Goal: Task Accomplishment & Management: Complete application form

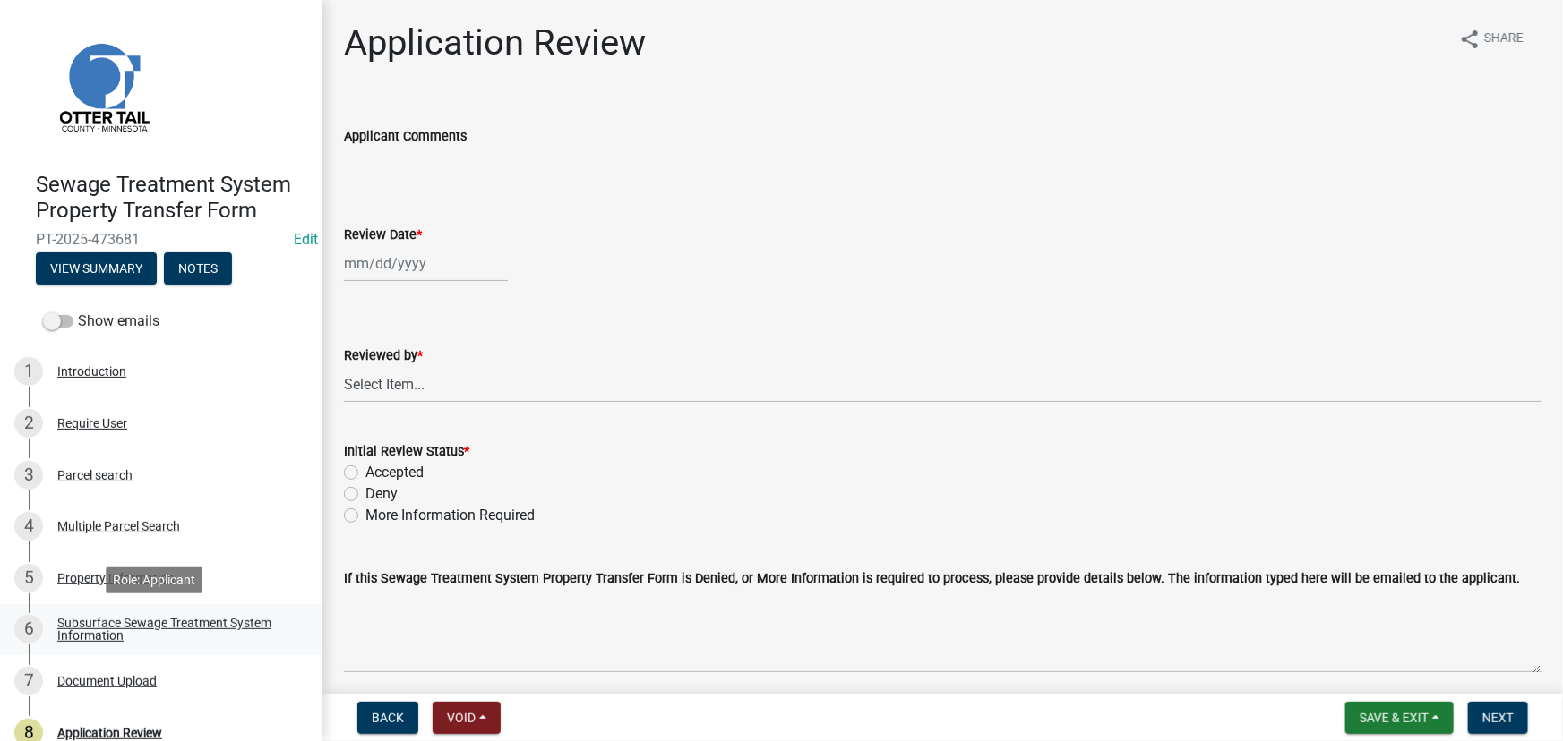
drag, startPoint x: 176, startPoint y: 627, endPoint x: 198, endPoint y: 628, distance: 21.5
click at [176, 627] on div "Subsurface Sewage Treatment System Information" at bounding box center [175, 629] width 236 height 25
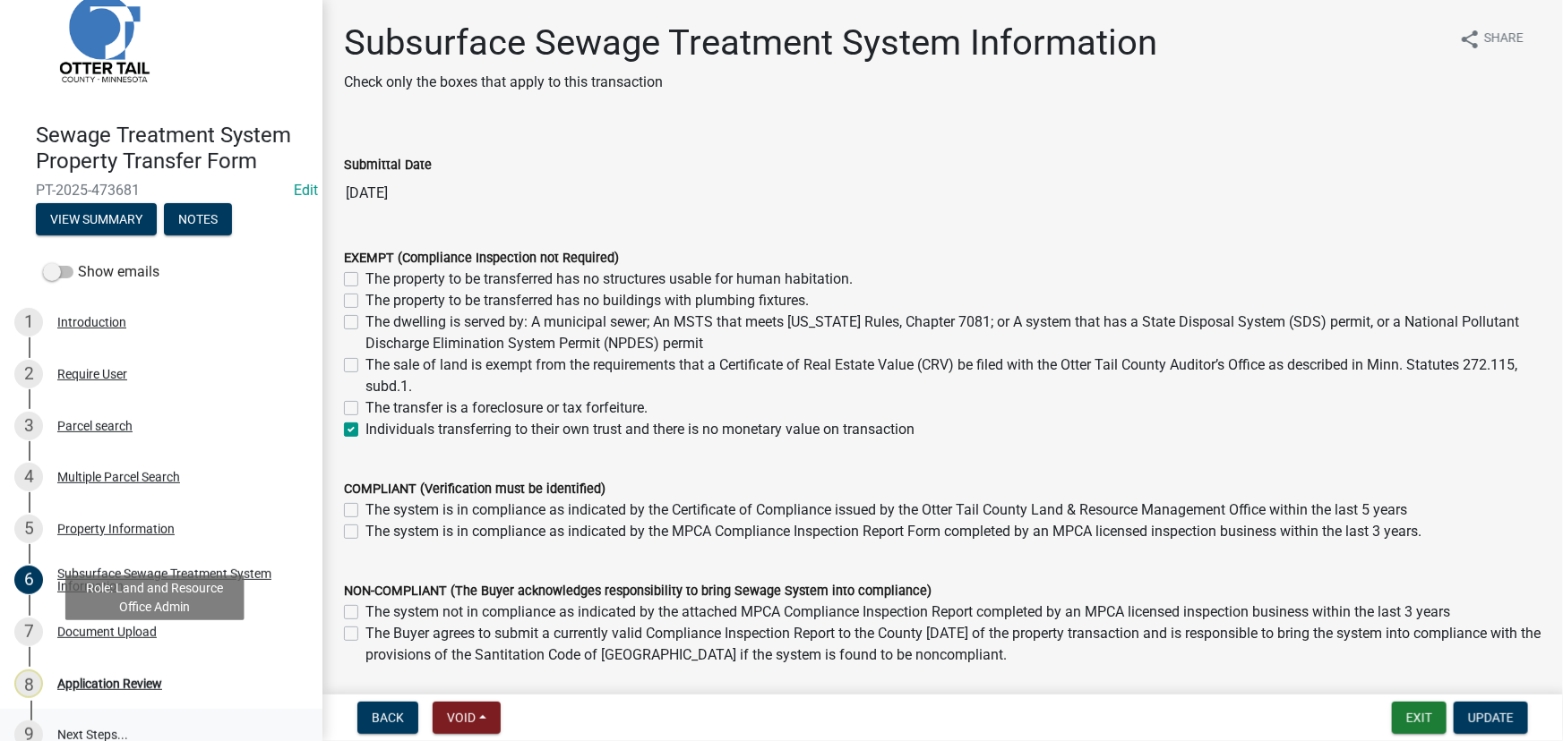
scroll to position [75, 0]
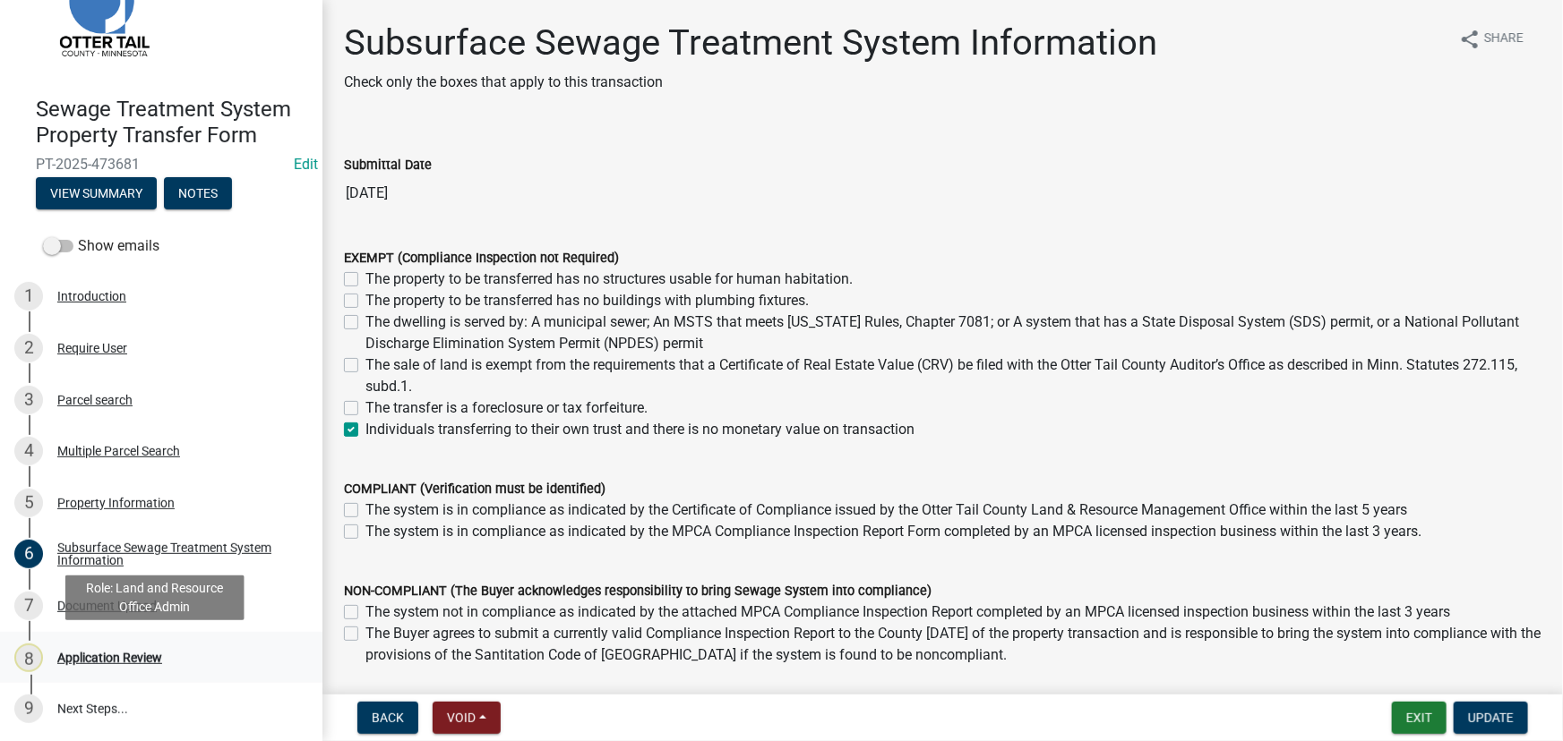
click at [97, 664] on div "8 Application Review" at bounding box center [153, 658] width 279 height 29
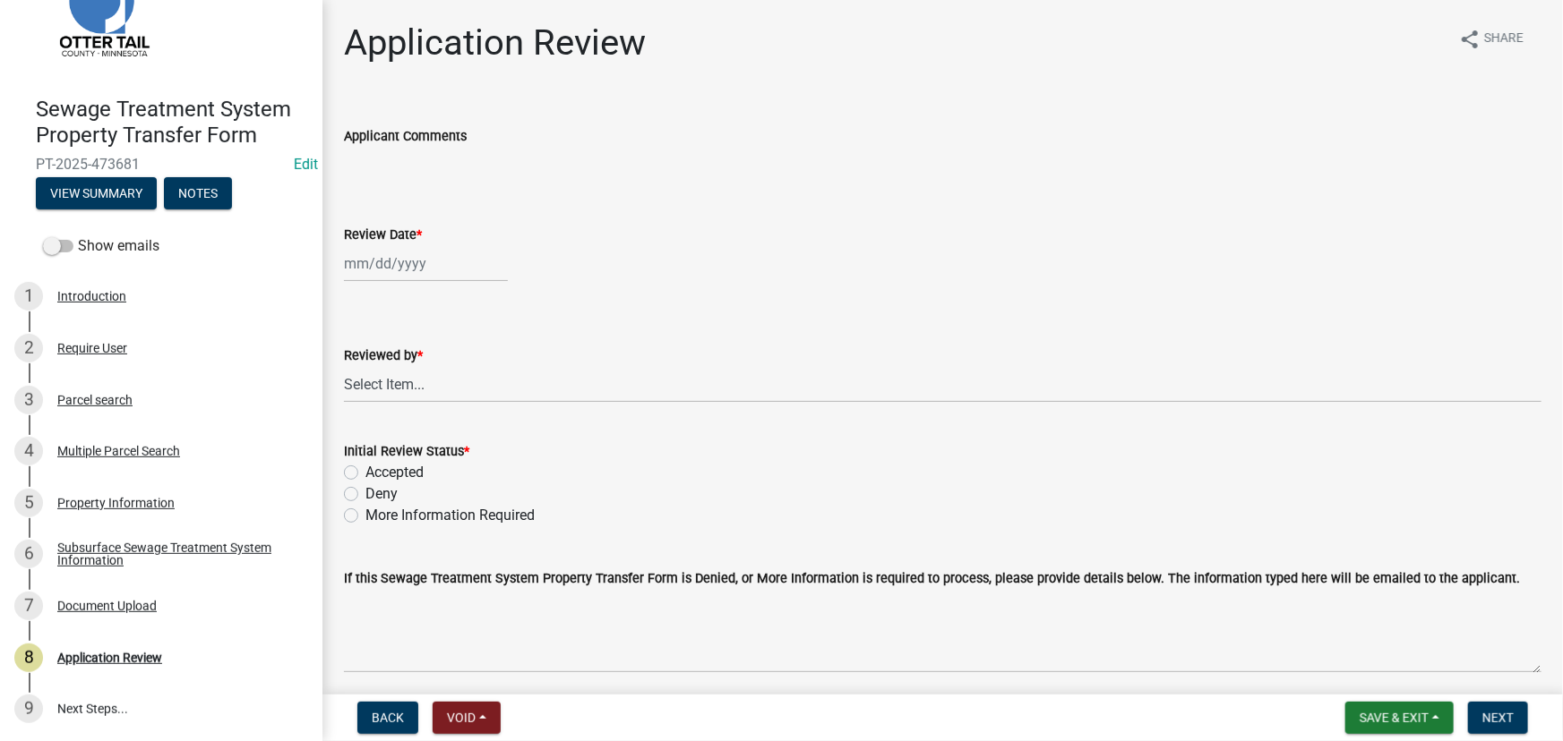
click at [371, 261] on div at bounding box center [426, 263] width 164 height 37
select select "9"
select select "2025"
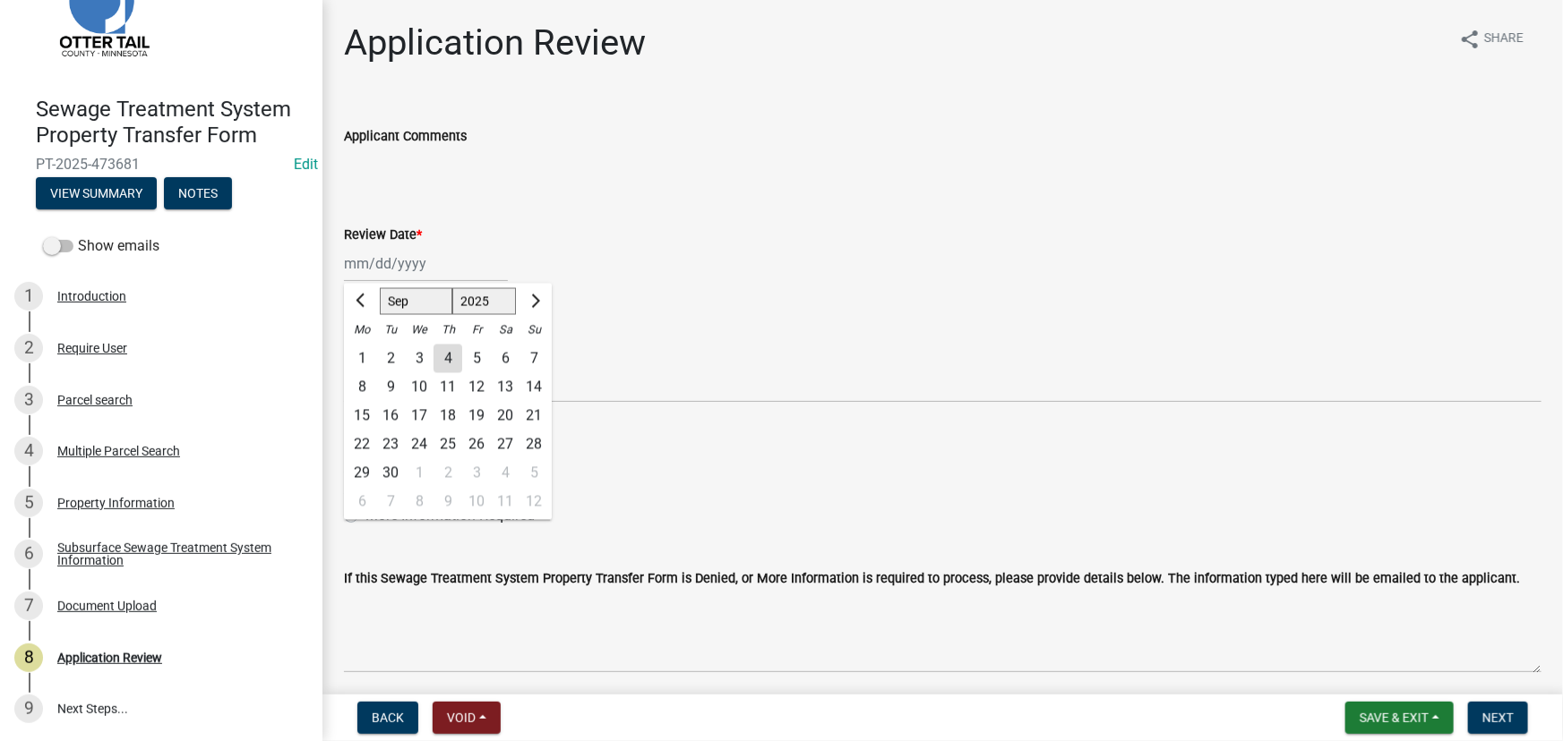
click at [438, 352] on div "4" at bounding box center [447, 359] width 29 height 29
type input "09/04/2025"
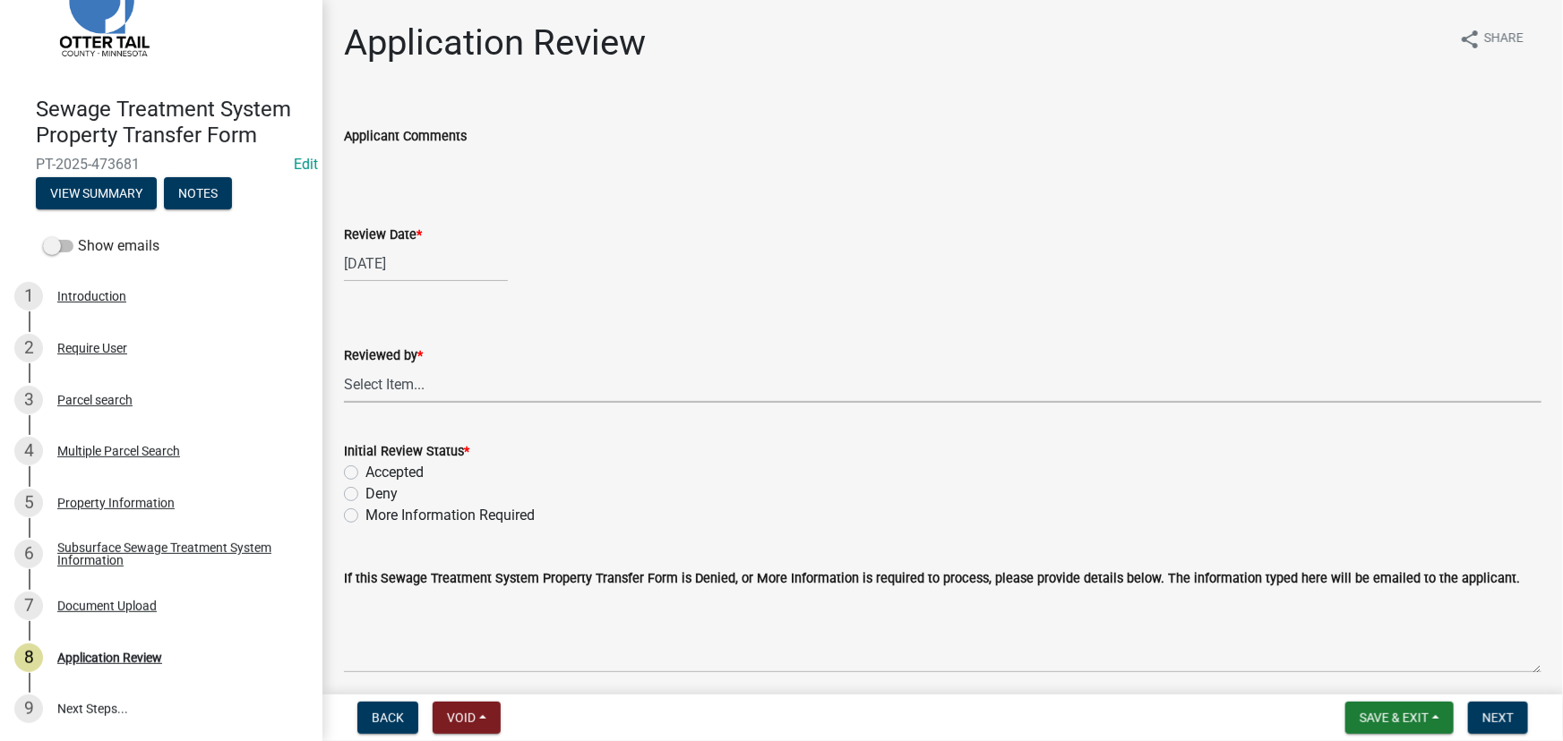
click at [425, 376] on select "Select Item... Alexis Newark Amy Busko Andrea Perales Brittany Tollefson Christ…" at bounding box center [942, 384] width 1197 height 37
click at [344, 366] on select "Select Item... Alexis Newark Amy Busko Andrea Perales Brittany Tollefson Christ…" at bounding box center [942, 384] width 1197 height 37
select select "190fd4c8-42ef-492b-a4a0-a0213555944c"
drag, startPoint x: 391, startPoint y: 471, endPoint x: 772, endPoint y: 584, distance: 397.0
click at [393, 471] on label "Accepted" at bounding box center [394, 472] width 58 height 21
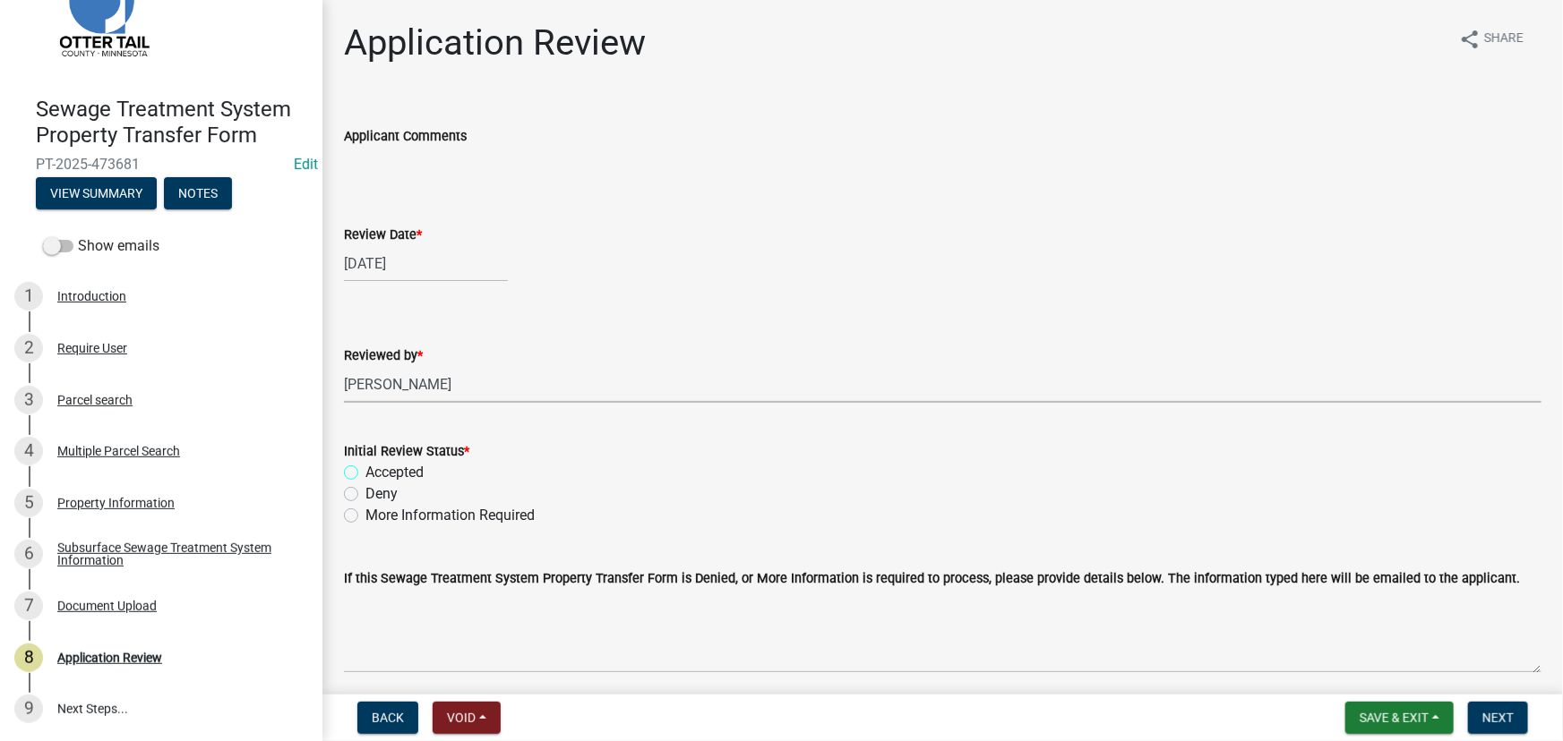
click at [377, 471] on input "Accepted" at bounding box center [371, 468] width 12 height 12
radio input "true"
click at [1500, 702] on button "Next" at bounding box center [1498, 718] width 60 height 32
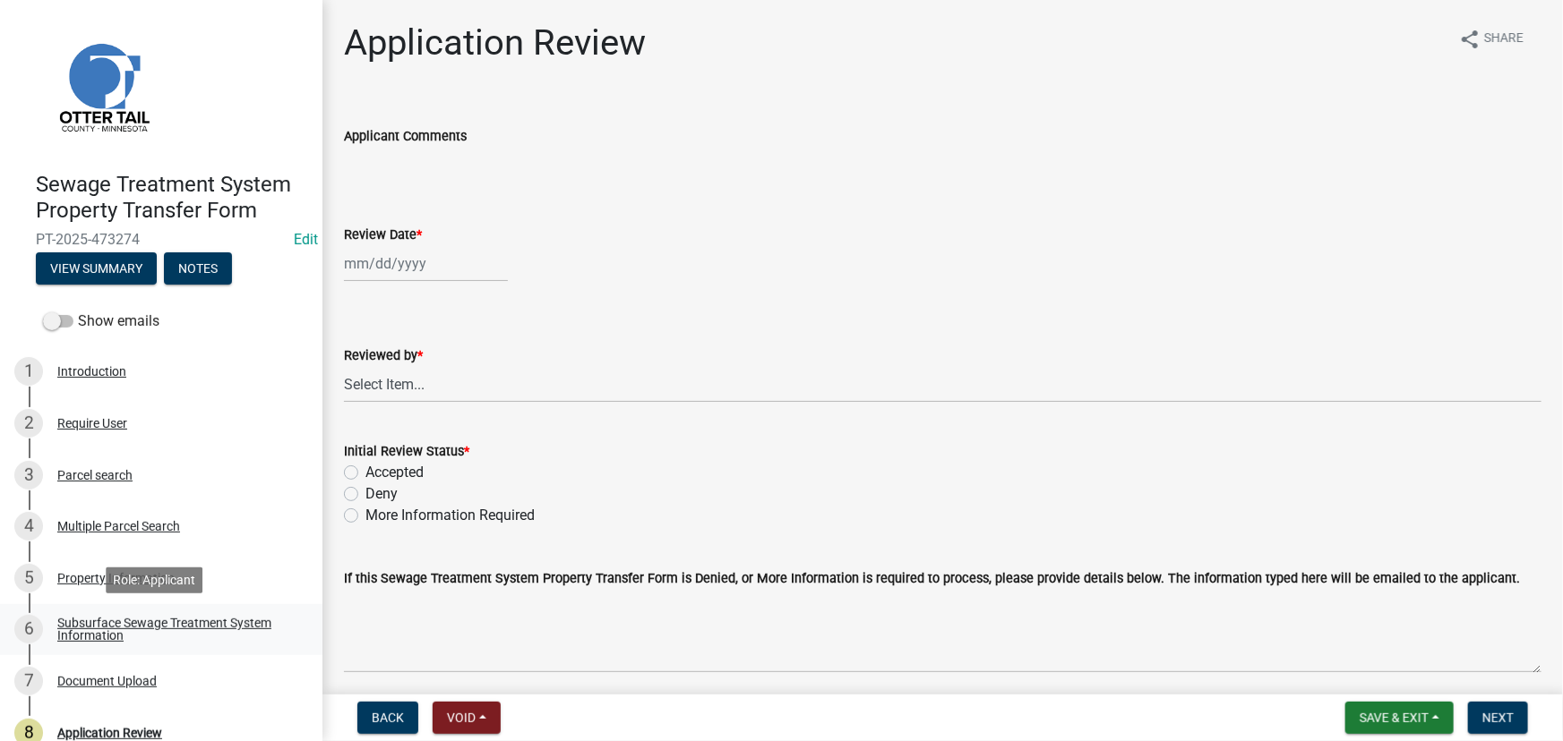
click at [152, 624] on div "Subsurface Sewage Treatment System Information" at bounding box center [175, 629] width 236 height 25
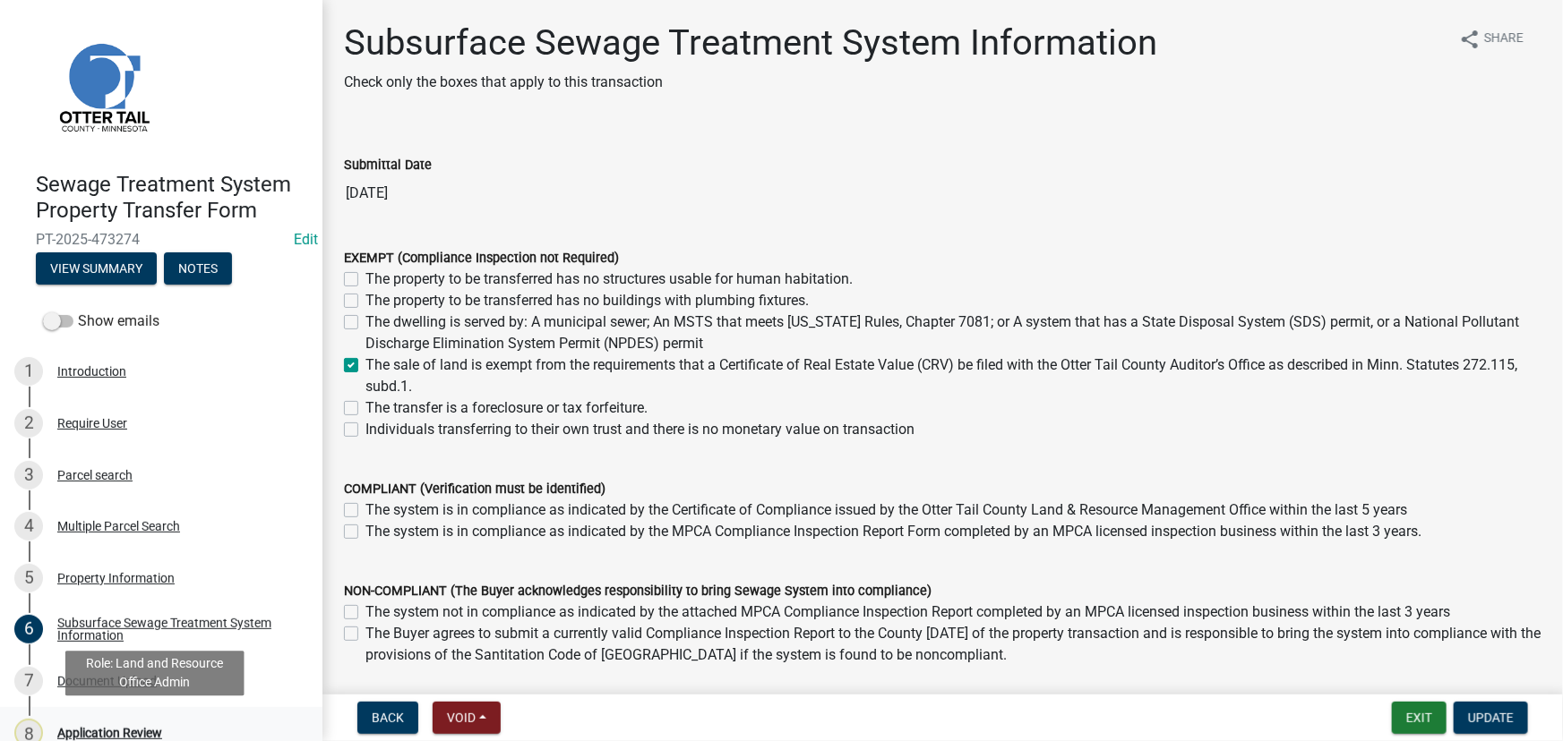
click at [110, 721] on div "8 Application Review" at bounding box center [153, 733] width 279 height 29
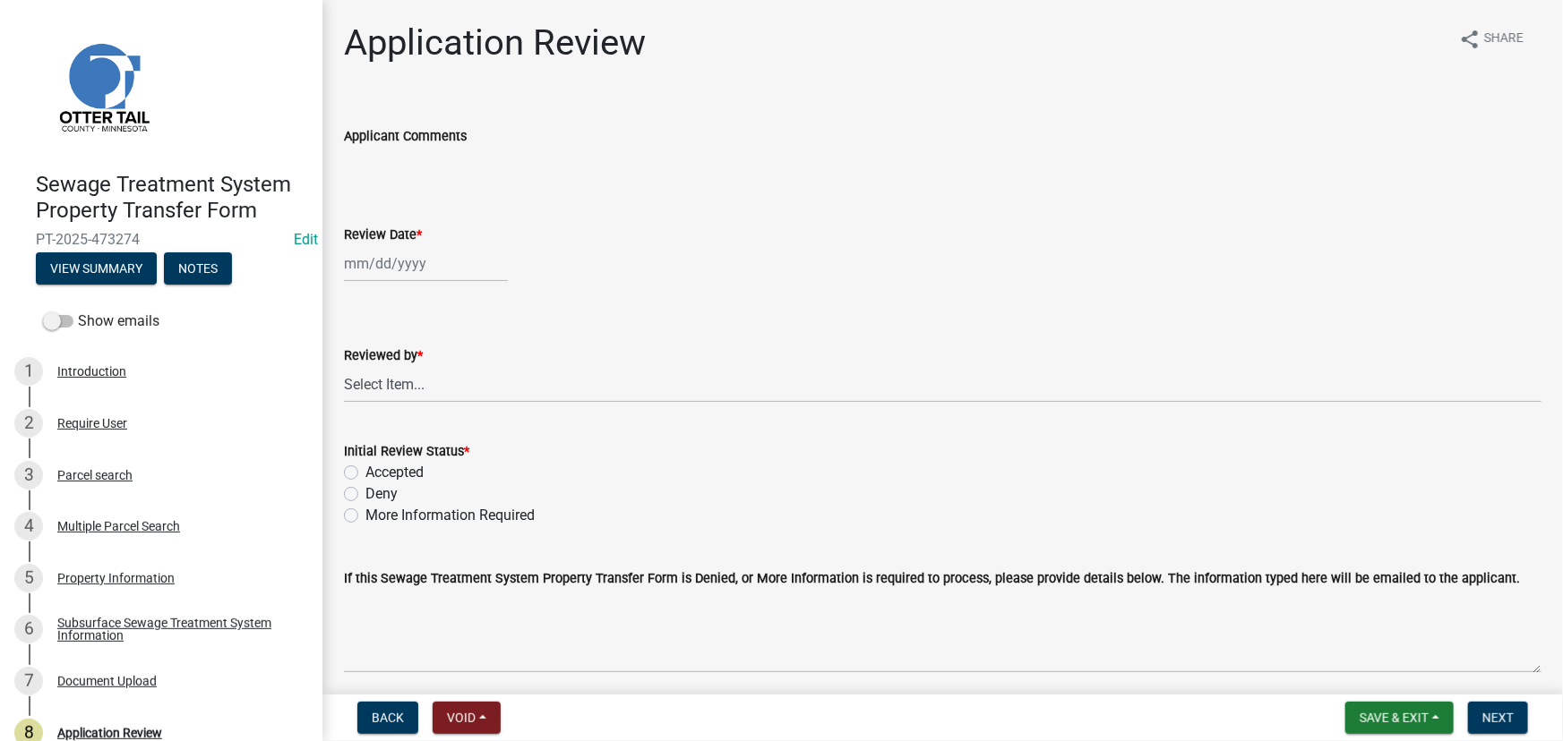
click at [415, 270] on div at bounding box center [426, 263] width 164 height 37
select select "9"
select select "2025"
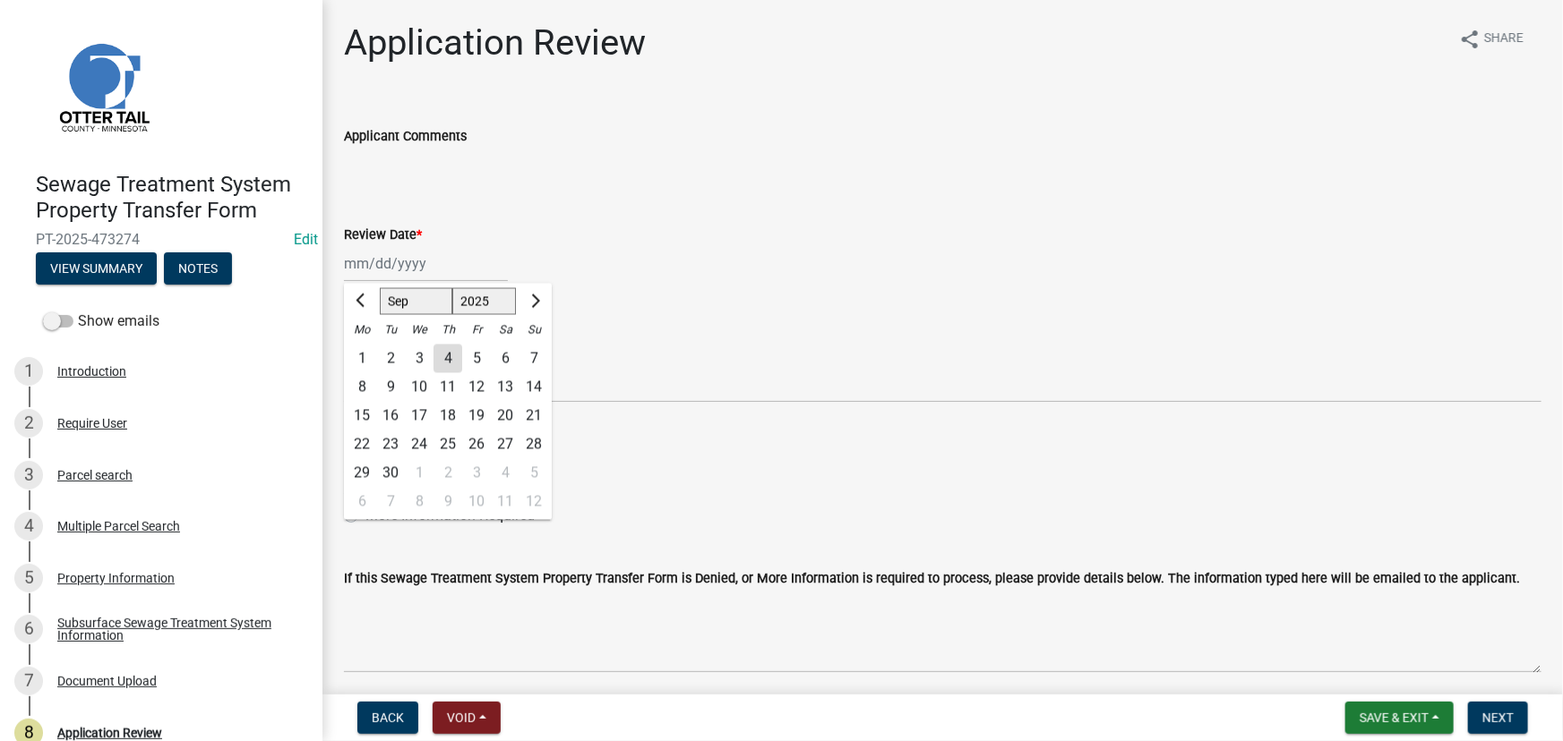
click at [812, 253] on div "[PERSON_NAME] Feb Mar Apr [PERSON_NAME][DATE] Oct Nov [DATE] 1526 1527 1528 152…" at bounding box center [942, 263] width 1197 height 37
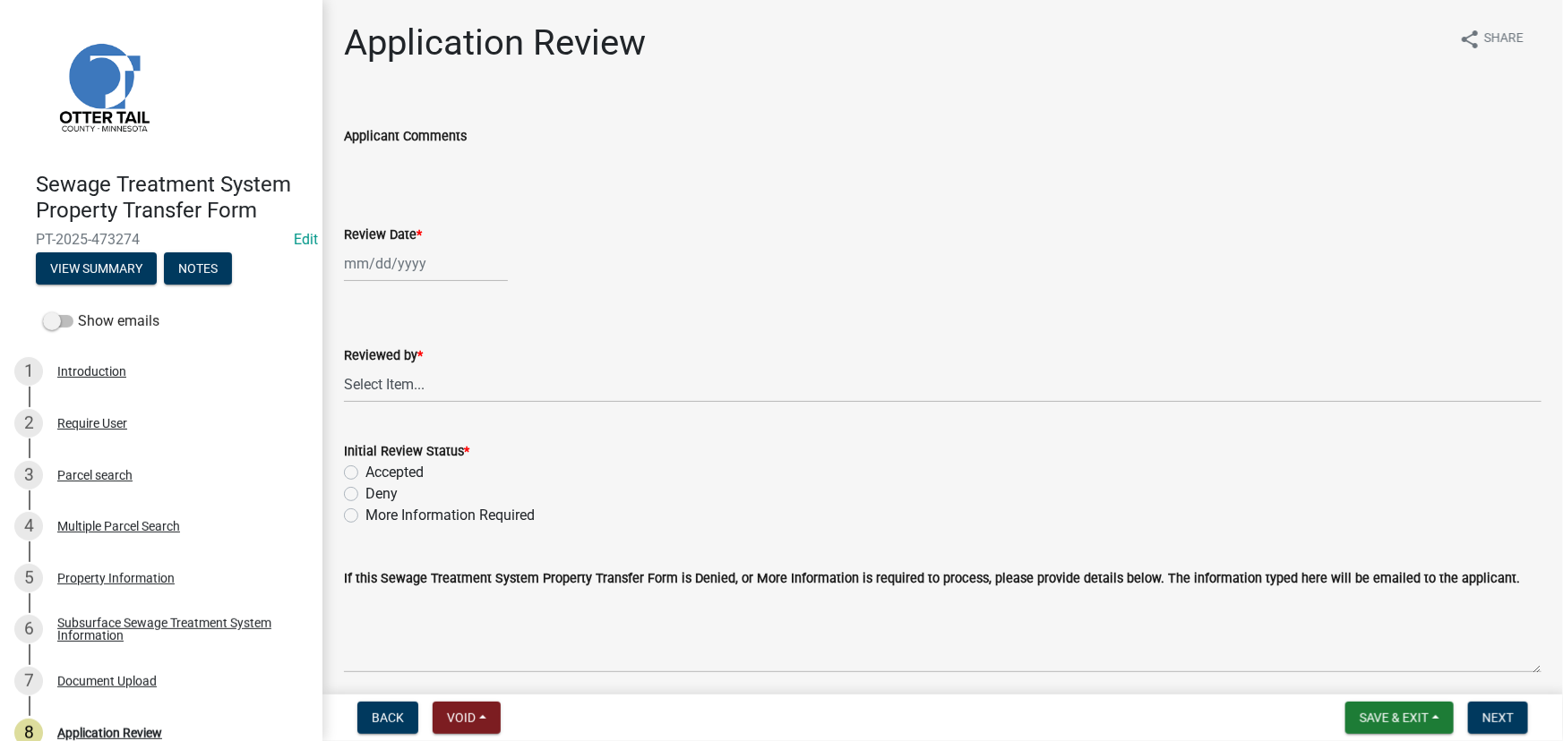
click at [692, 227] on div "Review Date *" at bounding box center [942, 234] width 1197 height 21
click at [595, 141] on div "Applicant Comments" at bounding box center [942, 135] width 1197 height 21
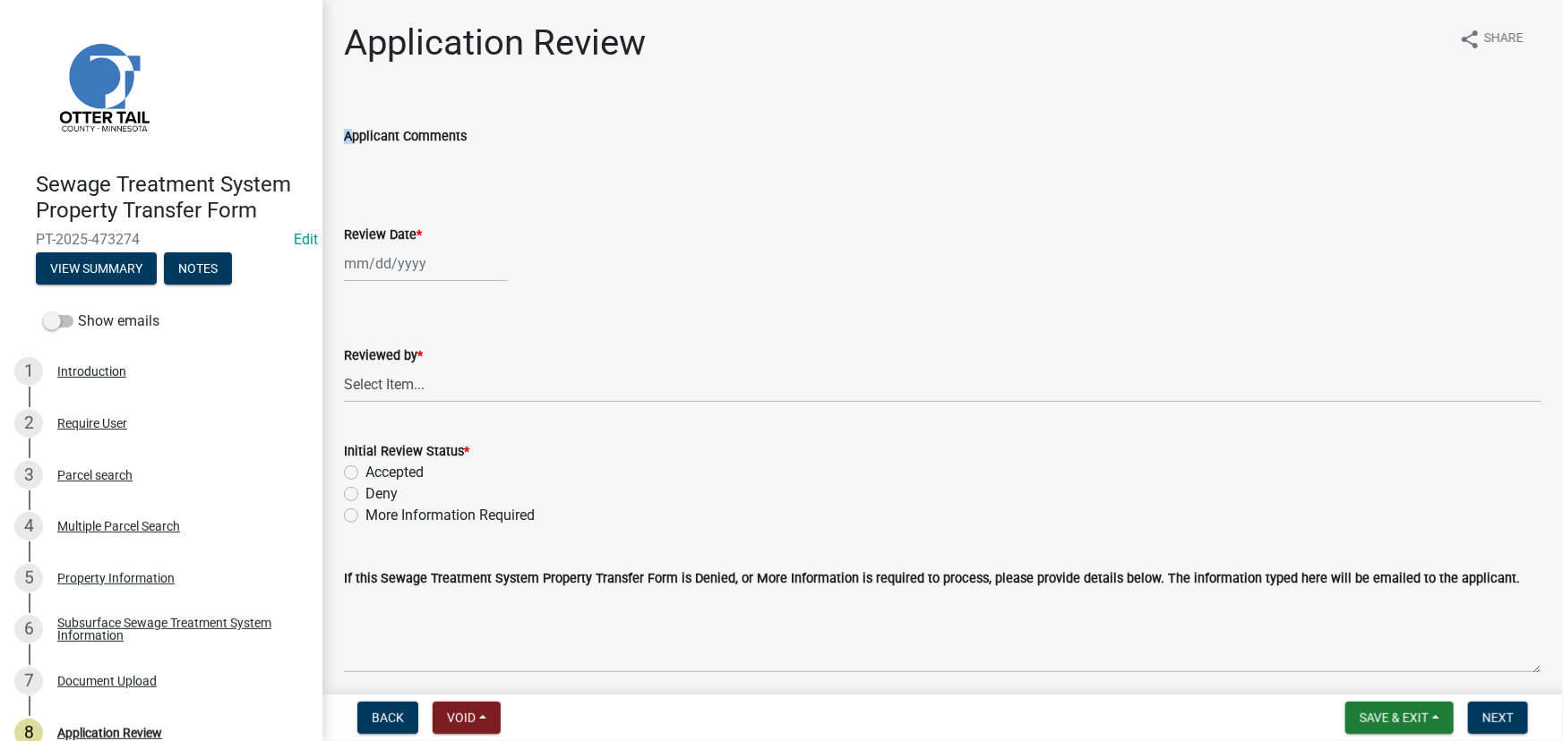
select select "9"
select select "2025"
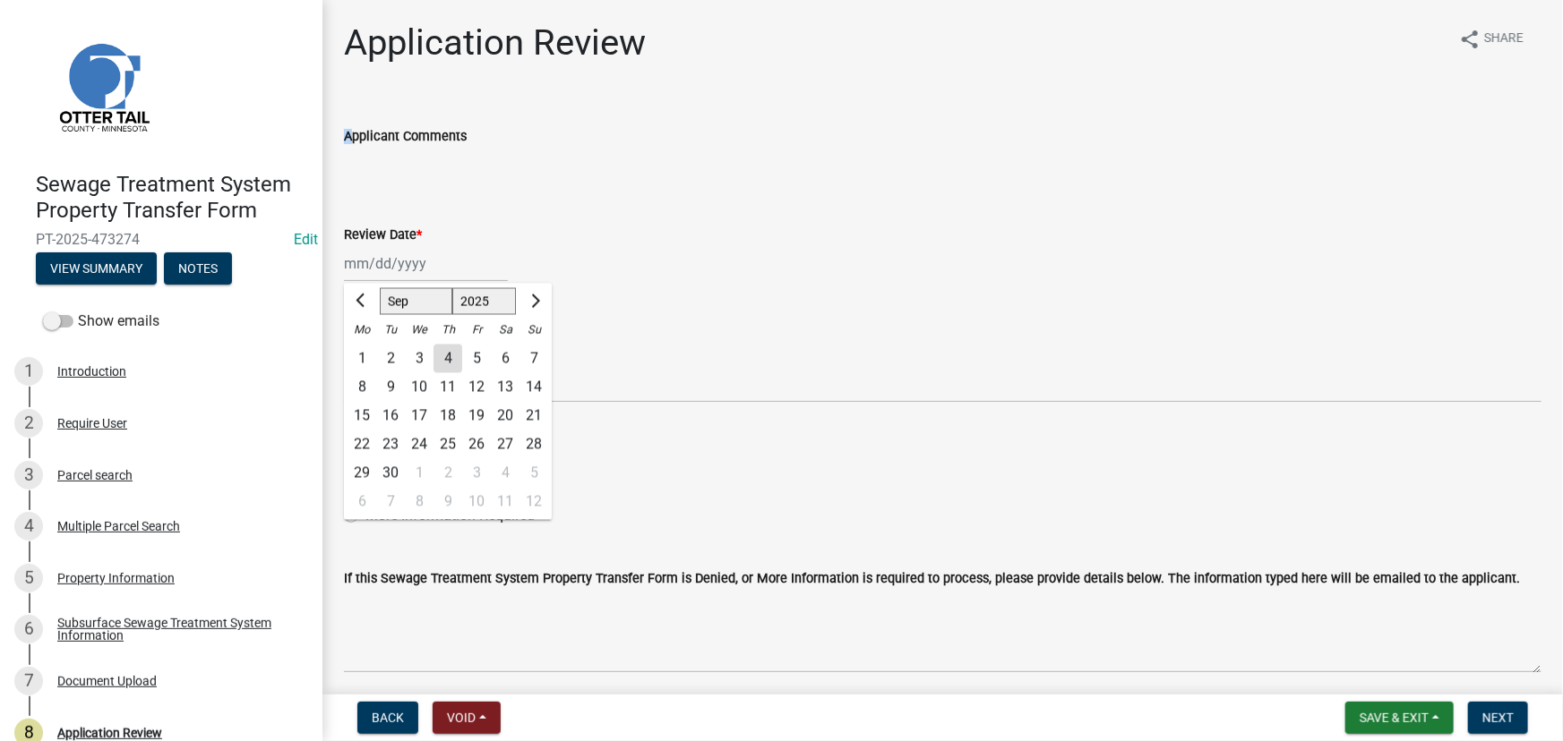
click at [364, 269] on div "Jan Feb Mar Apr May Jun Jul Aug Sep Oct Nov Dec 1525 1526 1527 1528 1529 1530 1…" at bounding box center [426, 263] width 164 height 37
click at [459, 698] on nav "Back Void Withdraw Lock Expire Void Save & Exit Save Save & Exit Next" at bounding box center [942, 718] width 1240 height 47
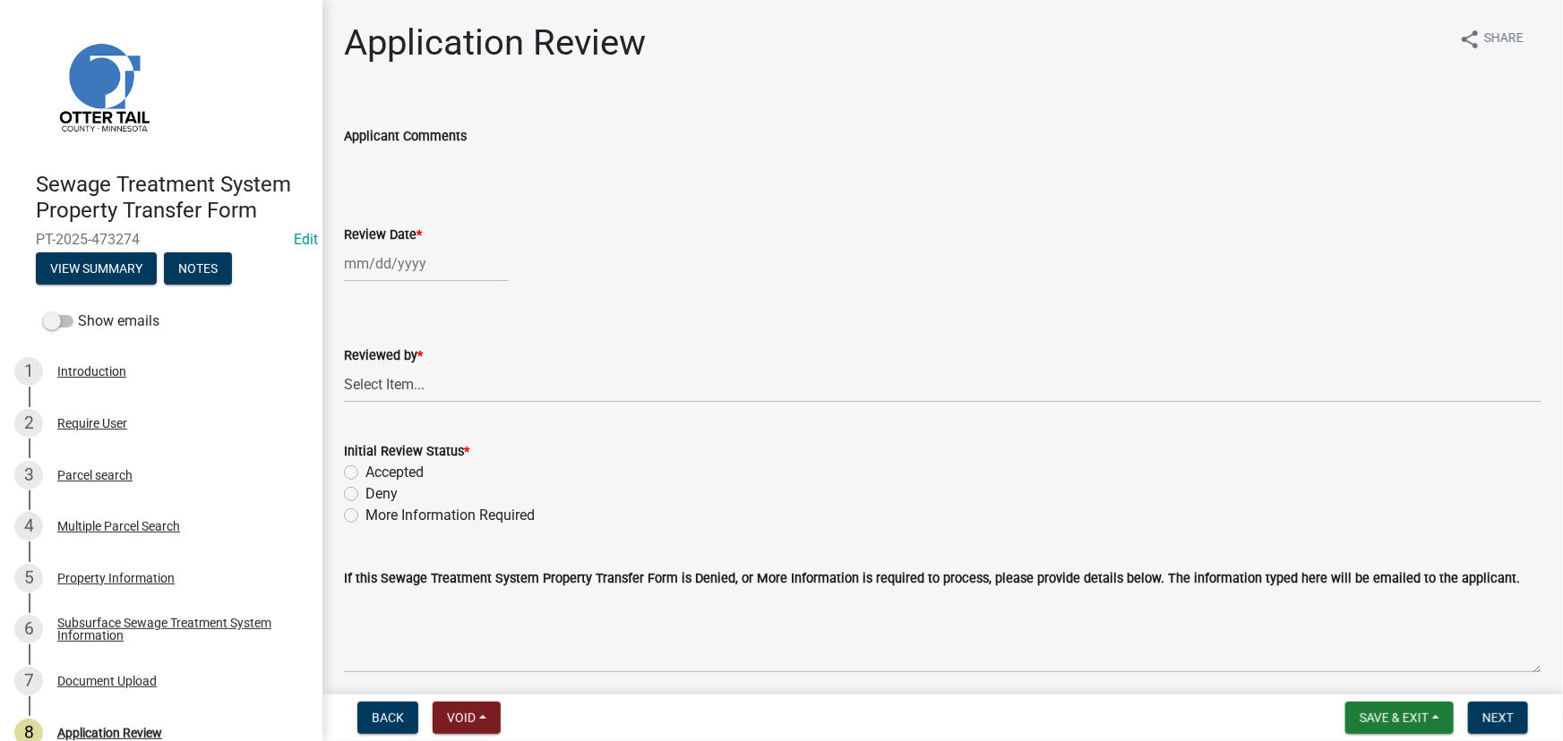
select select "9"
select select "2025"
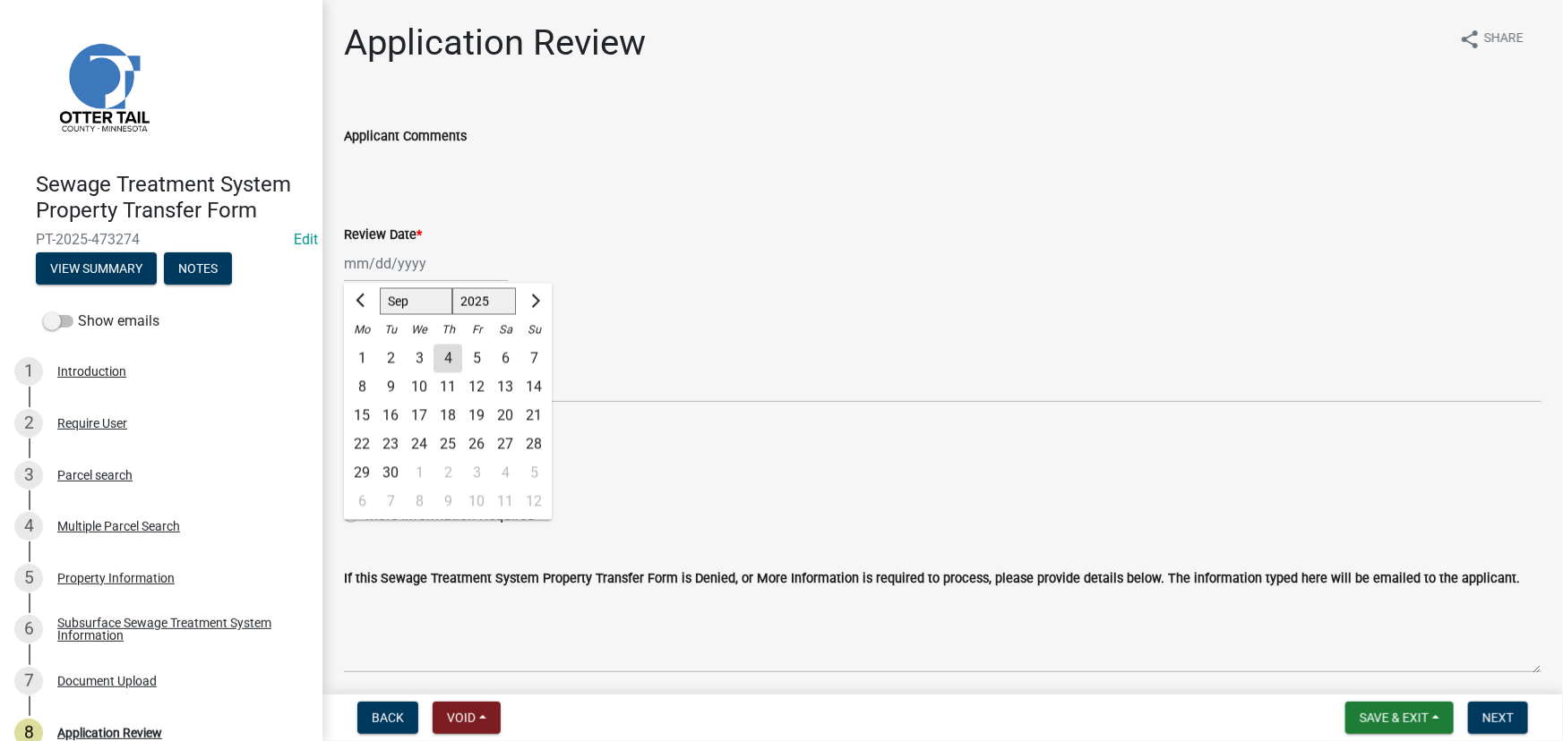
drag, startPoint x: 389, startPoint y: 253, endPoint x: 407, endPoint y: 274, distance: 27.3
click at [389, 253] on div "Jan Feb Mar Apr May Jun Jul Aug Sep Oct Nov Dec 1525 1526 1527 1528 1529 1530 1…" at bounding box center [426, 263] width 164 height 37
click at [453, 348] on div "4" at bounding box center [447, 359] width 29 height 29
type input "[DATE]"
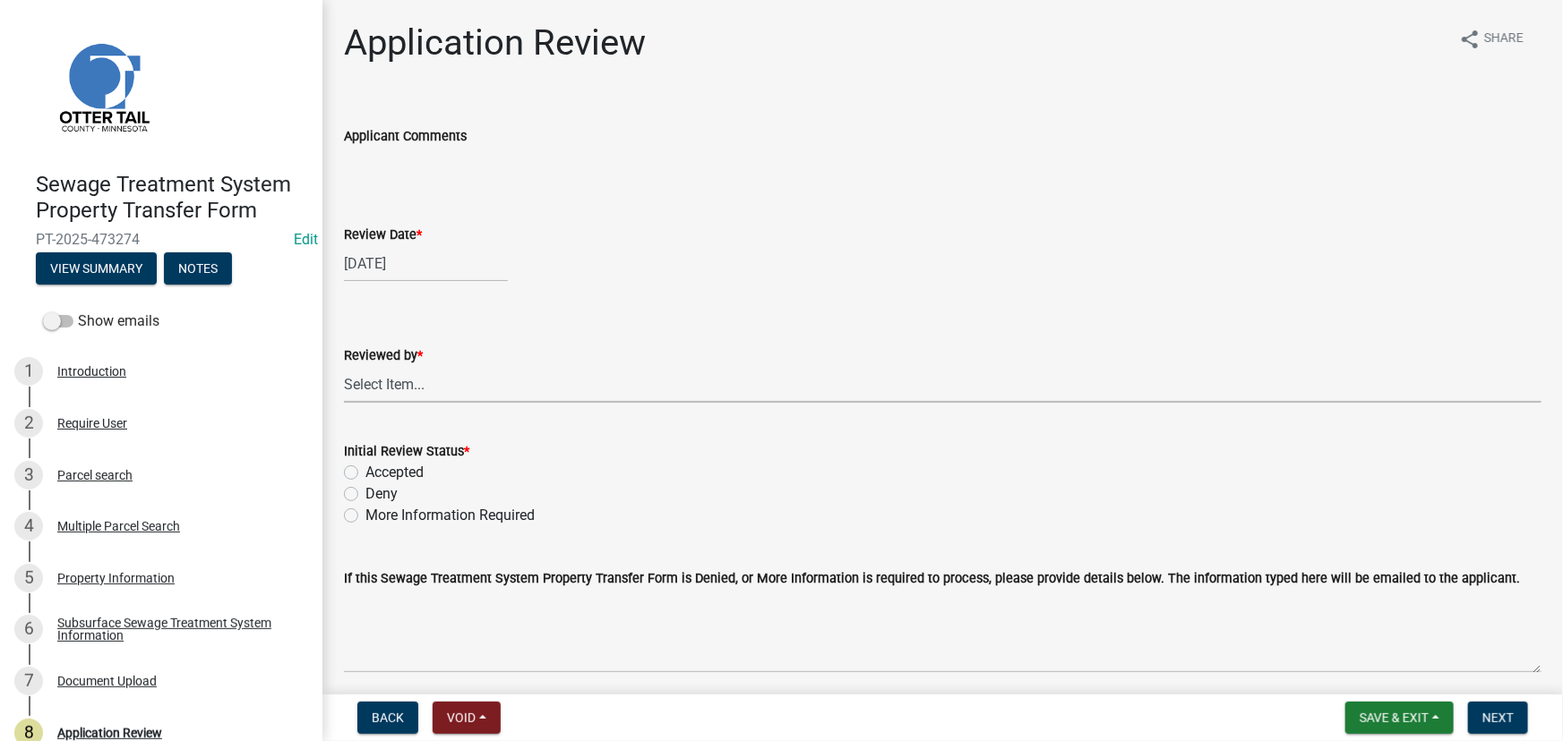
click at [454, 388] on select "Select Item... Alexis Newark Amy Busko Andrea Perales Brittany Tollefson Christ…" at bounding box center [942, 384] width 1197 height 37
click at [344, 366] on select "Select Item... Alexis Newark Amy Busko Andrea Perales Brittany Tollefson Christ…" at bounding box center [942, 384] width 1197 height 37
select select "190fd4c8-42ef-492b-a4a0-a0213555944c"
click at [409, 468] on label "Accepted" at bounding box center [394, 472] width 58 height 21
click at [377, 468] on input "Accepted" at bounding box center [371, 468] width 12 height 12
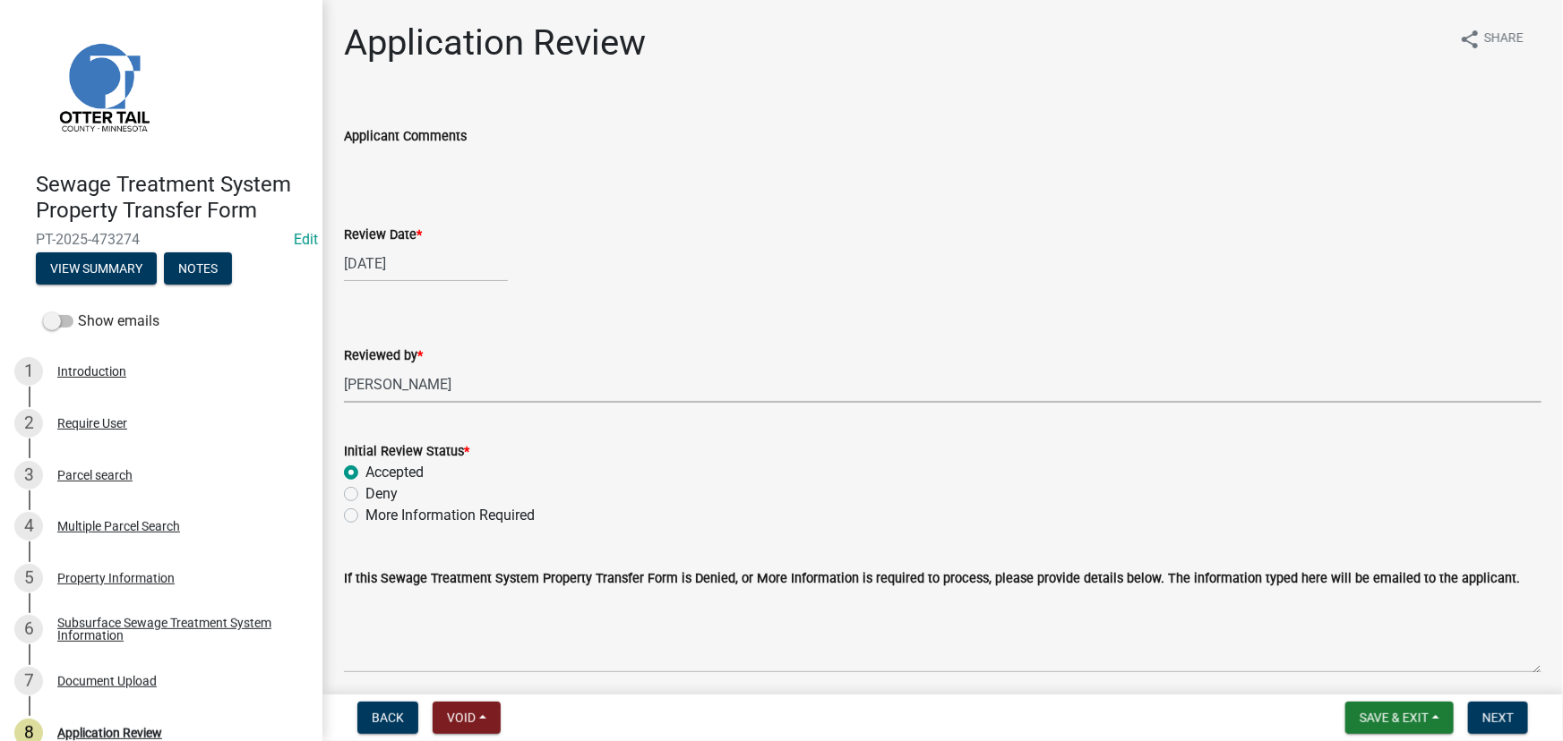
radio input "true"
click at [1481, 703] on button "Next" at bounding box center [1498, 718] width 60 height 32
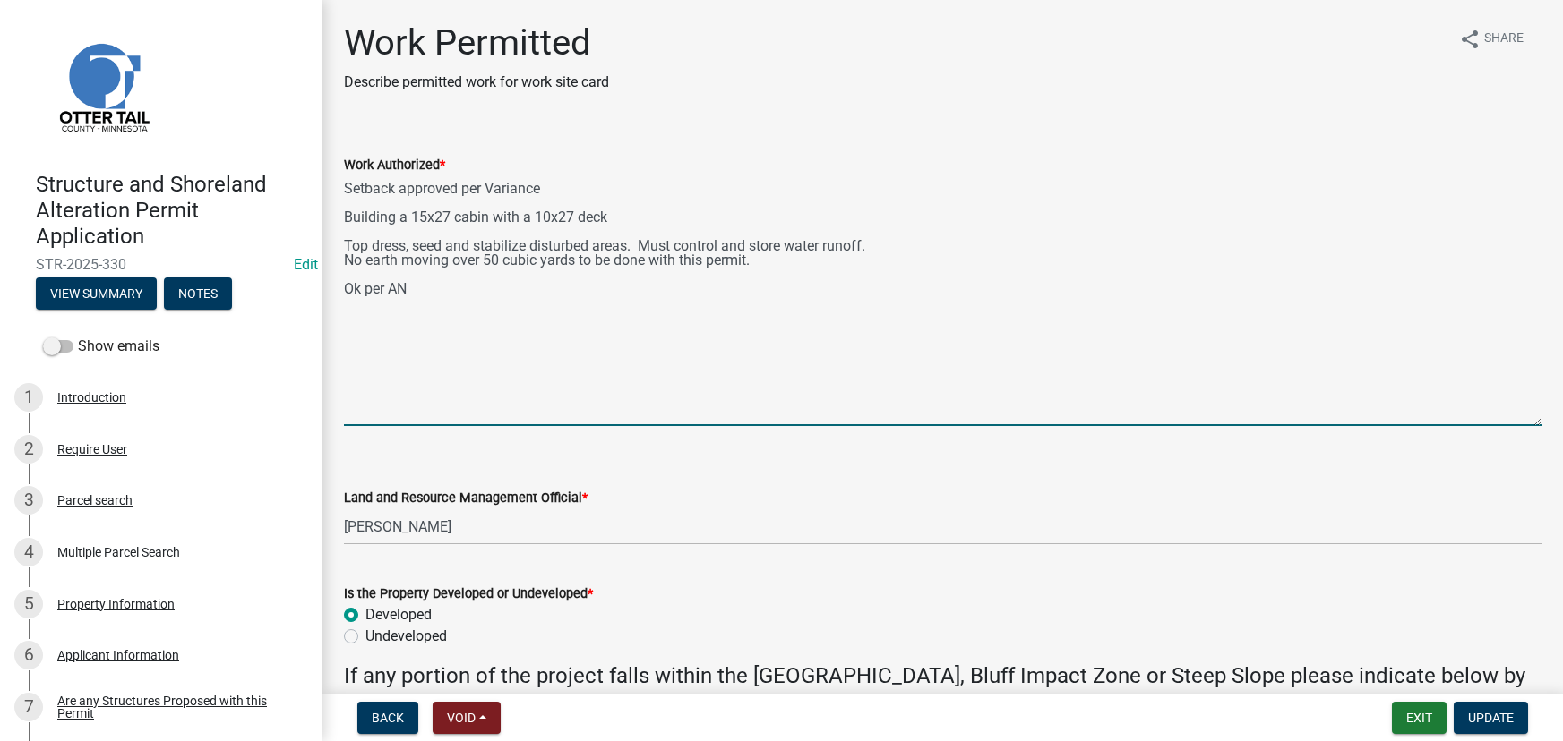
select select "190fd4c8-42ef-492b-a4a0-a0213555944c"
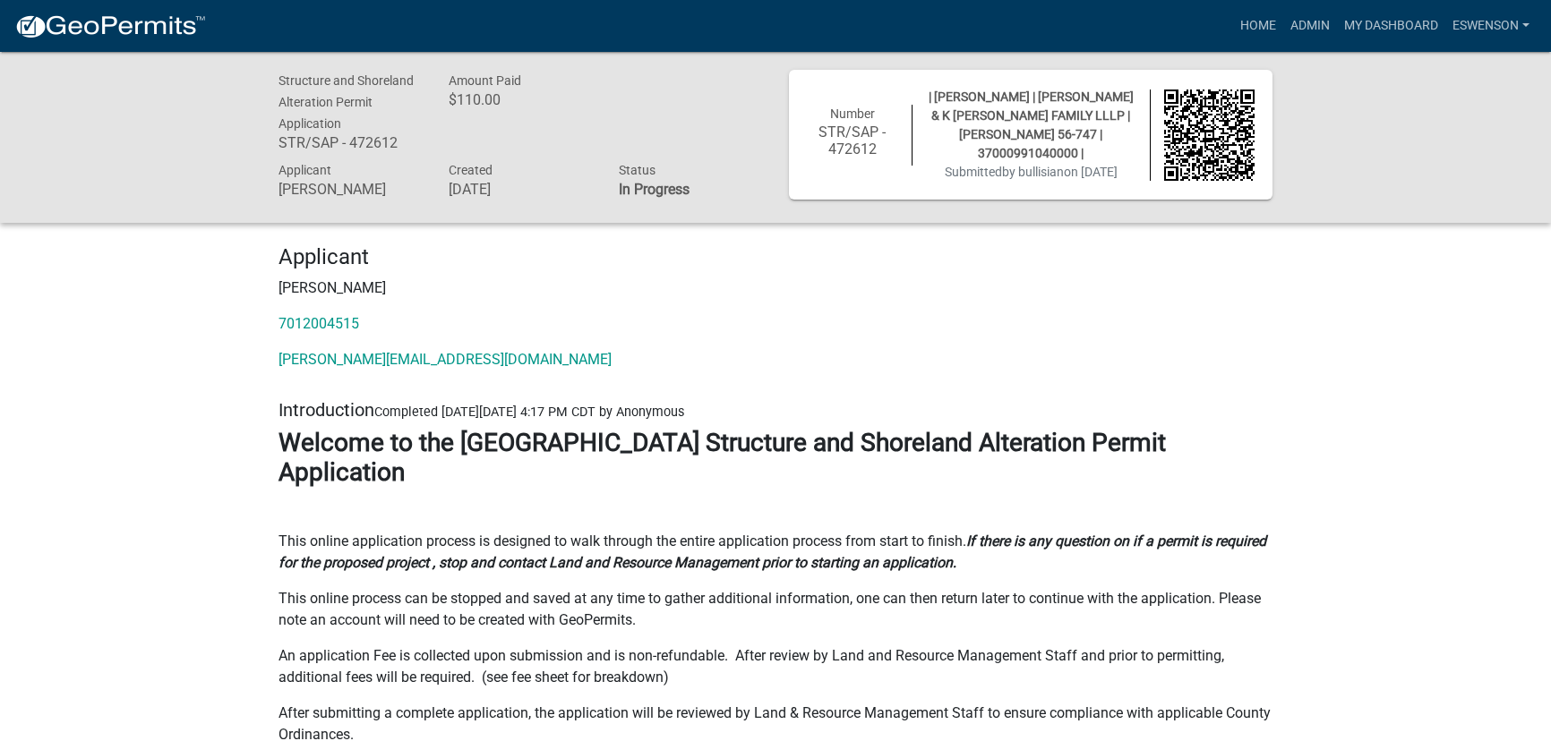
scroll to position [81, 0]
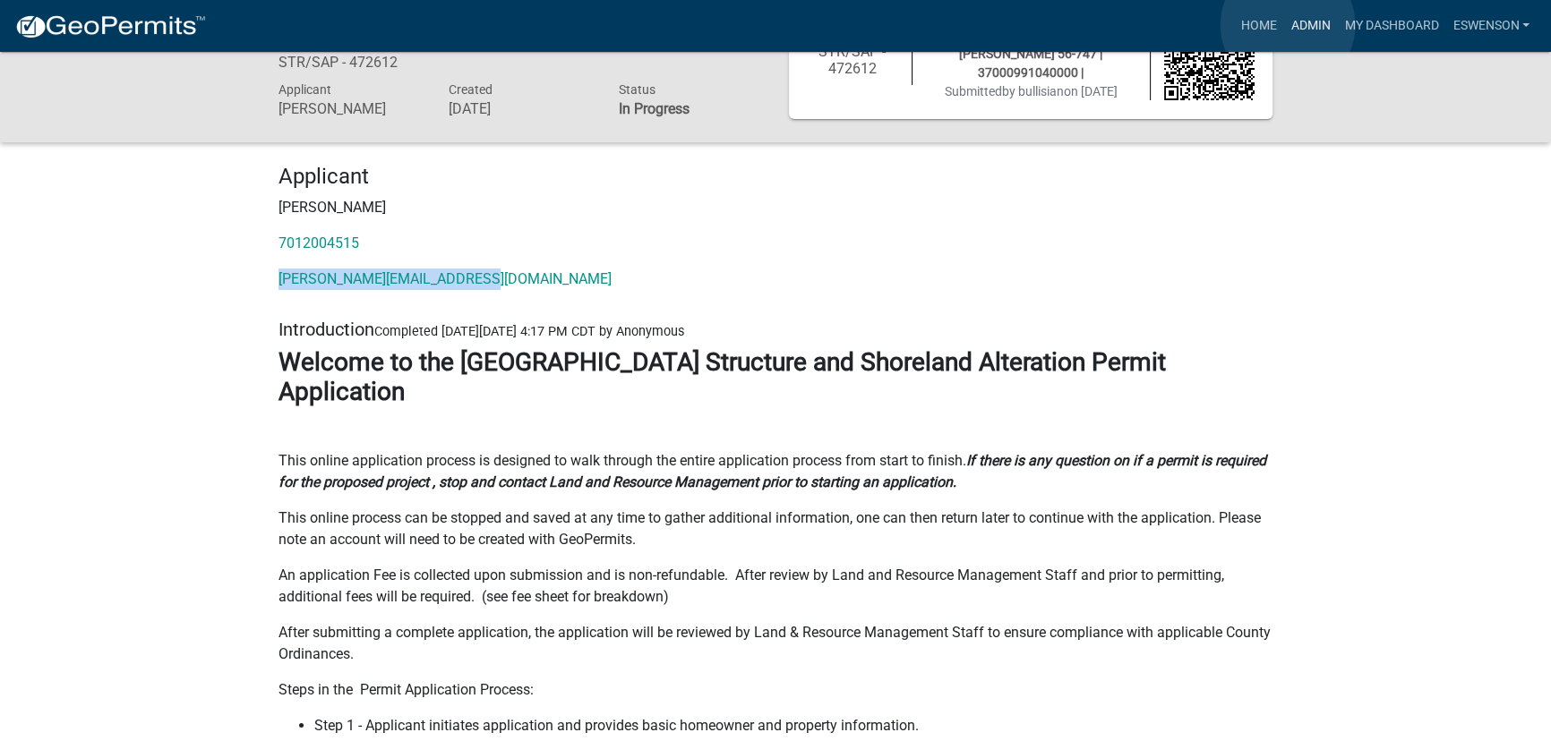
drag, startPoint x: 1288, startPoint y: 26, endPoint x: 1216, endPoint y: 61, distance: 79.7
click at [1288, 25] on link "Admin" at bounding box center [1310, 26] width 54 height 34
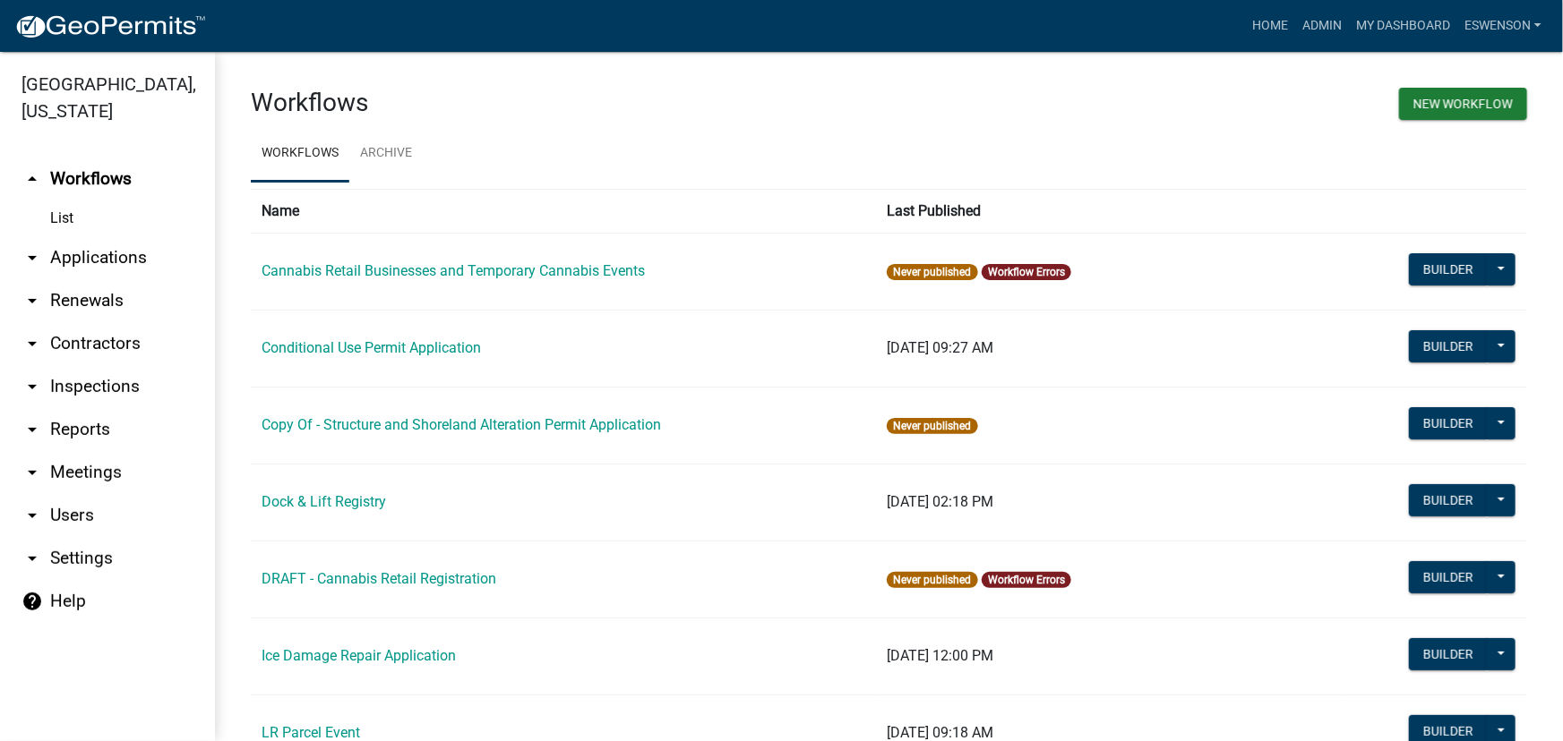
drag, startPoint x: 101, startPoint y: 258, endPoint x: 554, endPoint y: 304, distance: 455.5
click at [104, 257] on link "arrow_drop_down Applications" at bounding box center [107, 257] width 215 height 43
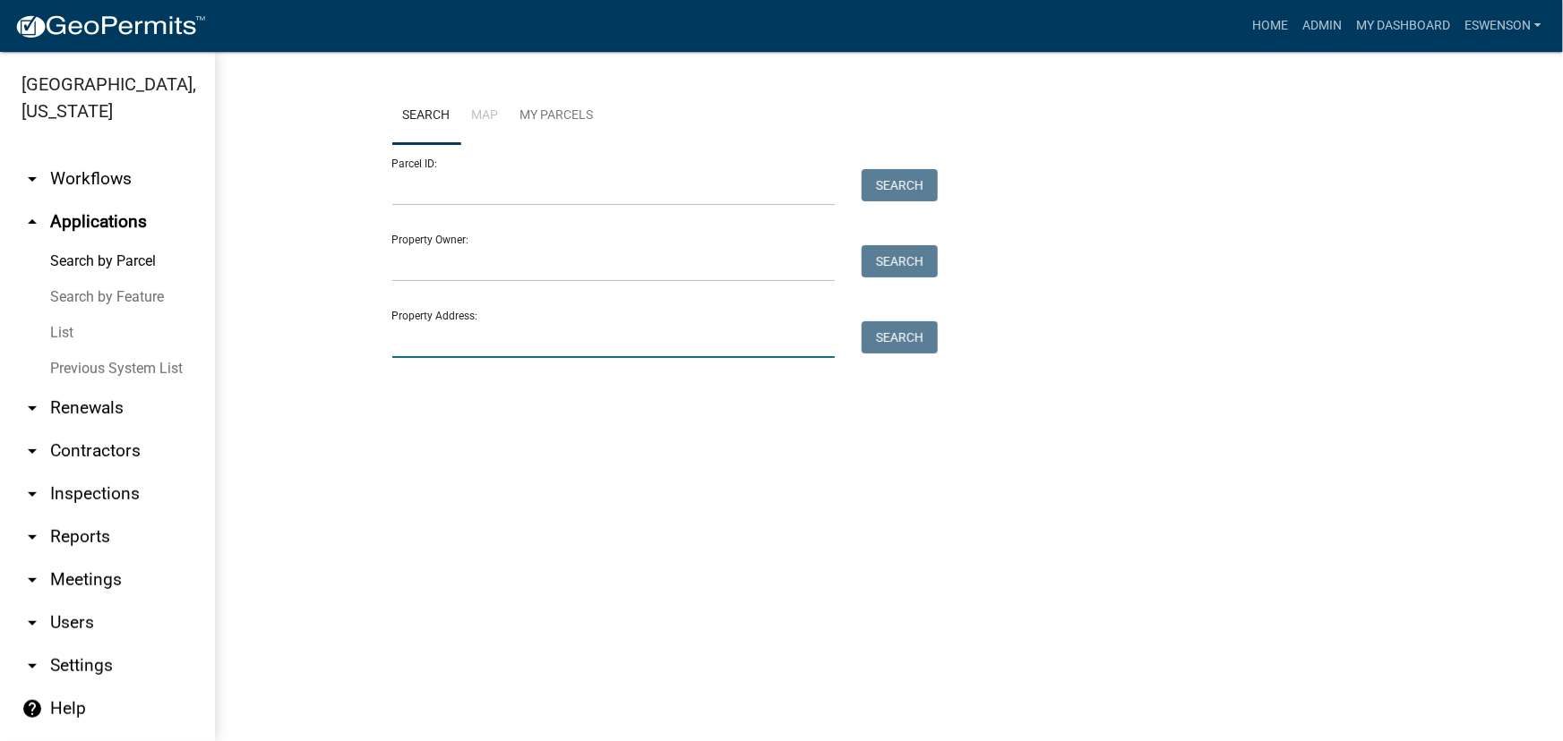
drag, startPoint x: 450, startPoint y: 350, endPoint x: 422, endPoint y: 382, distance: 42.5
click at [450, 350] on input "Property Address:" at bounding box center [613, 339] width 443 height 37
type input "38427"
click at [911, 340] on button "Search" at bounding box center [899, 337] width 76 height 32
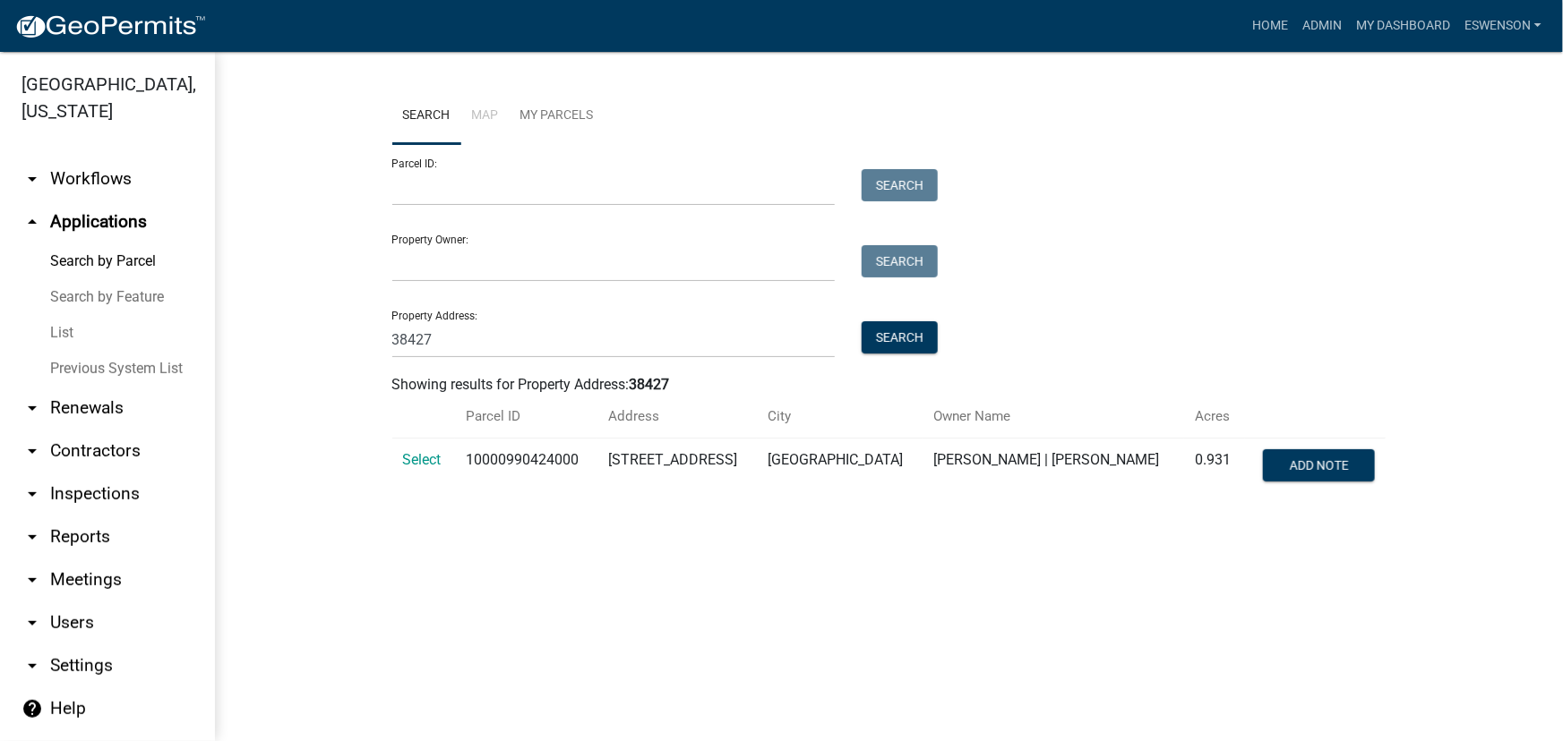
click at [446, 458] on td "Select" at bounding box center [424, 468] width 64 height 59
click at [398, 456] on td "Select" at bounding box center [424, 468] width 64 height 59
click at [412, 455] on span "Select" at bounding box center [422, 459] width 39 height 17
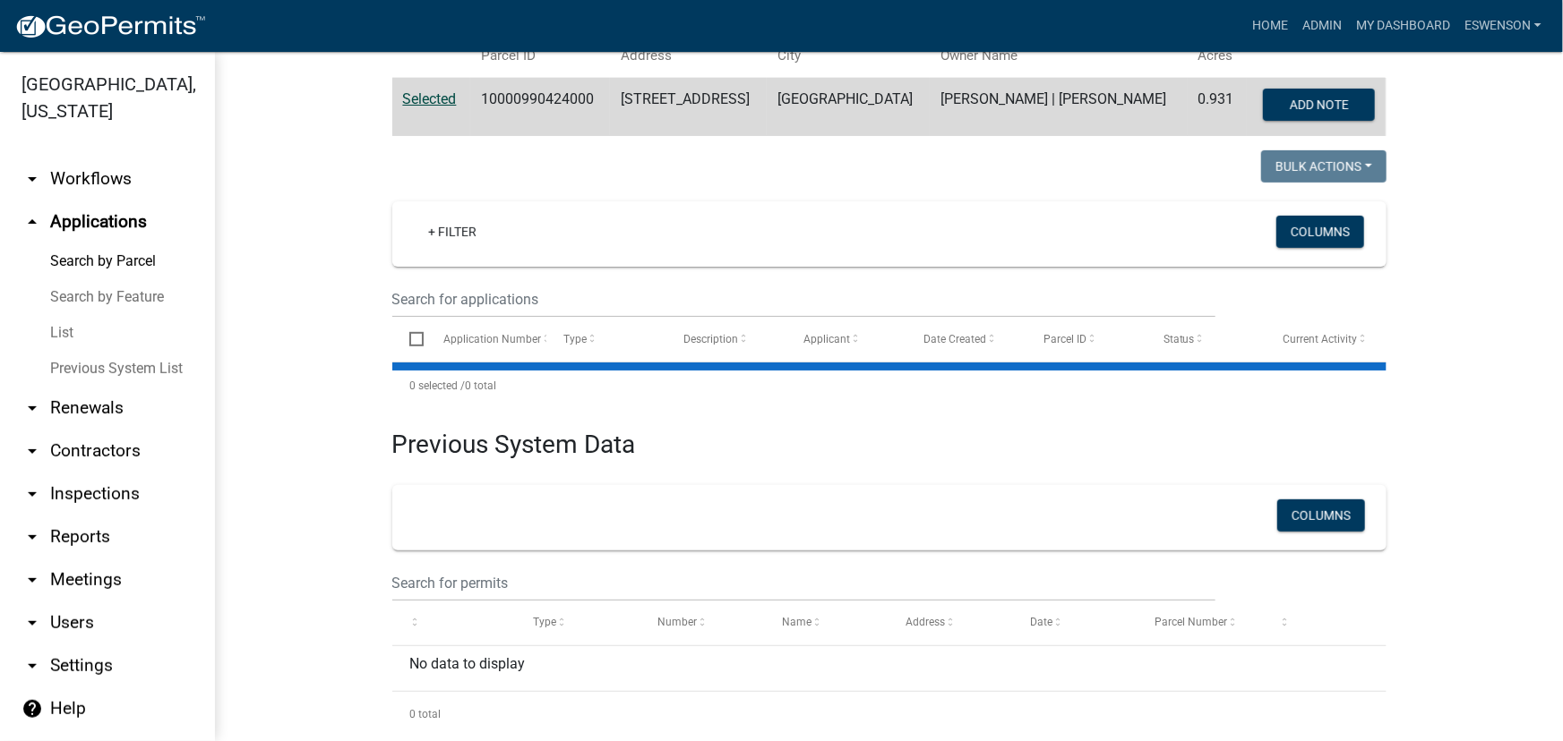
scroll to position [397, 0]
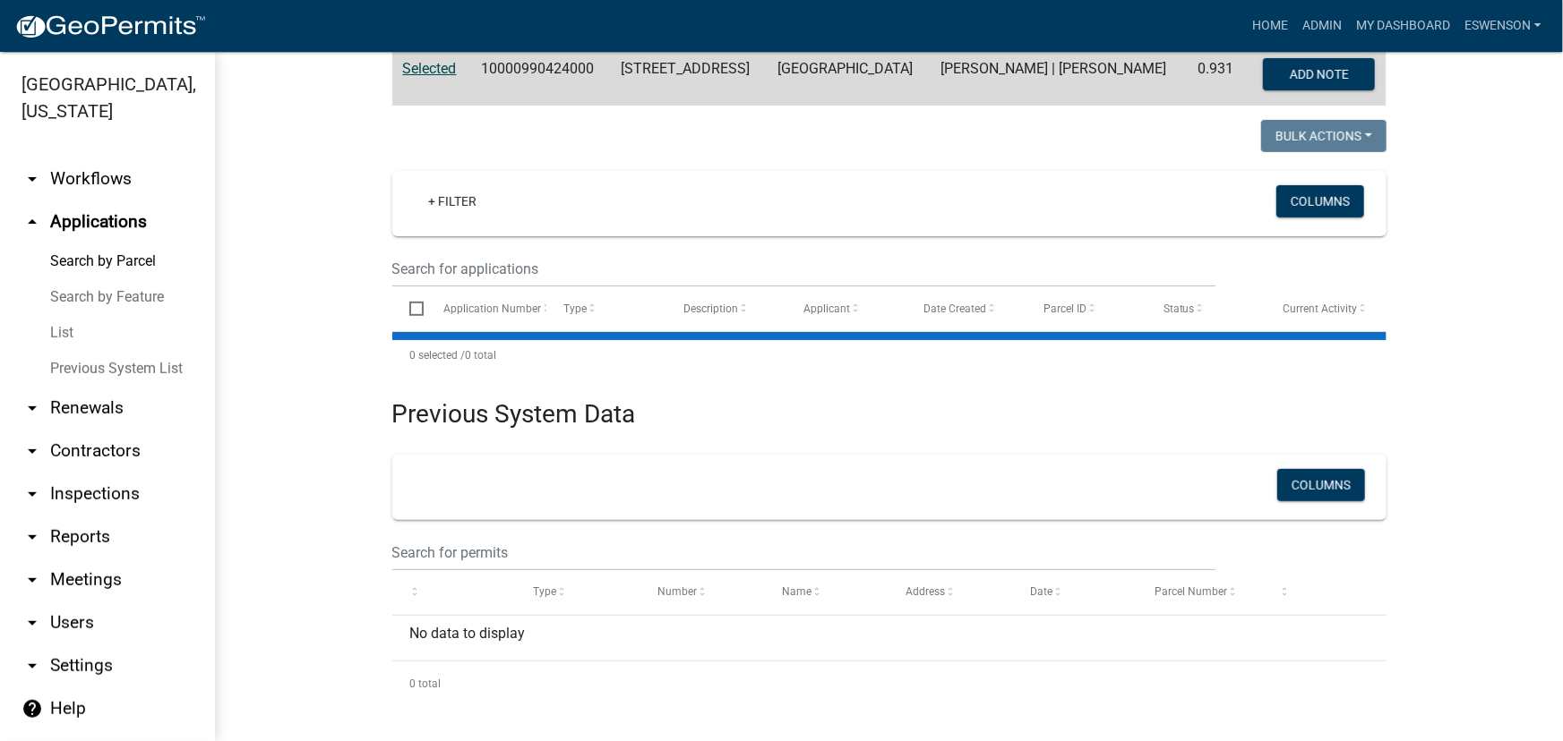
click at [526, 50] on nav "Toggle drawer menu more_horiz Home Admin My Dashboard eswenson Admin Account Lo…" at bounding box center [781, 26] width 1563 height 52
click at [526, 52] on td "10000990424000" at bounding box center [540, 76] width 140 height 59
copy td "10000990424000"
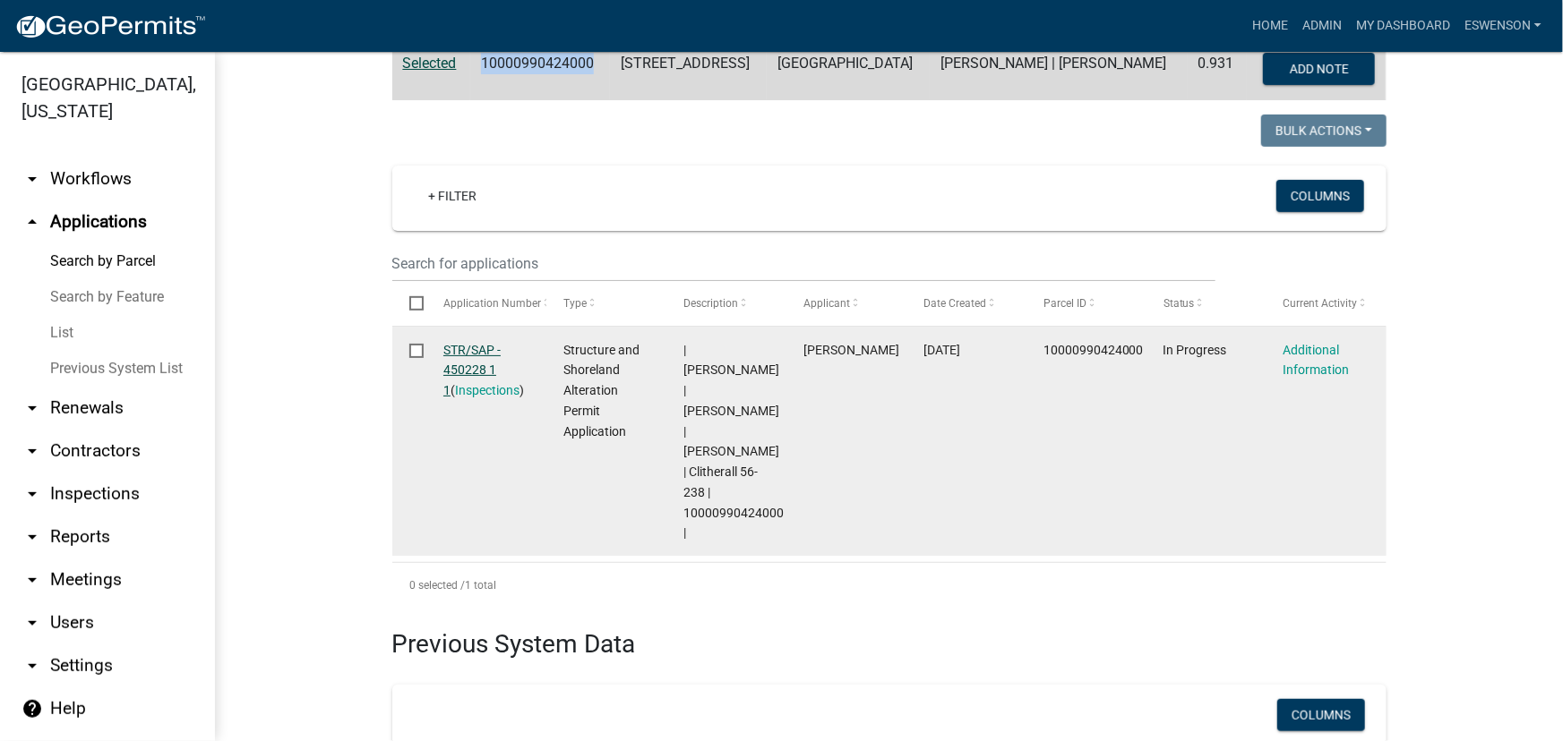
click at [455, 361] on link "STR/SAP - 450228 1 1" at bounding box center [471, 371] width 57 height 56
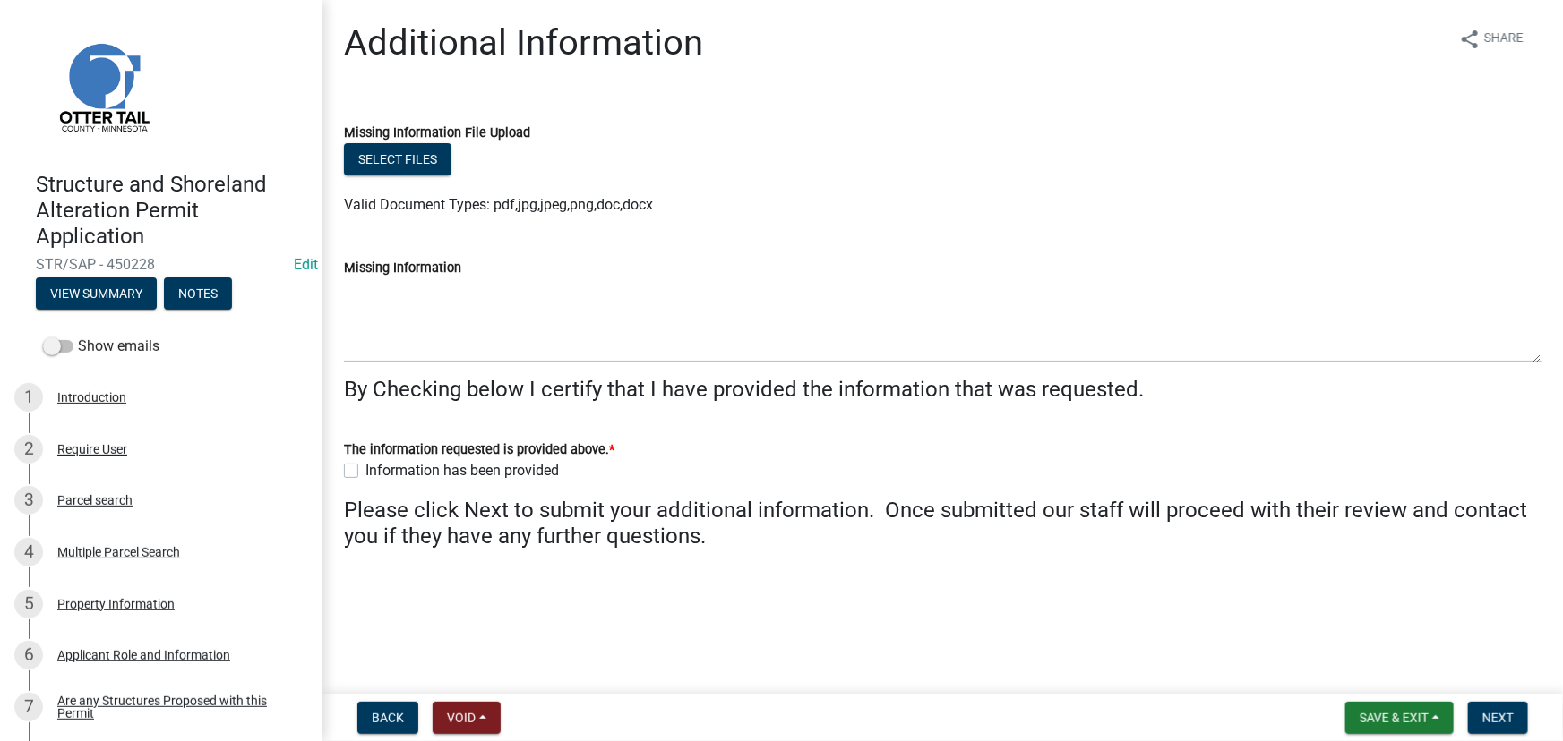
click at [429, 467] on label "Information has been provided" at bounding box center [461, 470] width 193 height 21
click at [377, 467] on input "Information has been provided" at bounding box center [371, 466] width 12 height 12
checkbox input "true"
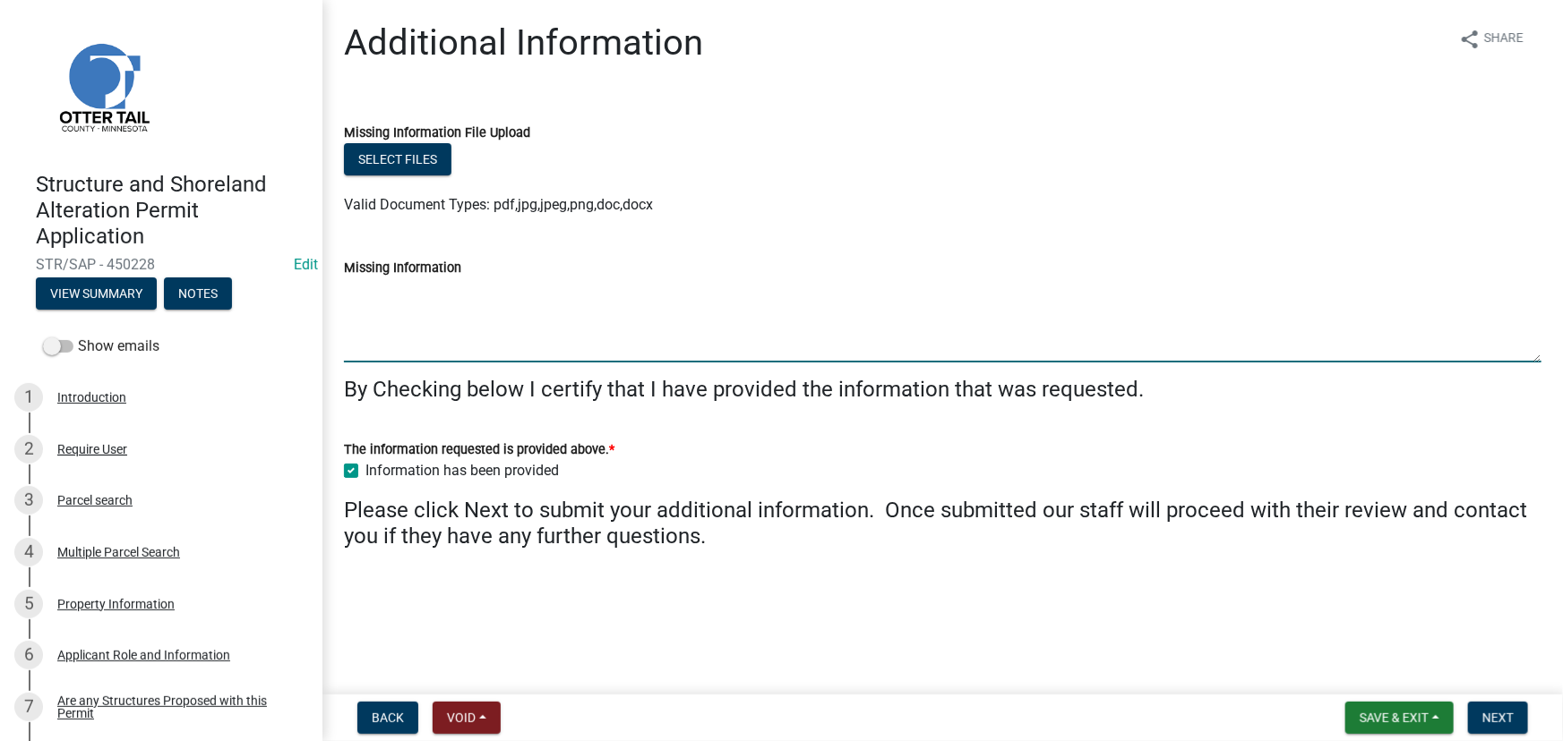
click at [426, 353] on textarea "Missing Information" at bounding box center [942, 321] width 1197 height 84
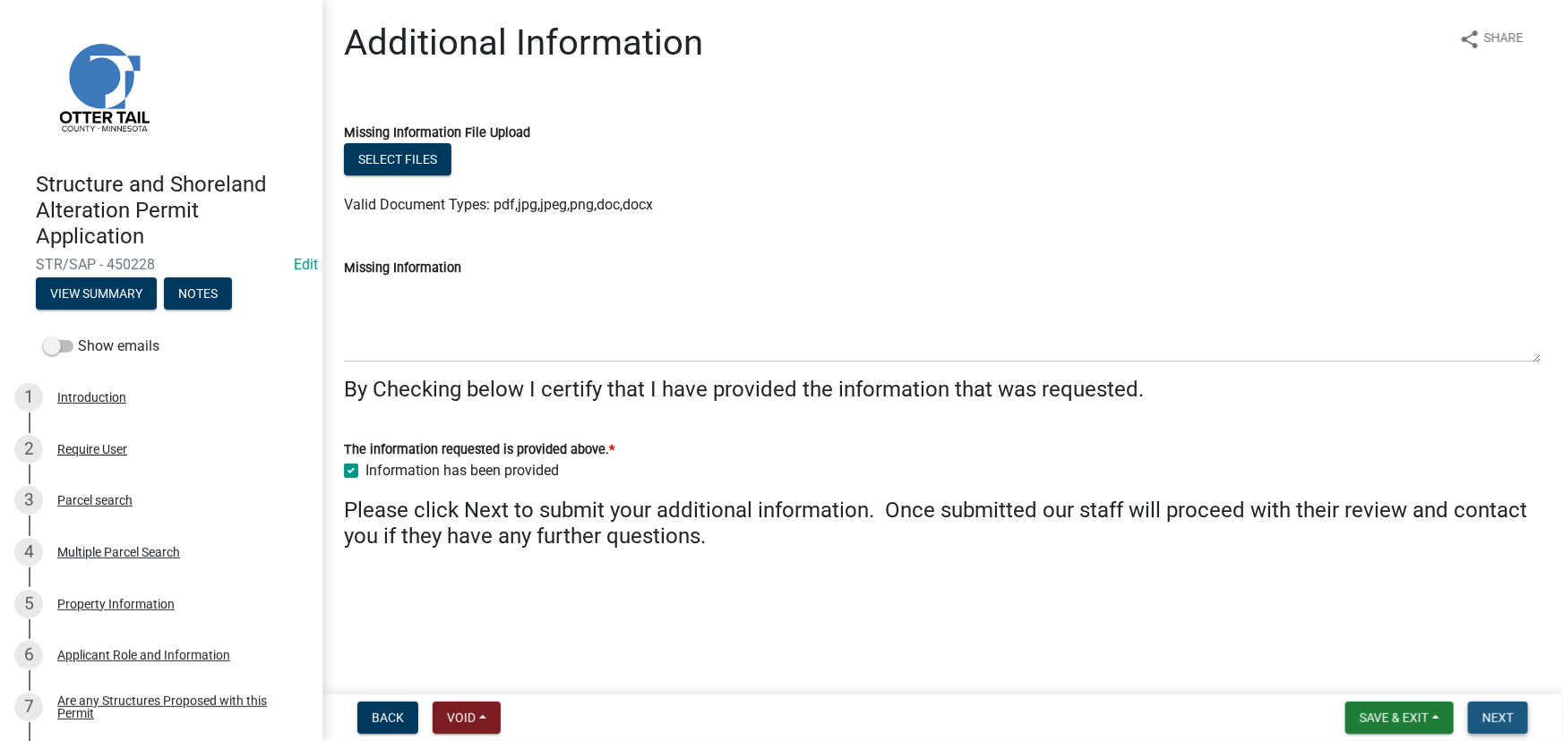
click at [1508, 714] on span "Next" at bounding box center [1497, 718] width 31 height 14
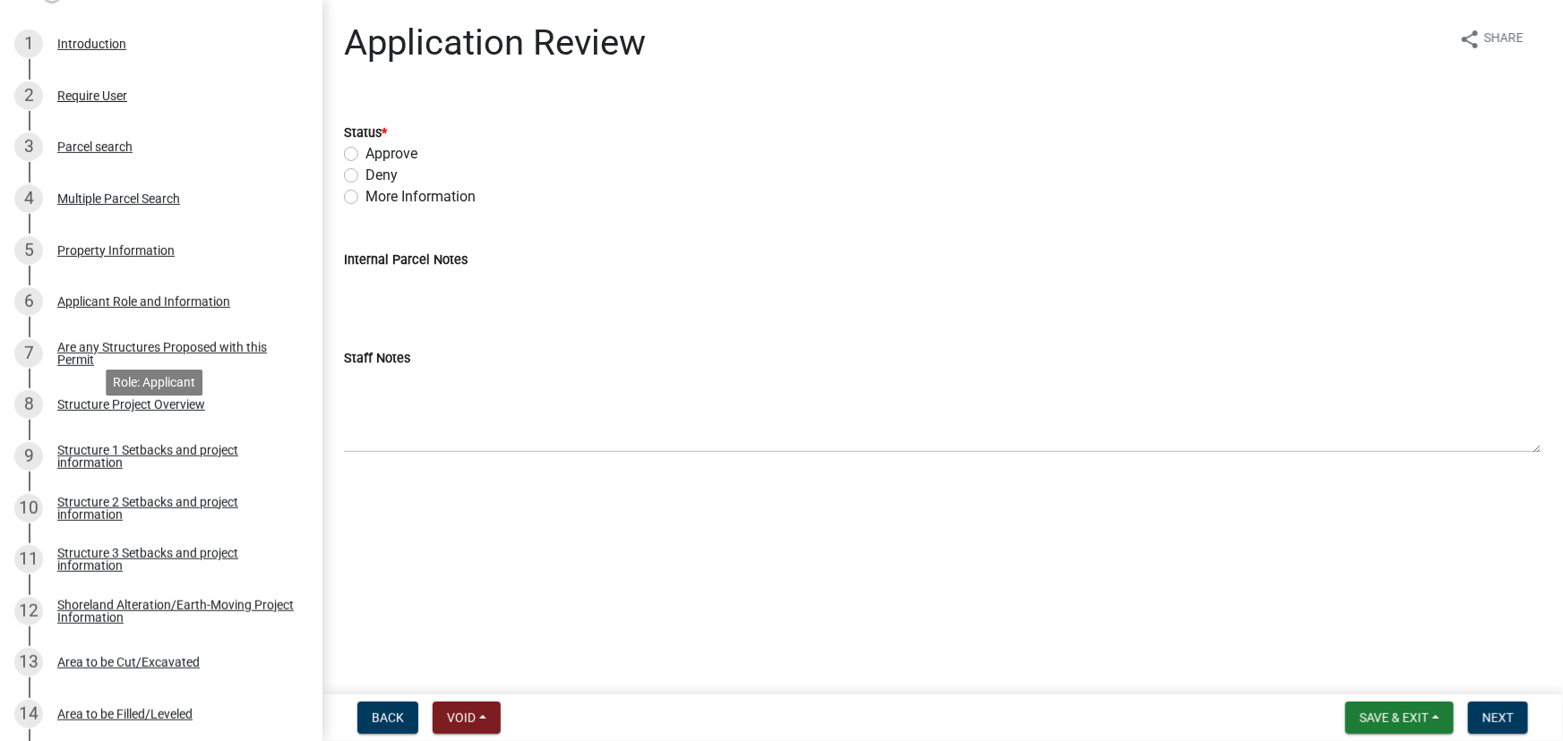
scroll to position [325, 0]
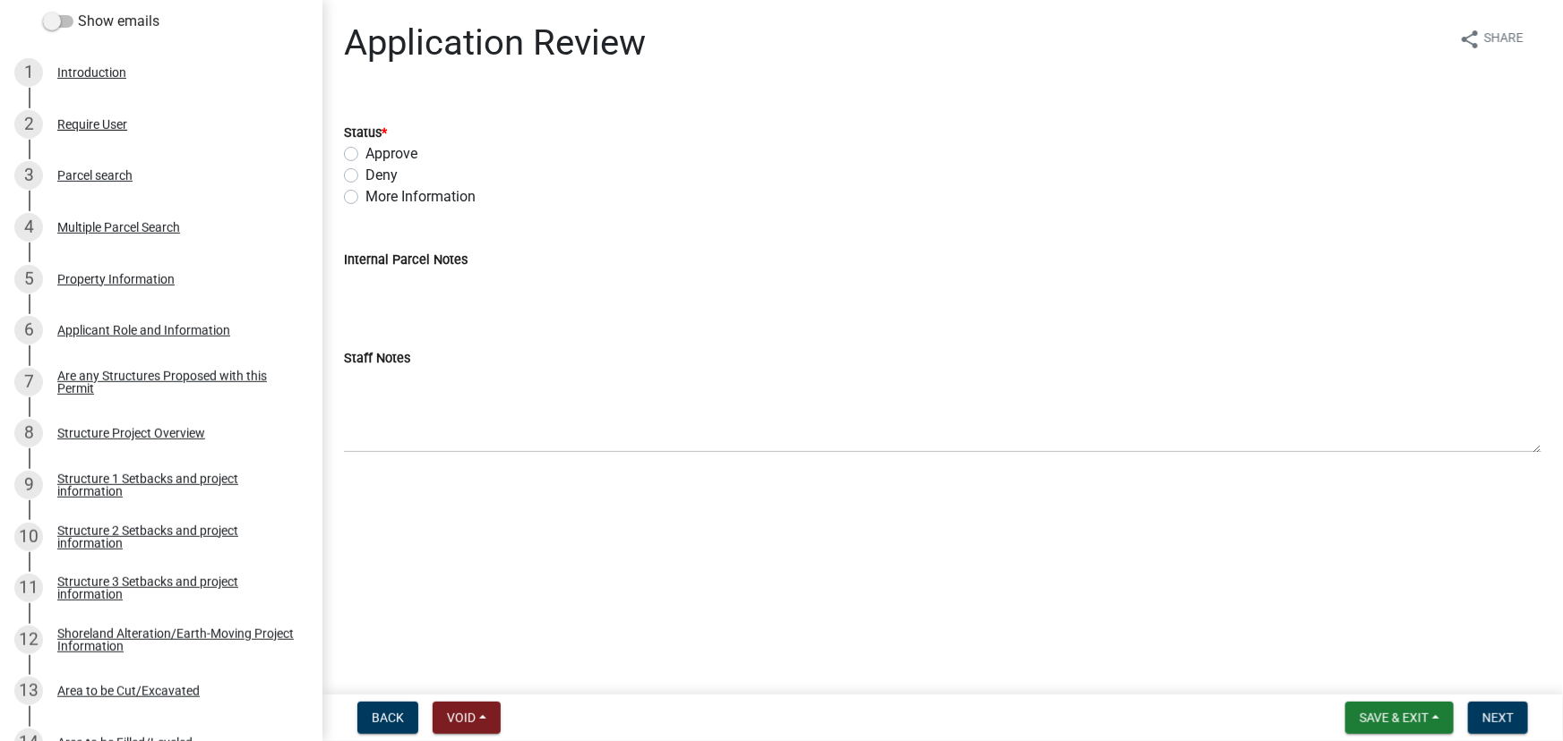
click at [390, 148] on label "Approve" at bounding box center [391, 153] width 52 height 21
click at [377, 148] on input "Approve" at bounding box center [371, 149] width 12 height 12
radio input "true"
click at [1494, 715] on span "Next" at bounding box center [1497, 718] width 31 height 14
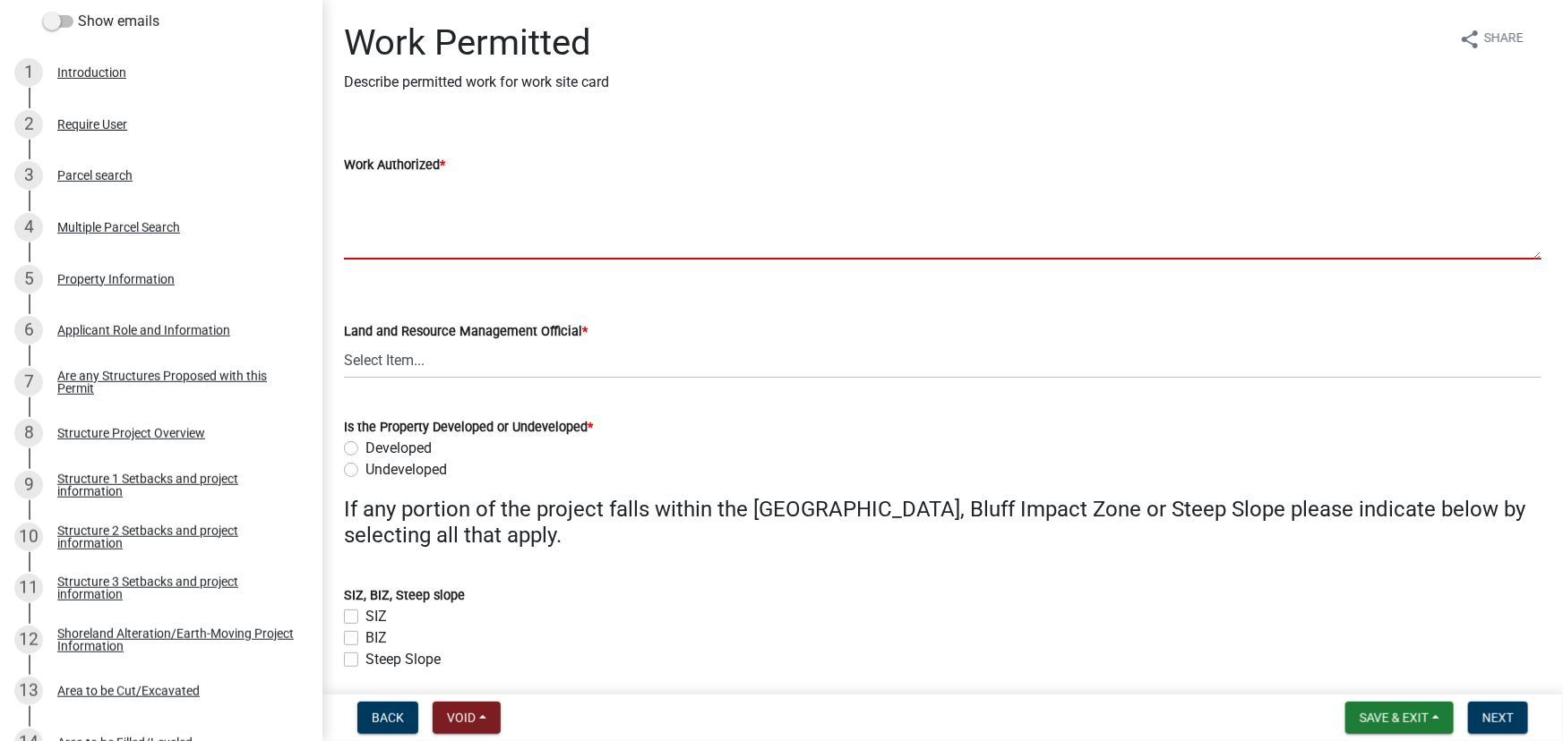
click at [398, 212] on textarea "Work Authorized *" at bounding box center [942, 218] width 1197 height 84
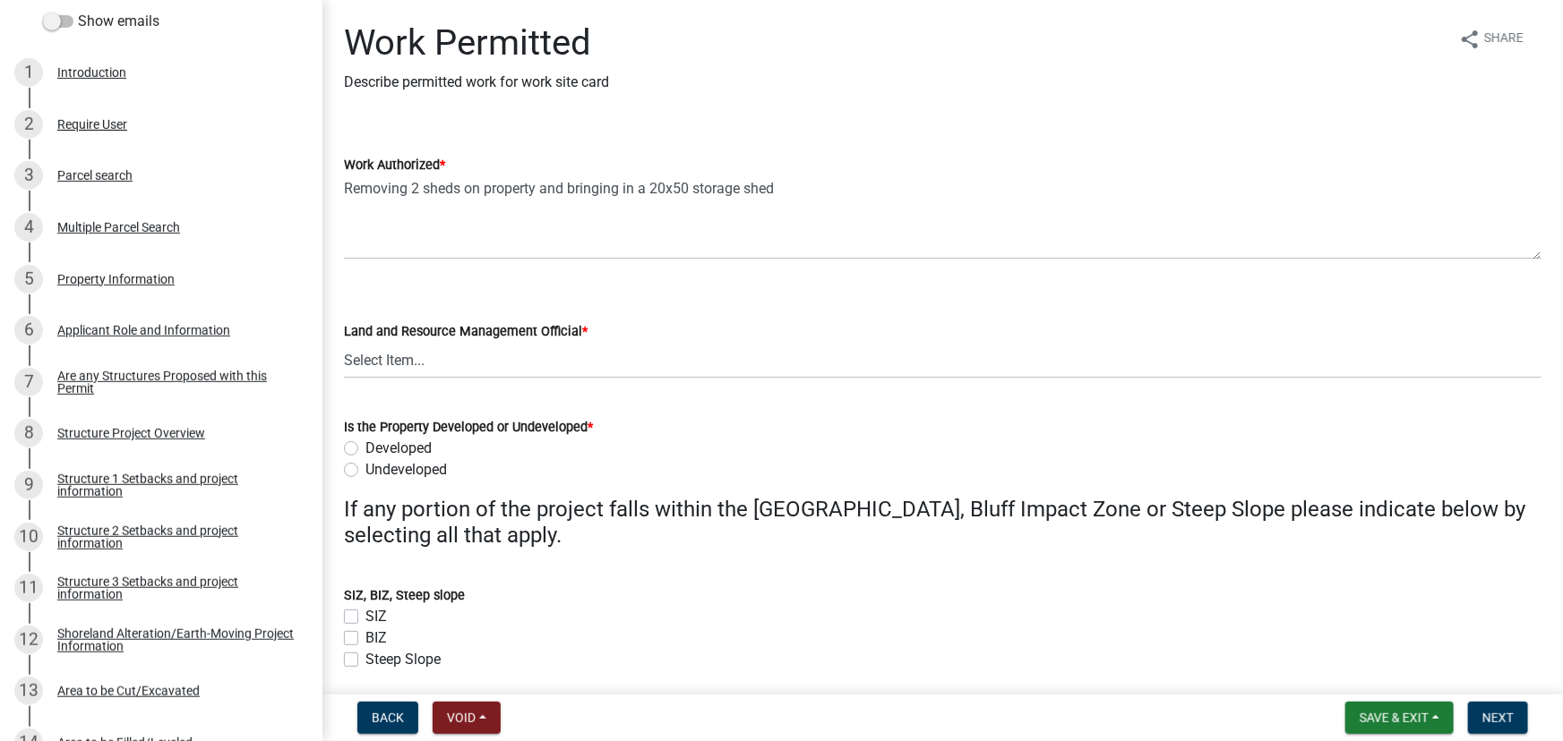
click at [477, 263] on wm-data-entity-input "Work Authorized * Removing 2 sheds on property and bringing in a 20x50 storage …" at bounding box center [942, 201] width 1197 height 145
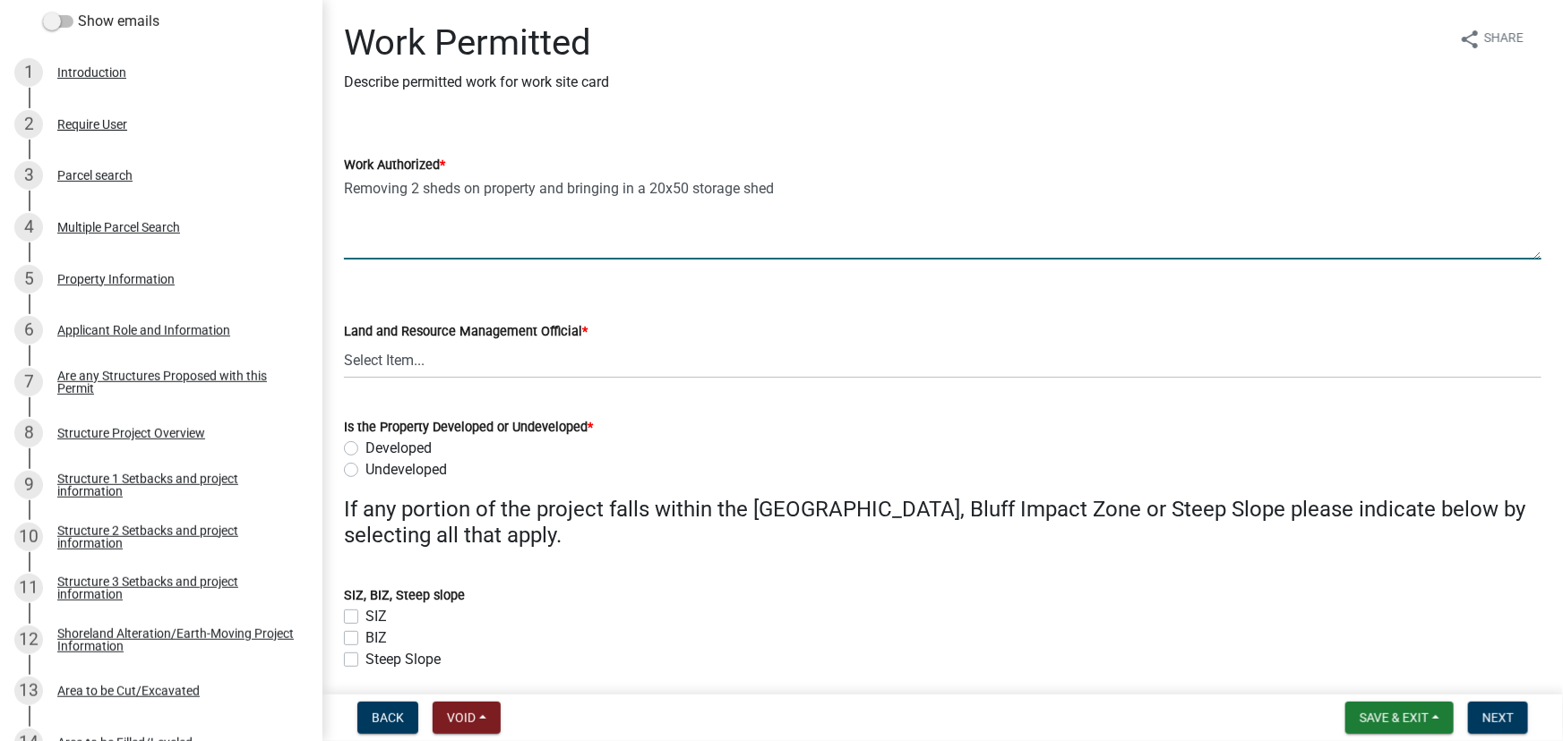
click at [395, 239] on textarea "Removing 2 sheds on property and bringing in a 20x50 storage shed" at bounding box center [942, 218] width 1197 height 84
paste textarea "All setbacks and impervious surface requirements to be met. Top dress, seed and…"
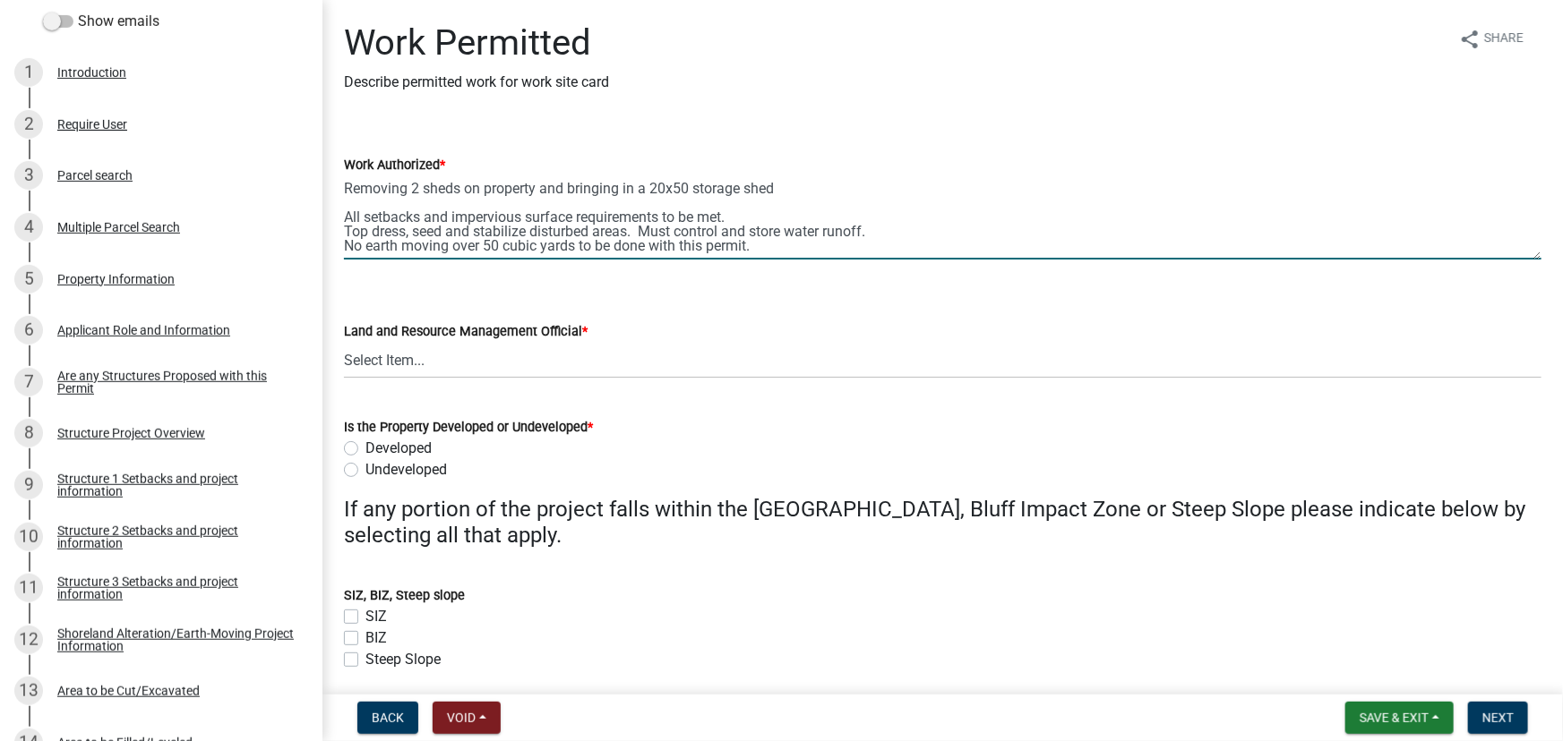
scroll to position [0, 0]
click at [903, 227] on textarea "Removing 2 sheds on property and bringing in a 20x50 storage shed All setbacks …" at bounding box center [942, 218] width 1197 height 84
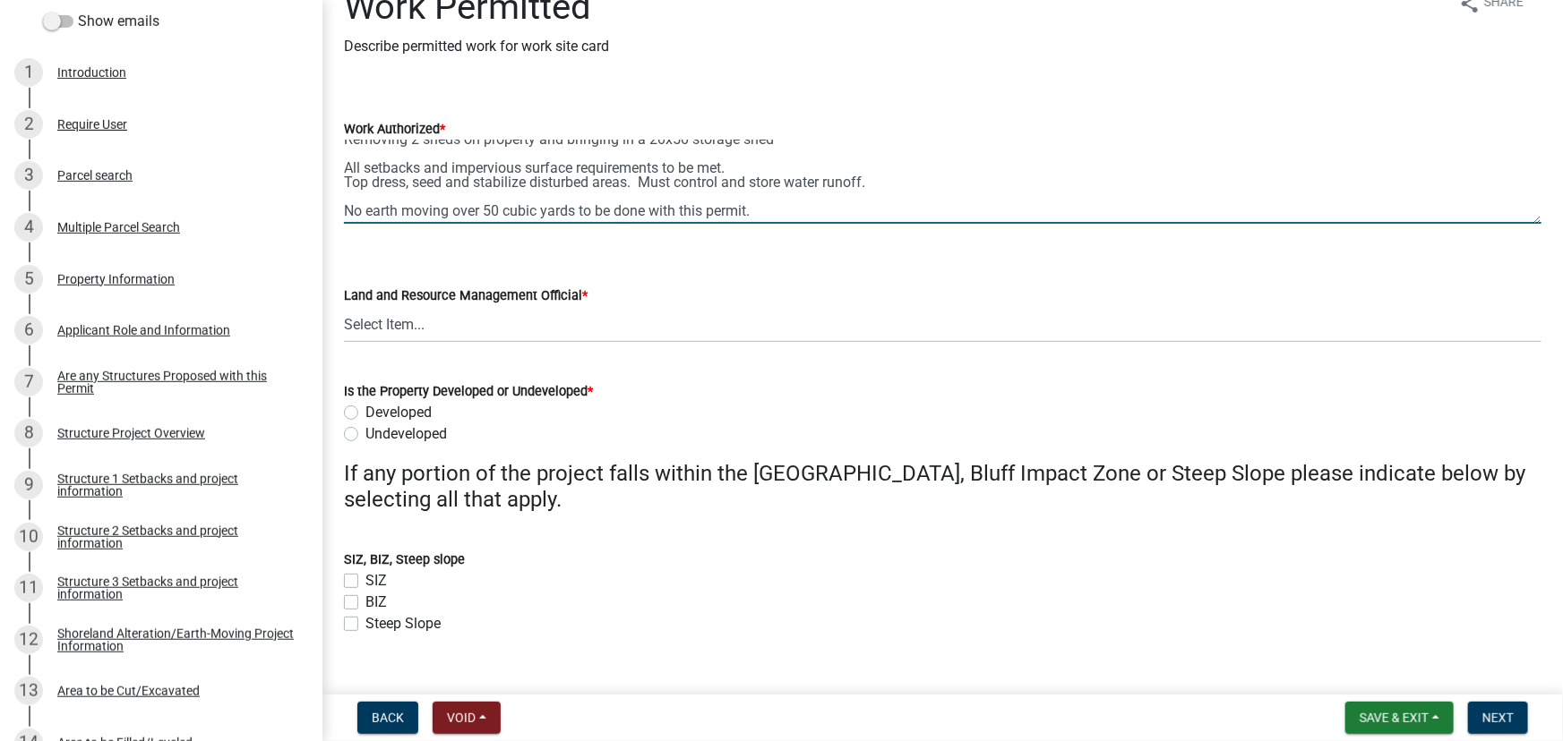
scroll to position [68, 0]
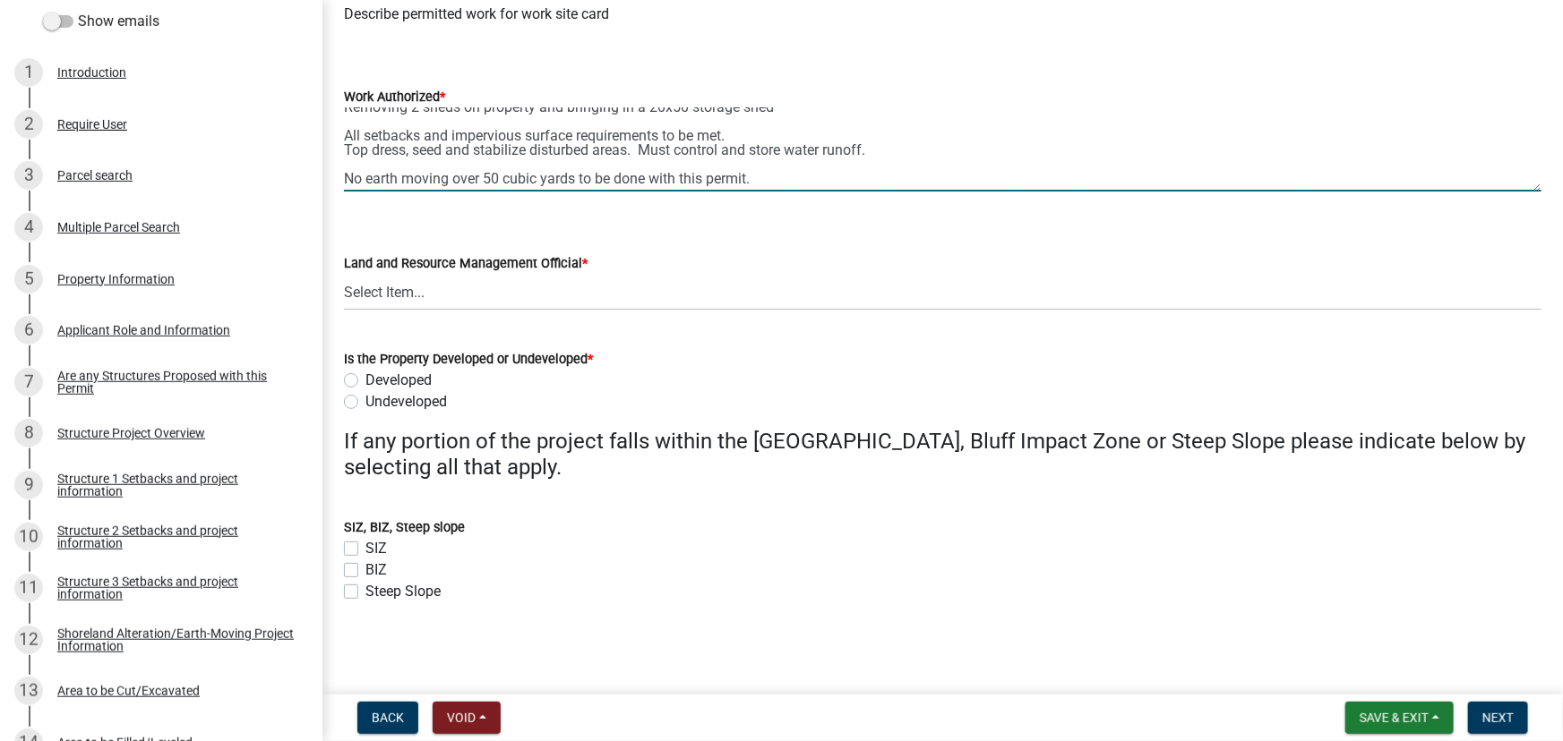
type textarea "Removing 2 sheds on property and bringing in a 20x50 storage shed All setbacks …"
click at [516, 295] on select "Select Item... Alexis Newark Amy Busko Andrea Perales Brittany Tollefson Christ…" at bounding box center [942, 292] width 1197 height 37
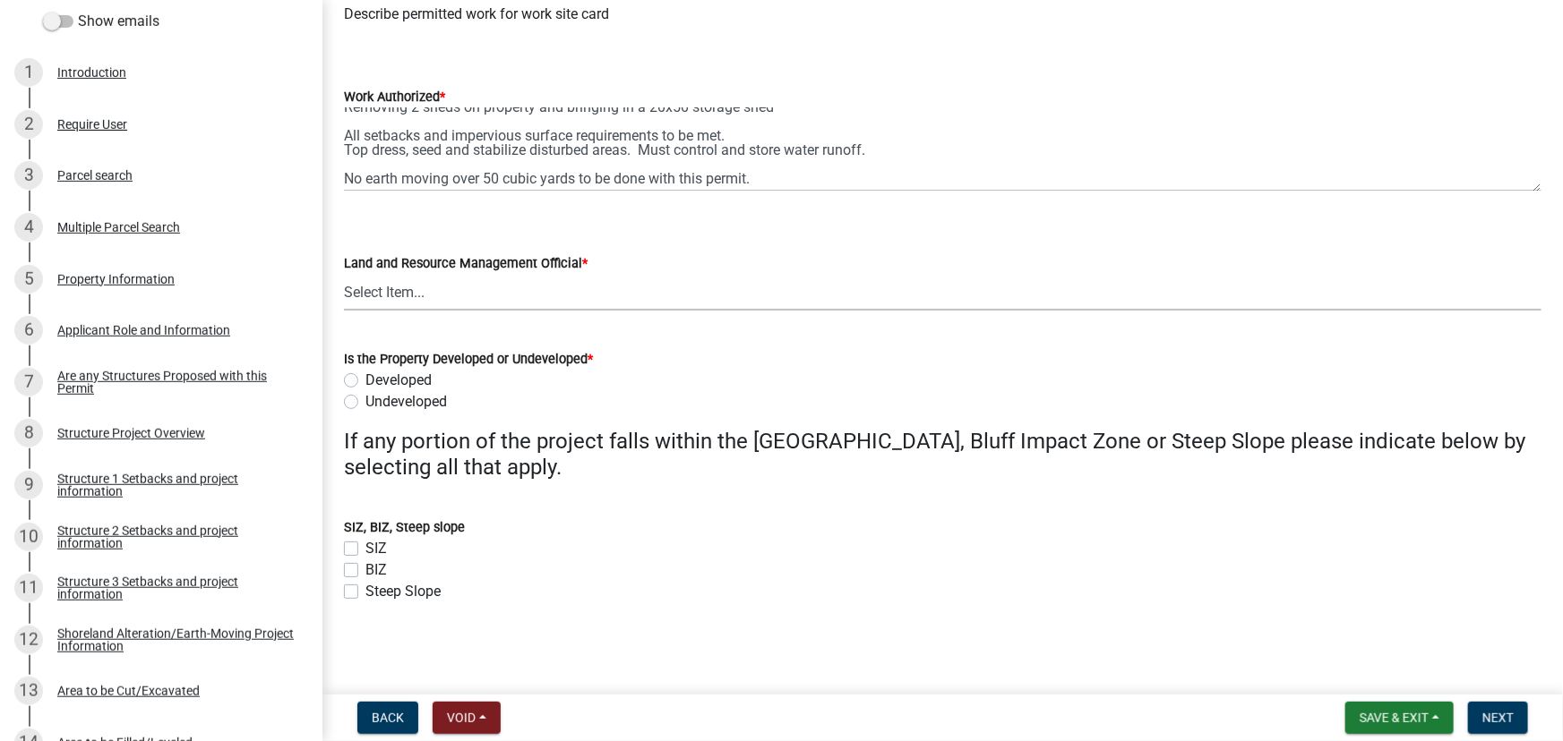
click at [402, 304] on select "Select Item... Alexis Newark Amy Busko Andrea Perales Brittany Tollefson Christ…" at bounding box center [942, 292] width 1197 height 37
click at [344, 274] on select "Select Item... Alexis Newark Amy Busko Andrea Perales Brittany Tollefson Christ…" at bounding box center [942, 292] width 1197 height 37
select select "190fd4c8-42ef-492b-a4a0-a0213555944c"
click at [398, 381] on label "Developed" at bounding box center [398, 380] width 66 height 21
click at [377, 381] on input "Developed" at bounding box center [371, 376] width 12 height 12
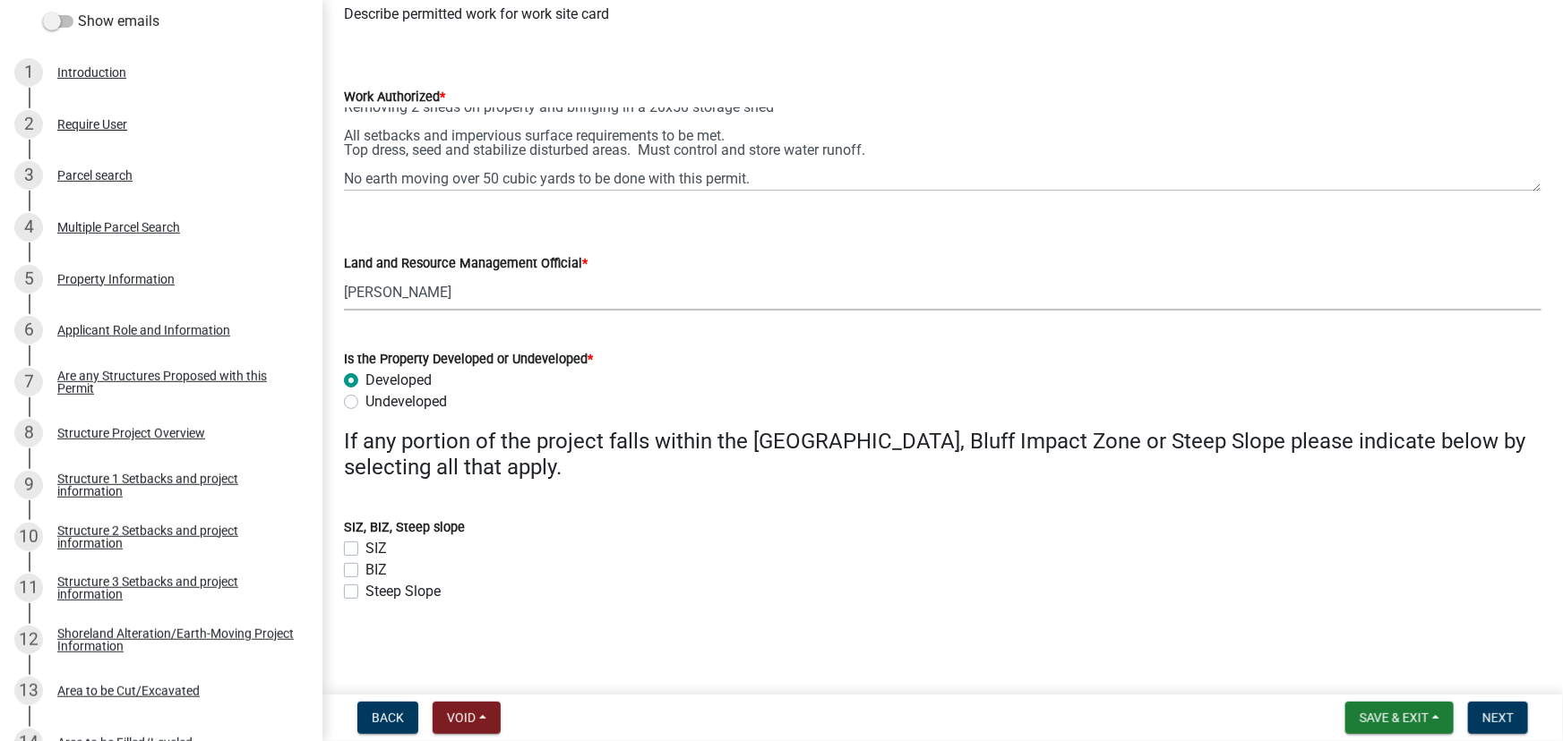
radio input "true"
click at [1508, 724] on span "Next" at bounding box center [1497, 718] width 31 height 14
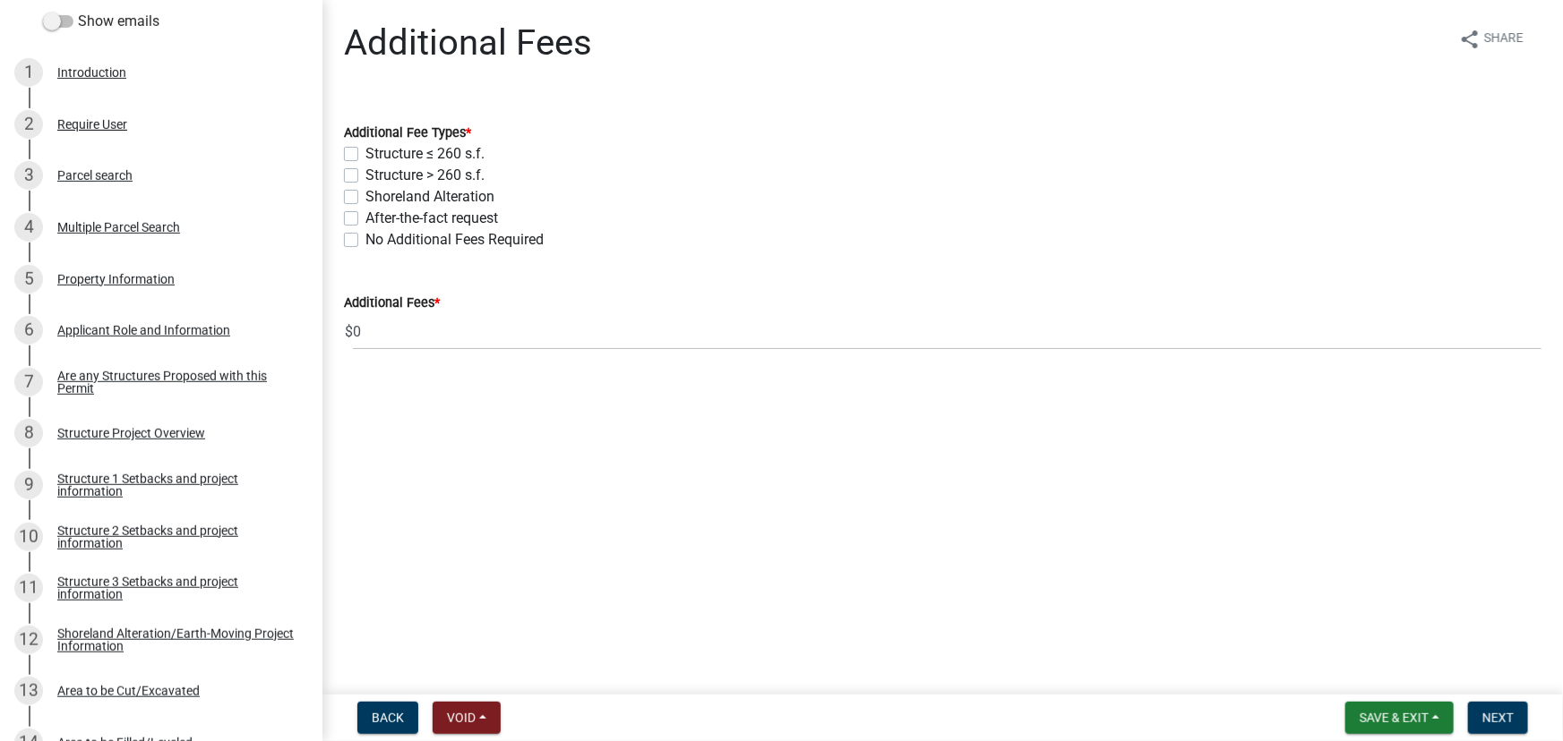
drag, startPoint x: 389, startPoint y: 173, endPoint x: 880, endPoint y: 330, distance: 516.0
click at [389, 174] on label "Structure > 260 s.f." at bounding box center [424, 175] width 119 height 21
click at [377, 174] on input "Structure > 260 s.f." at bounding box center [371, 171] width 12 height 12
checkbox input "true"
checkbox input "false"
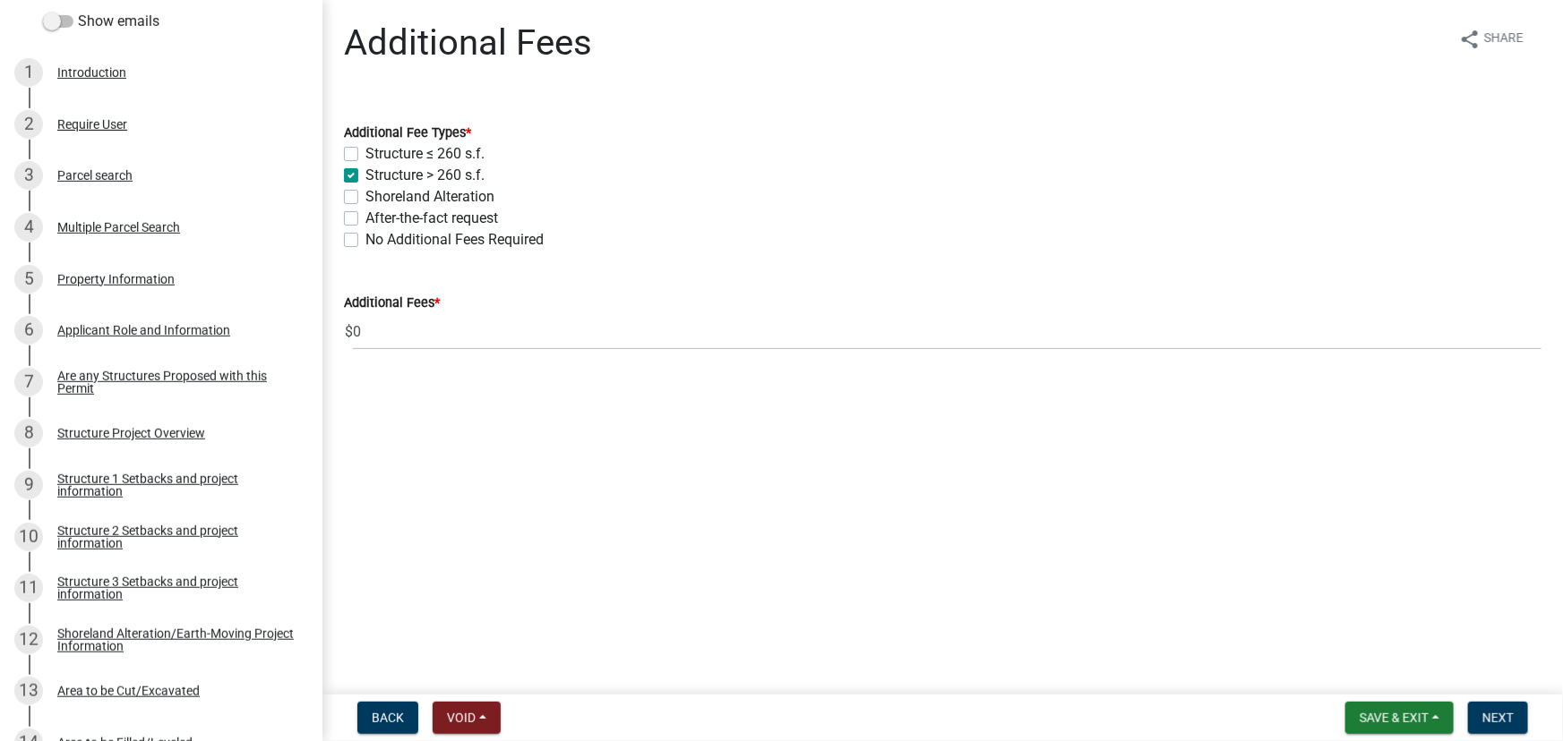
checkbox input "true"
checkbox input "false"
click at [1493, 716] on span "Next" at bounding box center [1497, 718] width 31 height 14
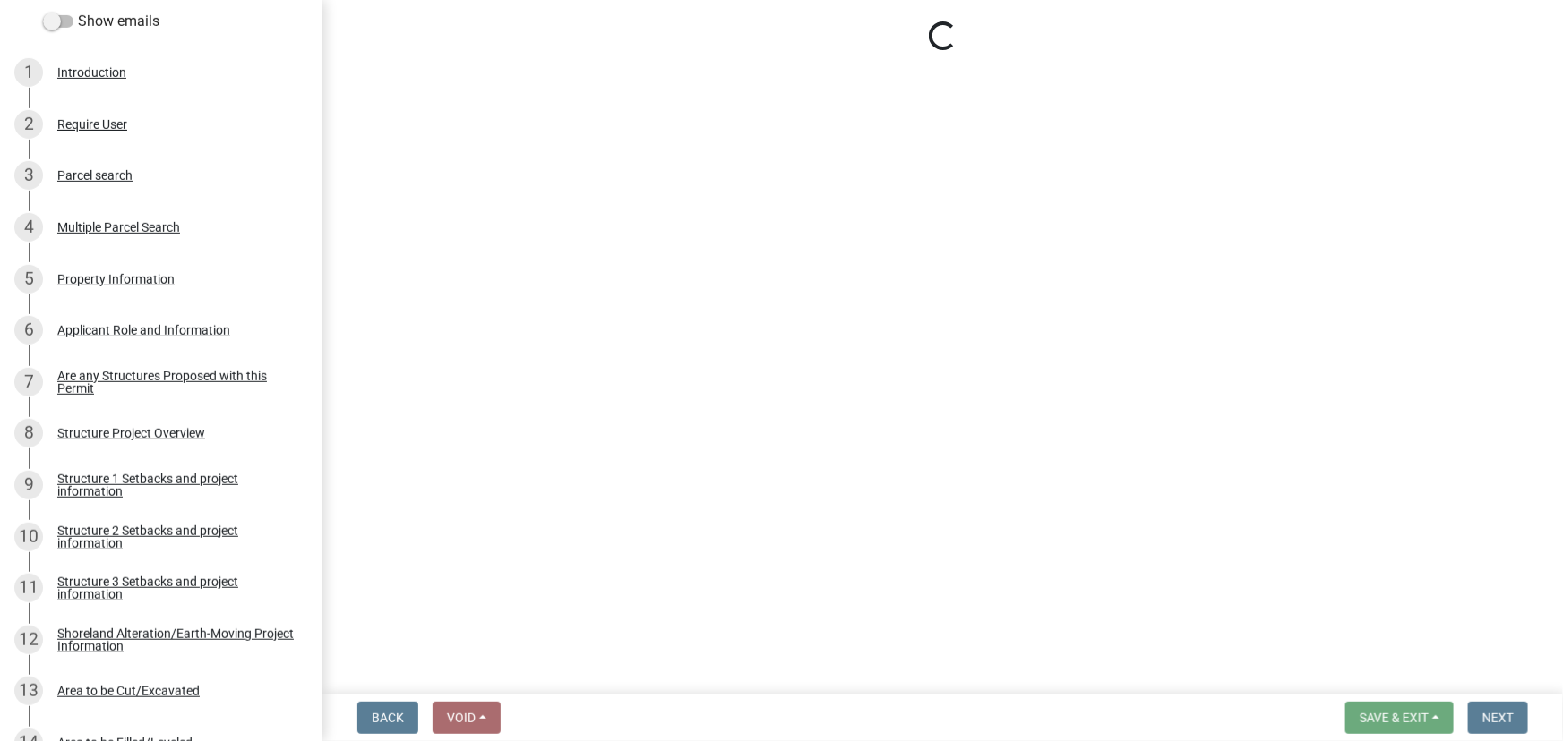
select select "3: 3"
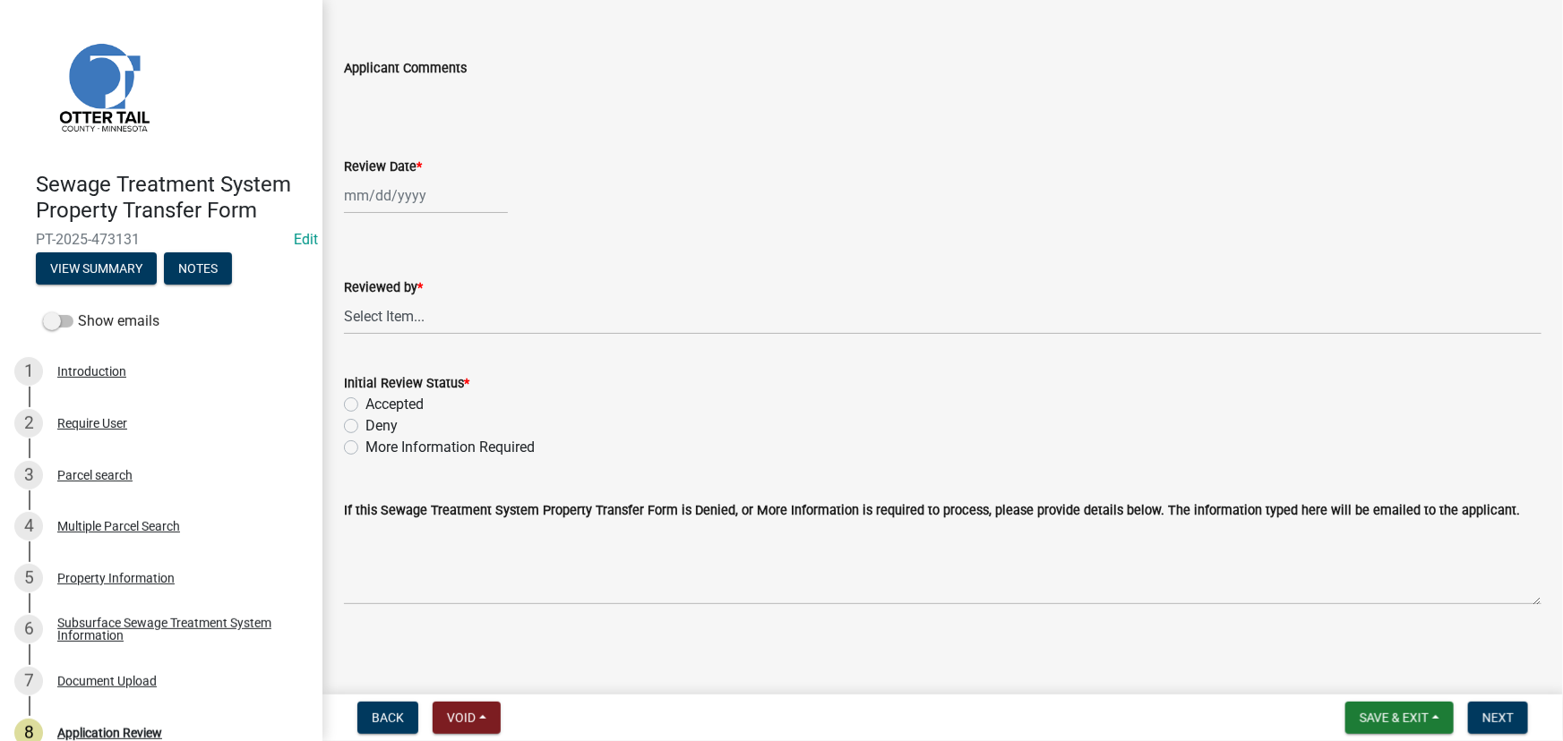
scroll to position [69, 0]
click at [466, 193] on div at bounding box center [426, 194] width 164 height 37
select select "9"
select select "2025"
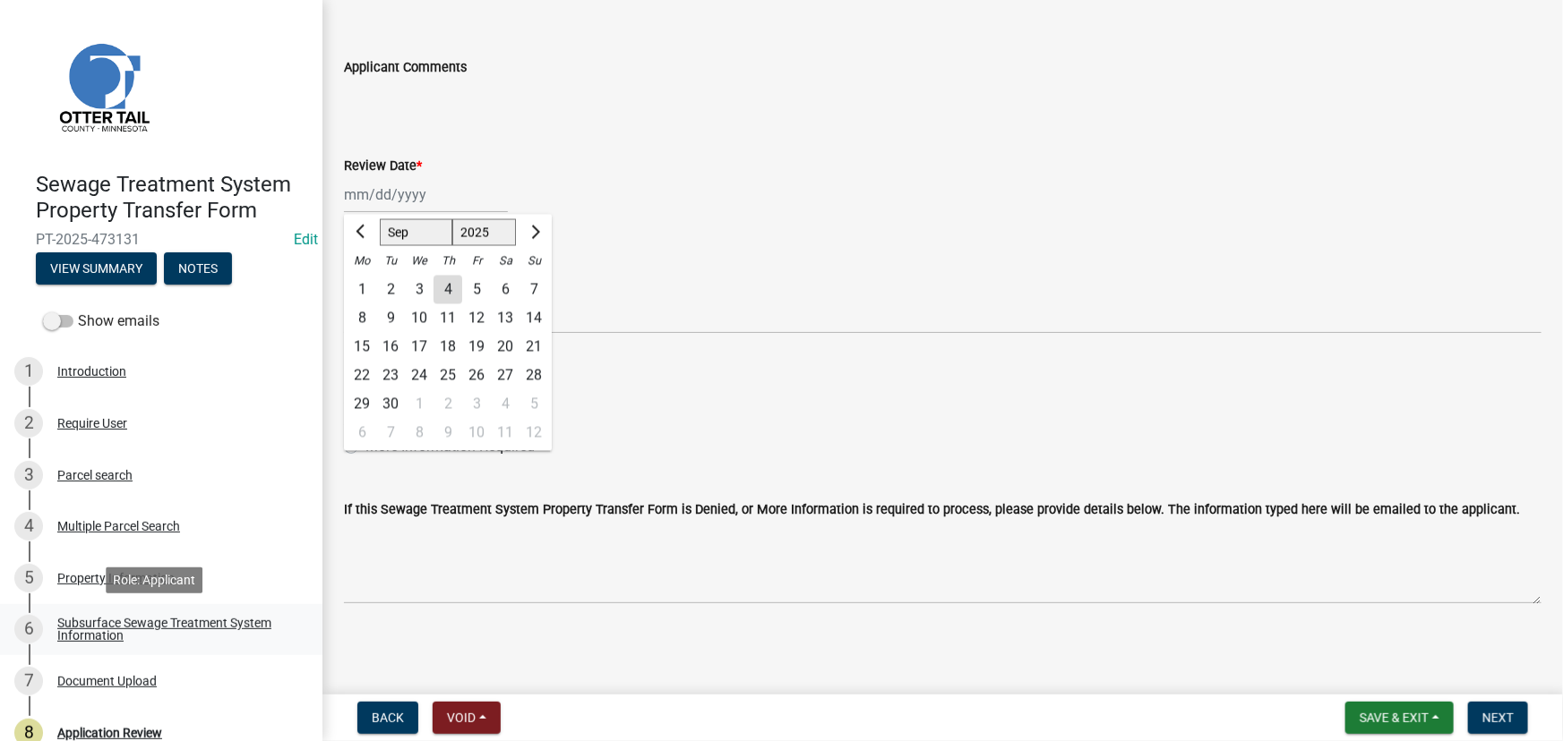
click at [116, 636] on div "Subsurface Sewage Treatment System Information" at bounding box center [175, 629] width 236 height 25
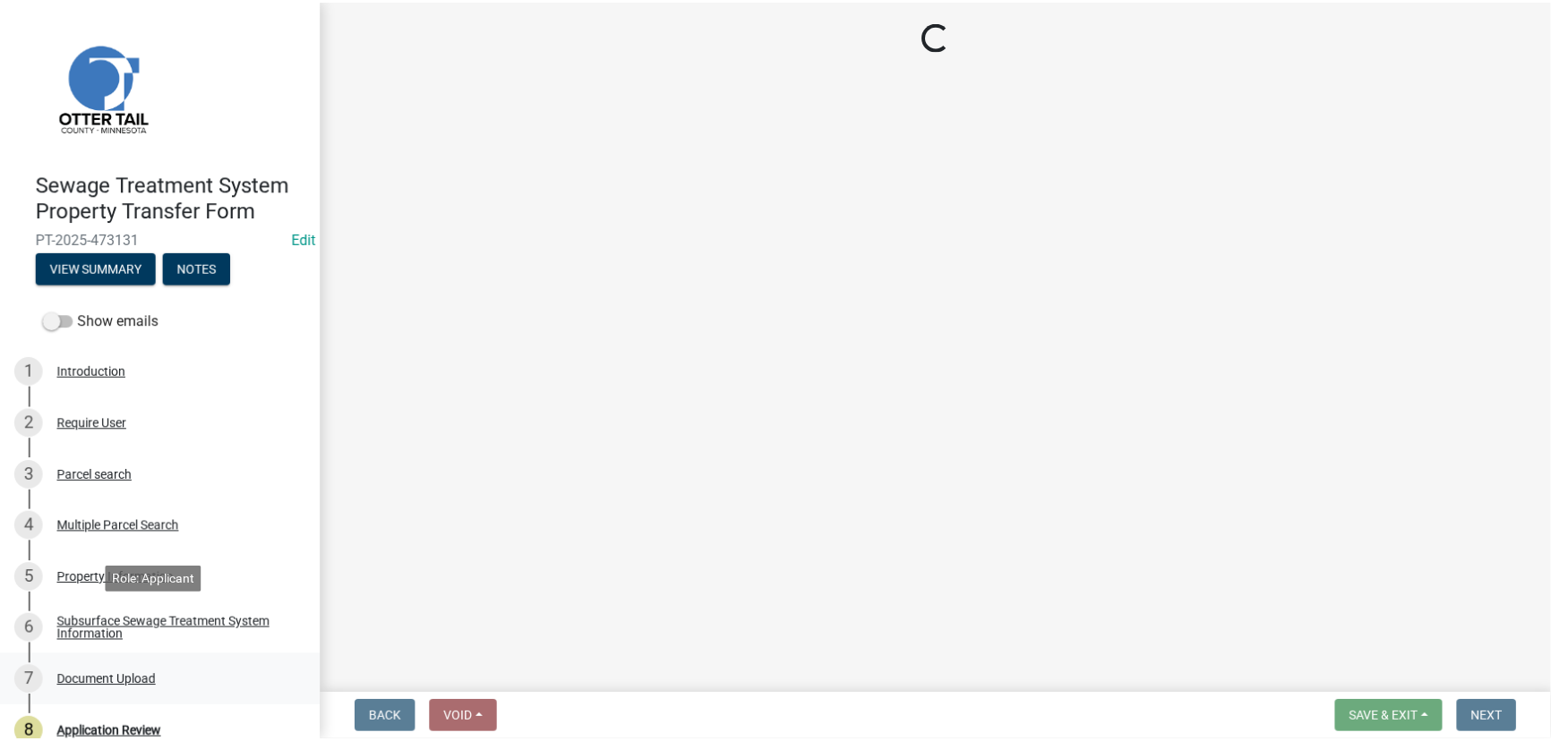
scroll to position [0, 0]
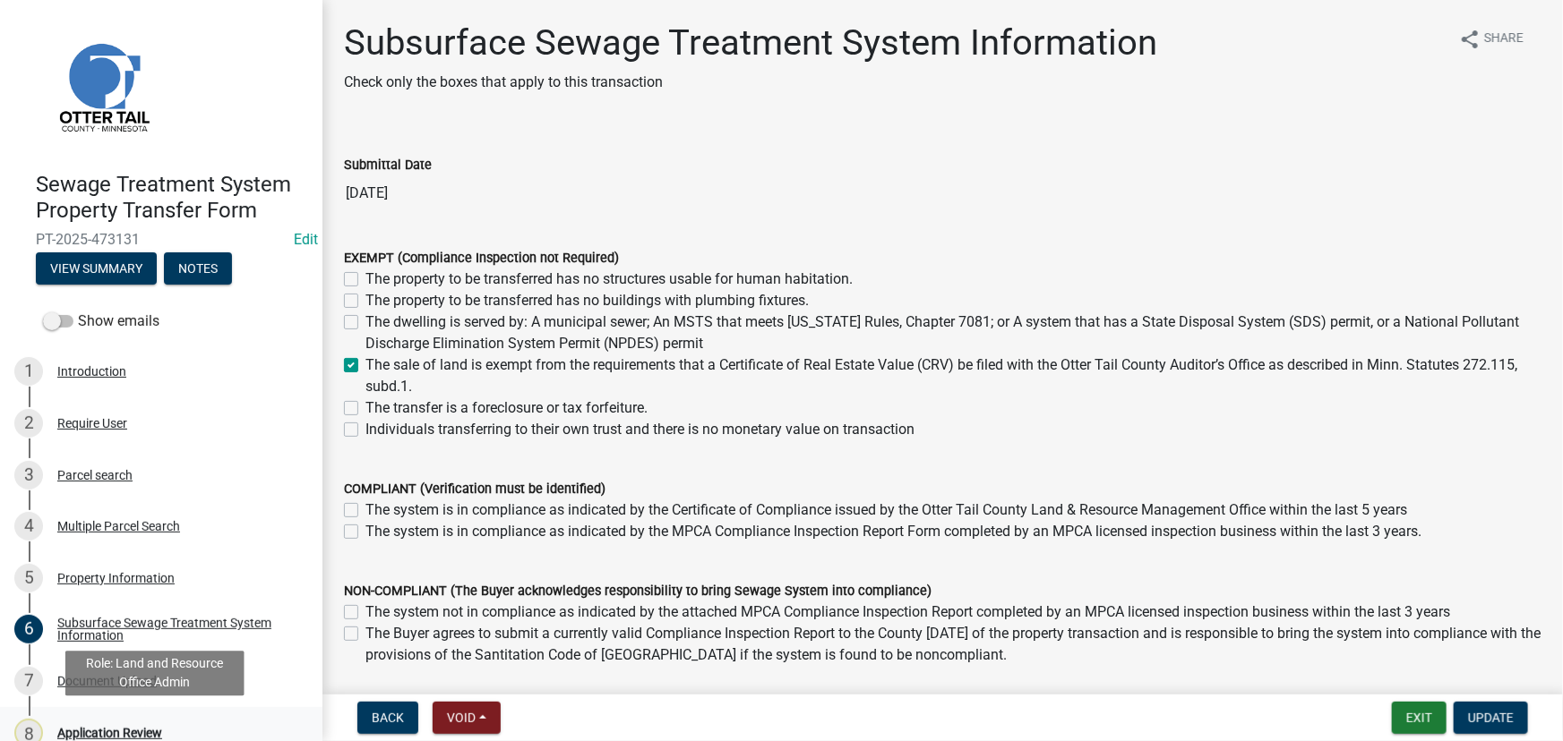
click at [139, 730] on div "Application Review" at bounding box center [109, 733] width 105 height 13
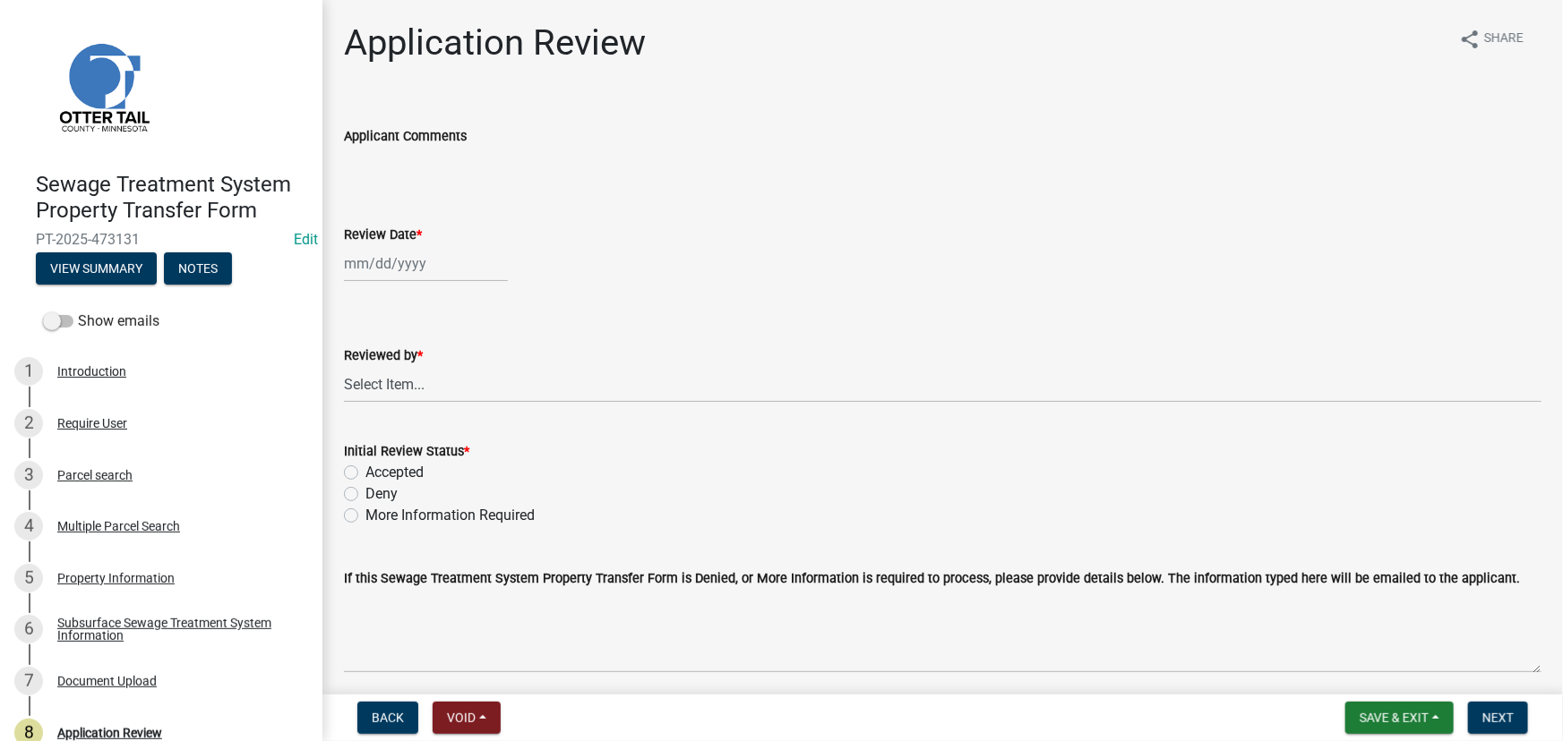
click at [406, 264] on div at bounding box center [426, 263] width 164 height 37
select select "9"
select select "2025"
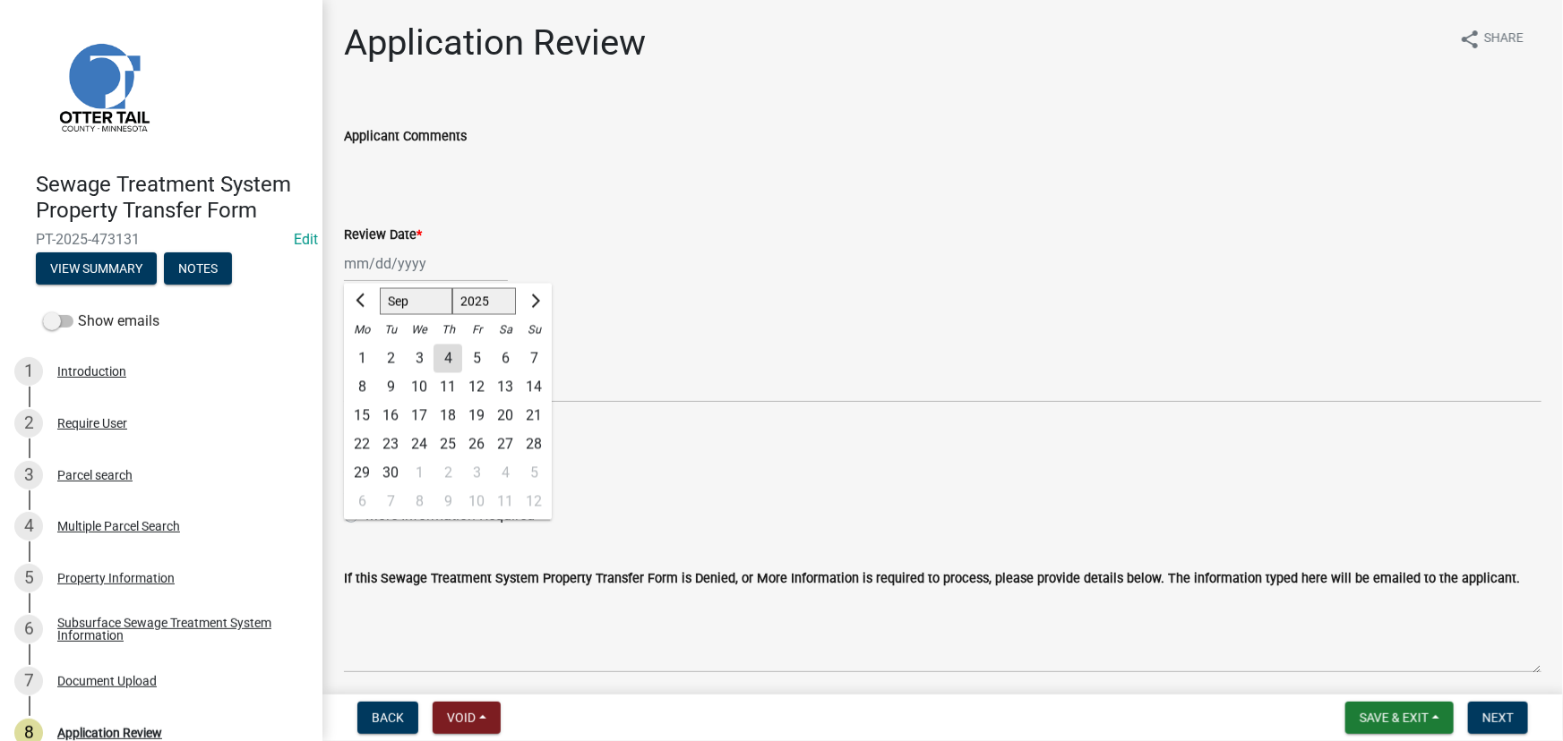
click at [740, 218] on div "Review Date * [PERSON_NAME] Apr [PERSON_NAME][DATE] Sep Oct Nov [DATE] 1526 152…" at bounding box center [942, 240] width 1197 height 83
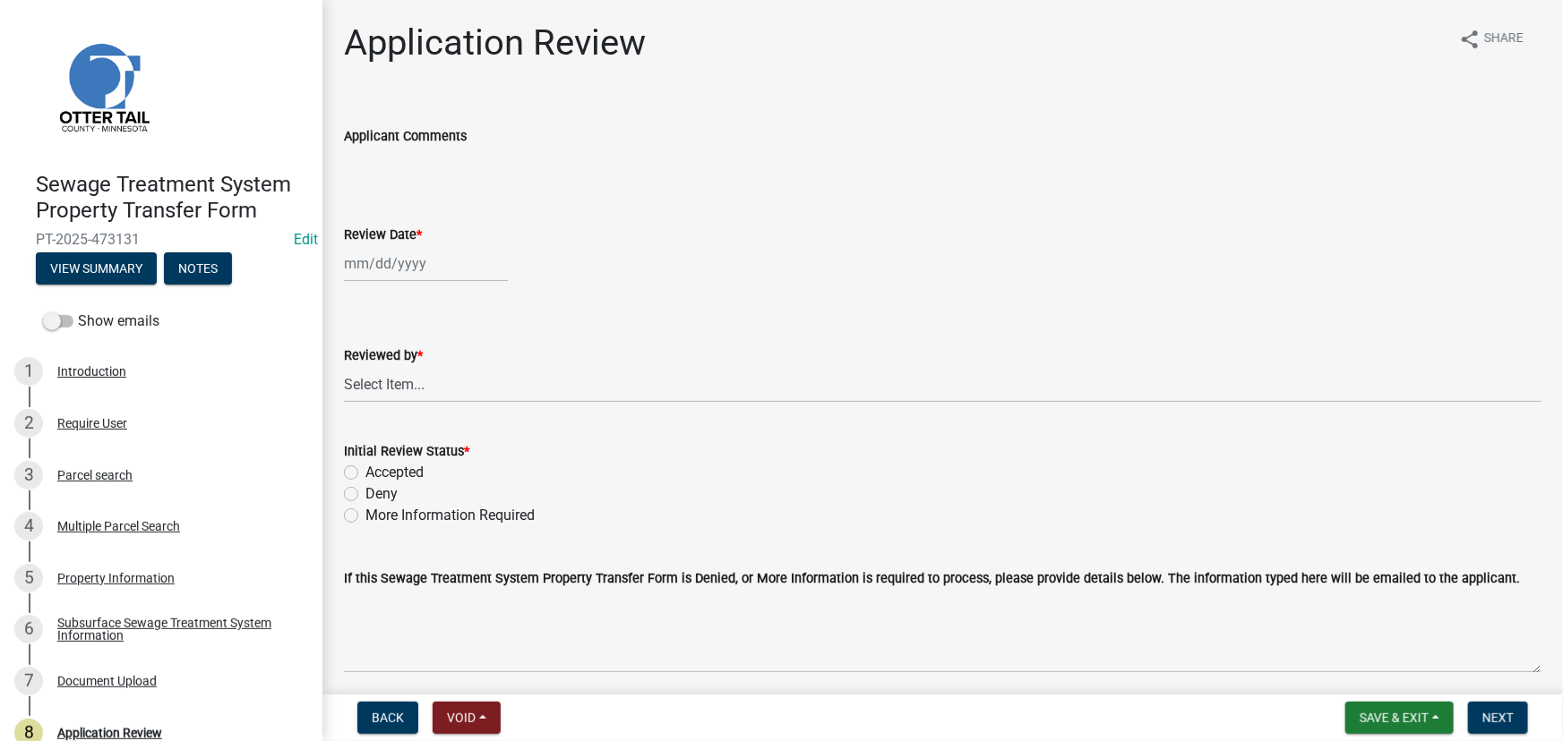
click at [740, 218] on div "Review Date *" at bounding box center [942, 240] width 1197 height 83
click at [377, 260] on div at bounding box center [426, 263] width 164 height 37
select select "9"
select select "2025"
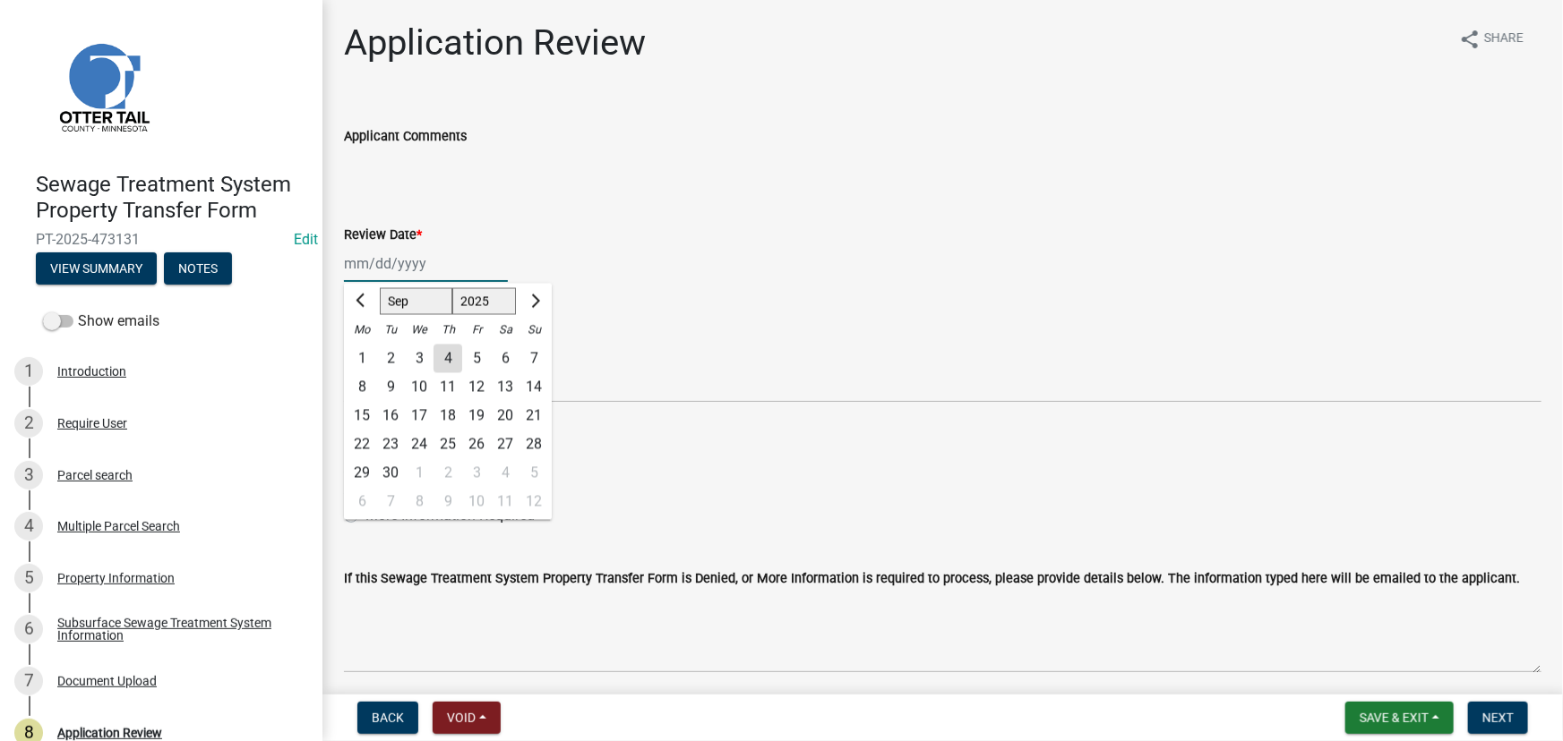
click at [377, 260] on input "Review Date *" at bounding box center [426, 263] width 164 height 37
drag, startPoint x: 377, startPoint y: 260, endPoint x: 386, endPoint y: 166, distance: 94.5
click at [374, 232] on div "Review Date * Jan Feb Mar Apr May Jun Jul Aug Sep Oct Nov Dec 1525 1526 1527 15…" at bounding box center [942, 240] width 1197 height 83
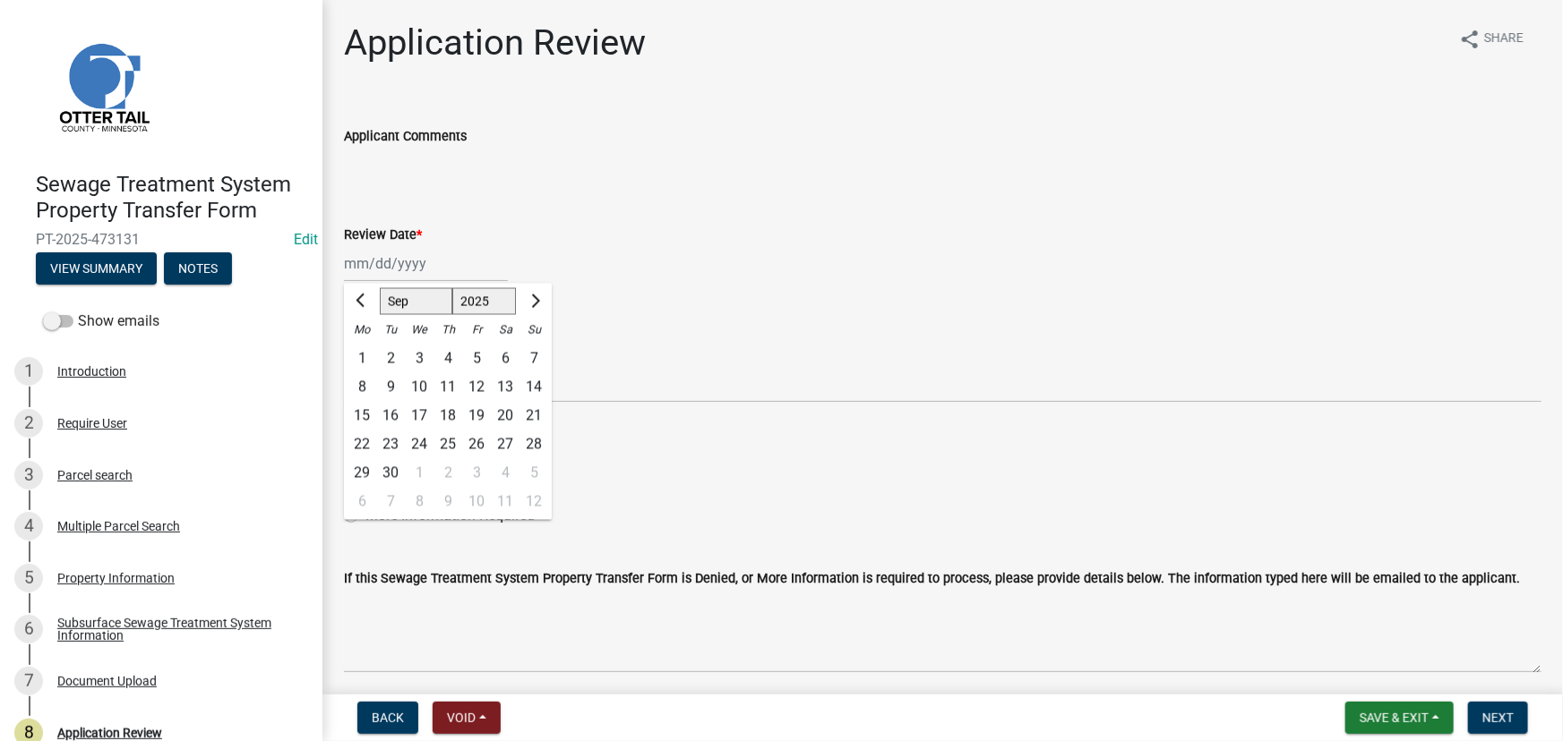
click at [386, 137] on label "Applicant Comments" at bounding box center [405, 137] width 123 height 13
click at [386, 147] on input "Applicant Comments" at bounding box center [942, 165] width 1197 height 36
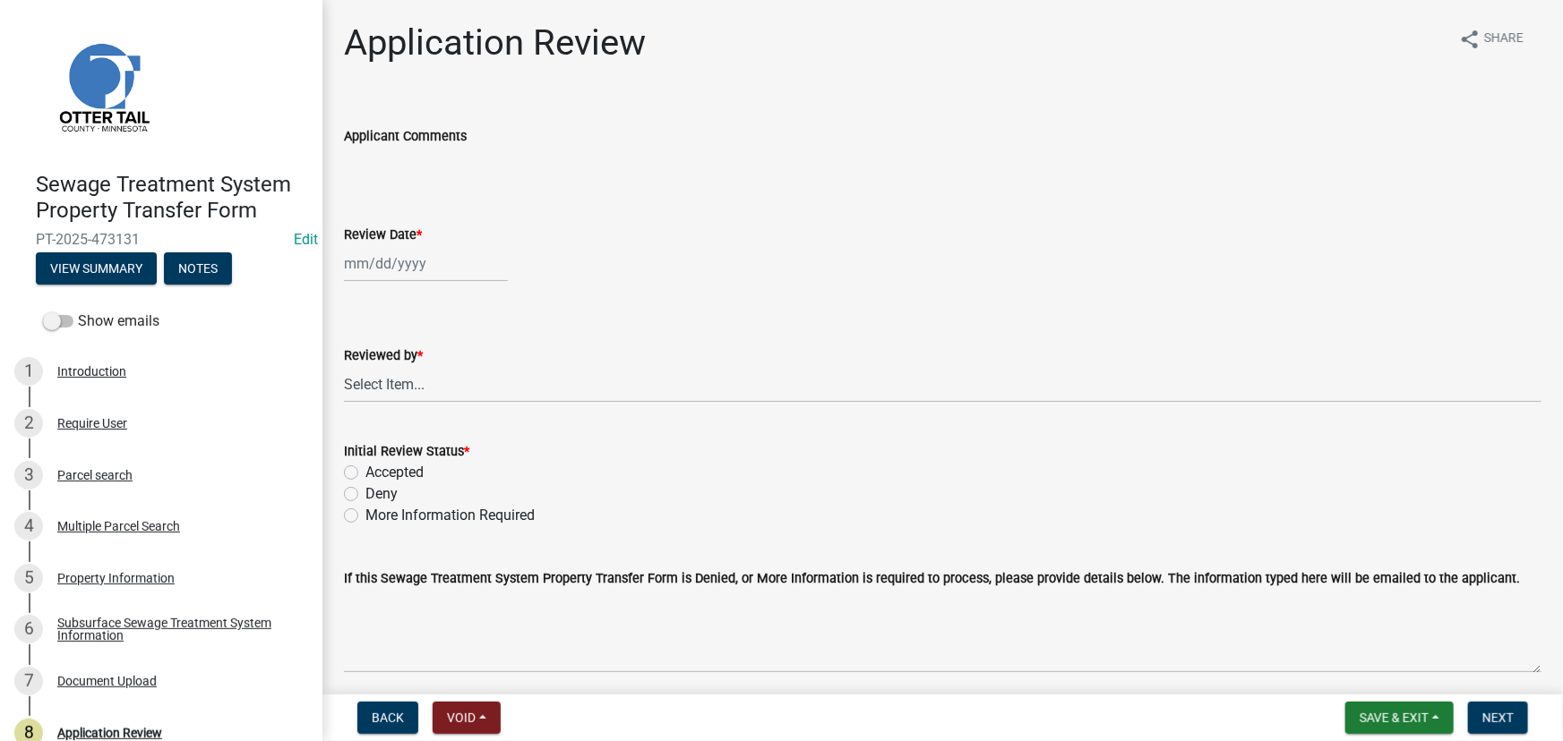
select select "9"
select select "2025"
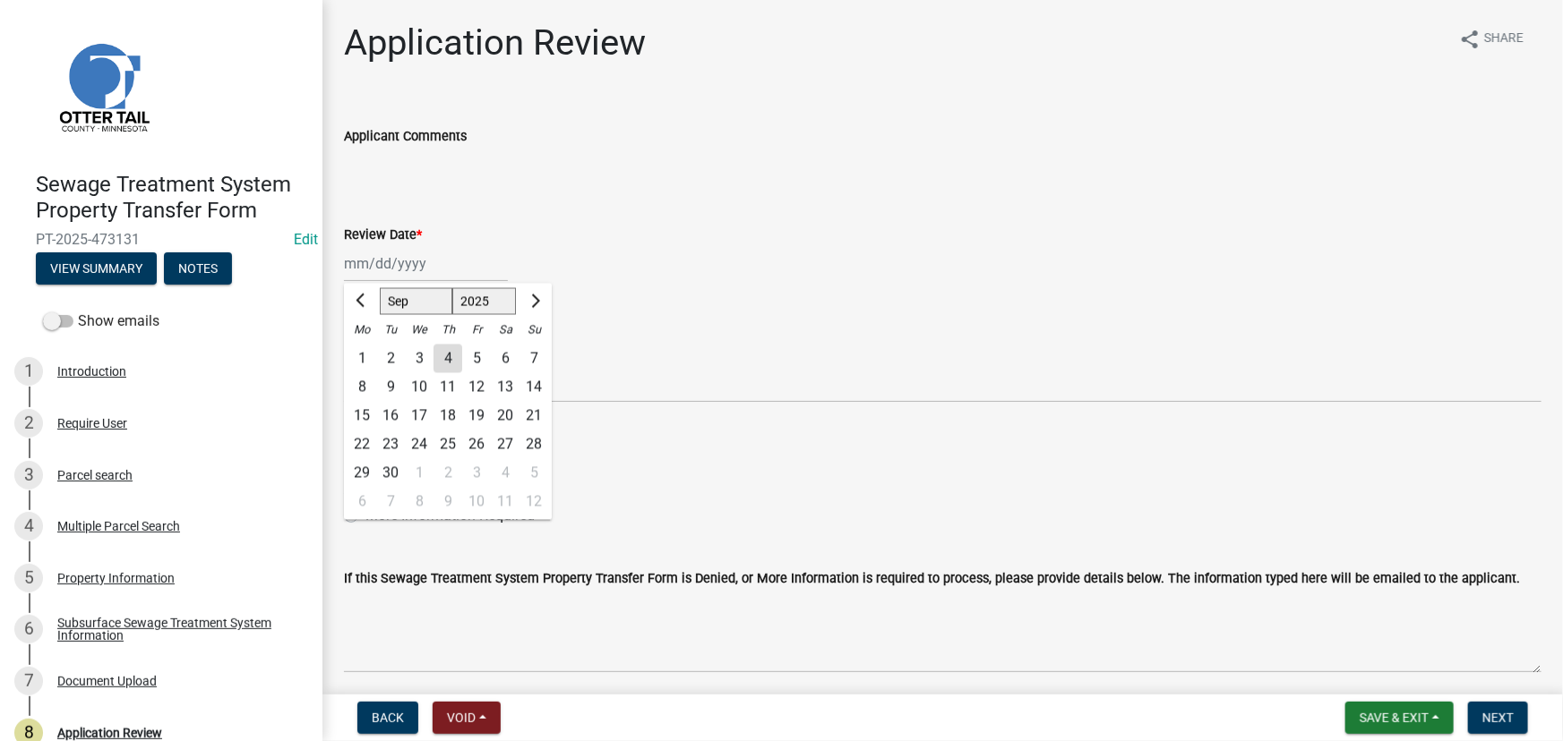
click at [434, 262] on div "Jan Feb Mar Apr May Jun Jul Aug Sep Oct Nov Dec 1525 1526 1527 1528 1529 1530 1…" at bounding box center [426, 263] width 164 height 37
drag, startPoint x: 661, startPoint y: 389, endPoint x: 638, endPoint y: 391, distance: 23.4
click at [661, 389] on select "Select Item... Alexis Newark Amy Busko Andrea Perales Brittany Tollefson Christ…" at bounding box center [942, 384] width 1197 height 37
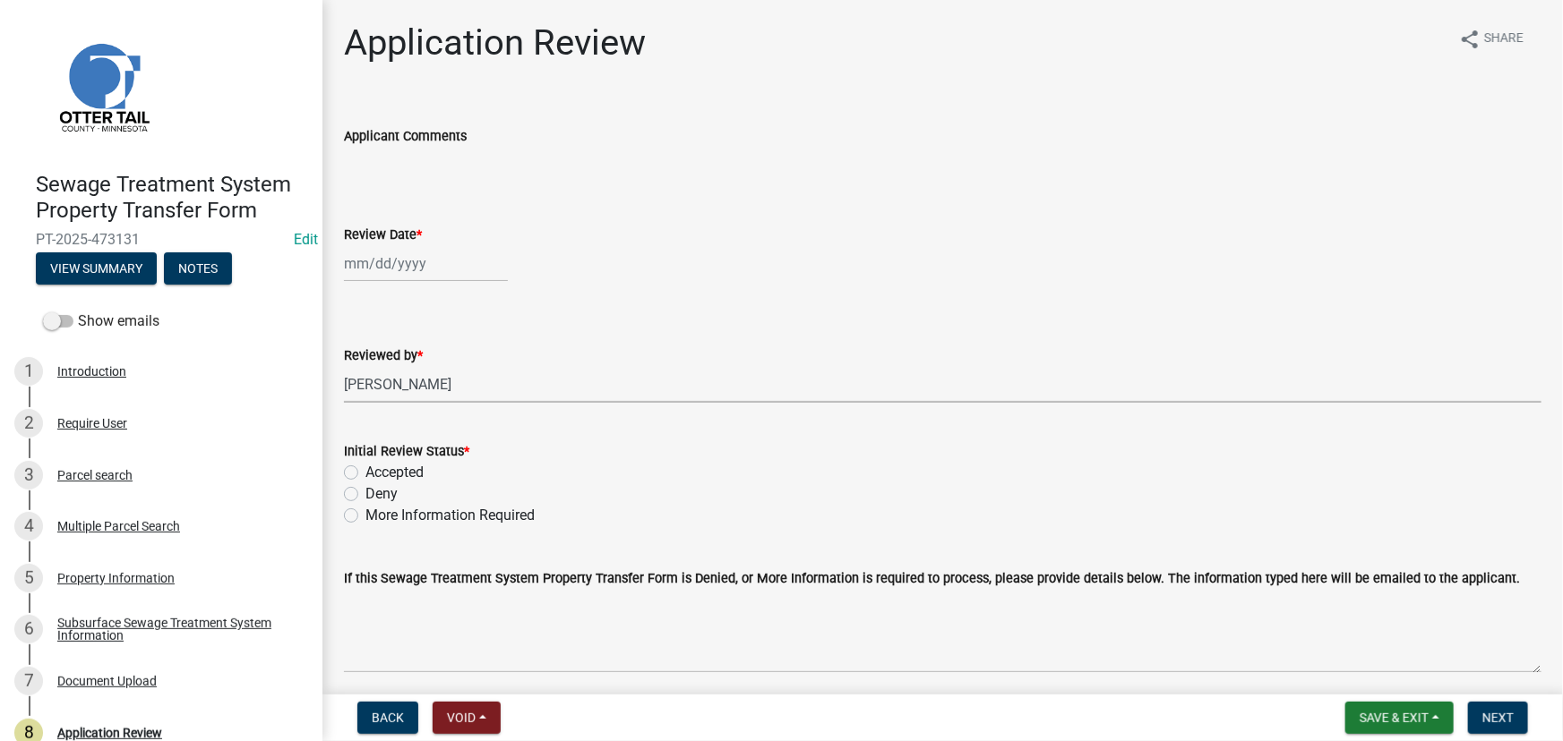
click at [344, 366] on select "Select Item... Alexis Newark Amy Busko Andrea Perales Brittany Tollefson Christ…" at bounding box center [942, 384] width 1197 height 37
select select "190fd4c8-42ef-492b-a4a0-a0213555944c"
click at [388, 476] on label "Accepted" at bounding box center [394, 472] width 58 height 21
click at [377, 474] on input "Accepted" at bounding box center [371, 468] width 12 height 12
radio input "true"
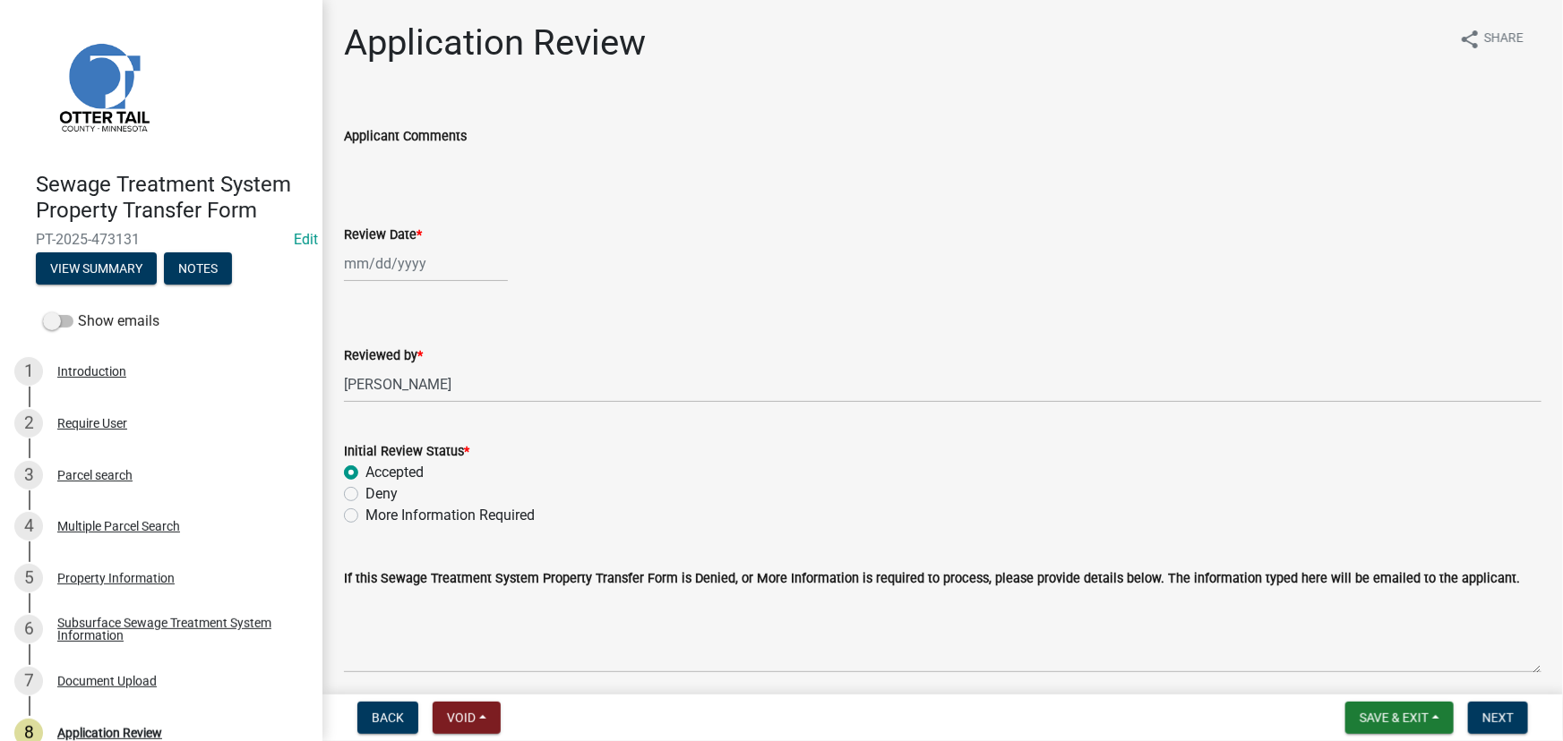
click at [1020, 734] on div "Back Void Withdraw Lock Expire Void Save & Exit Save Save & Exit Next" at bounding box center [943, 718] width 1212 height 32
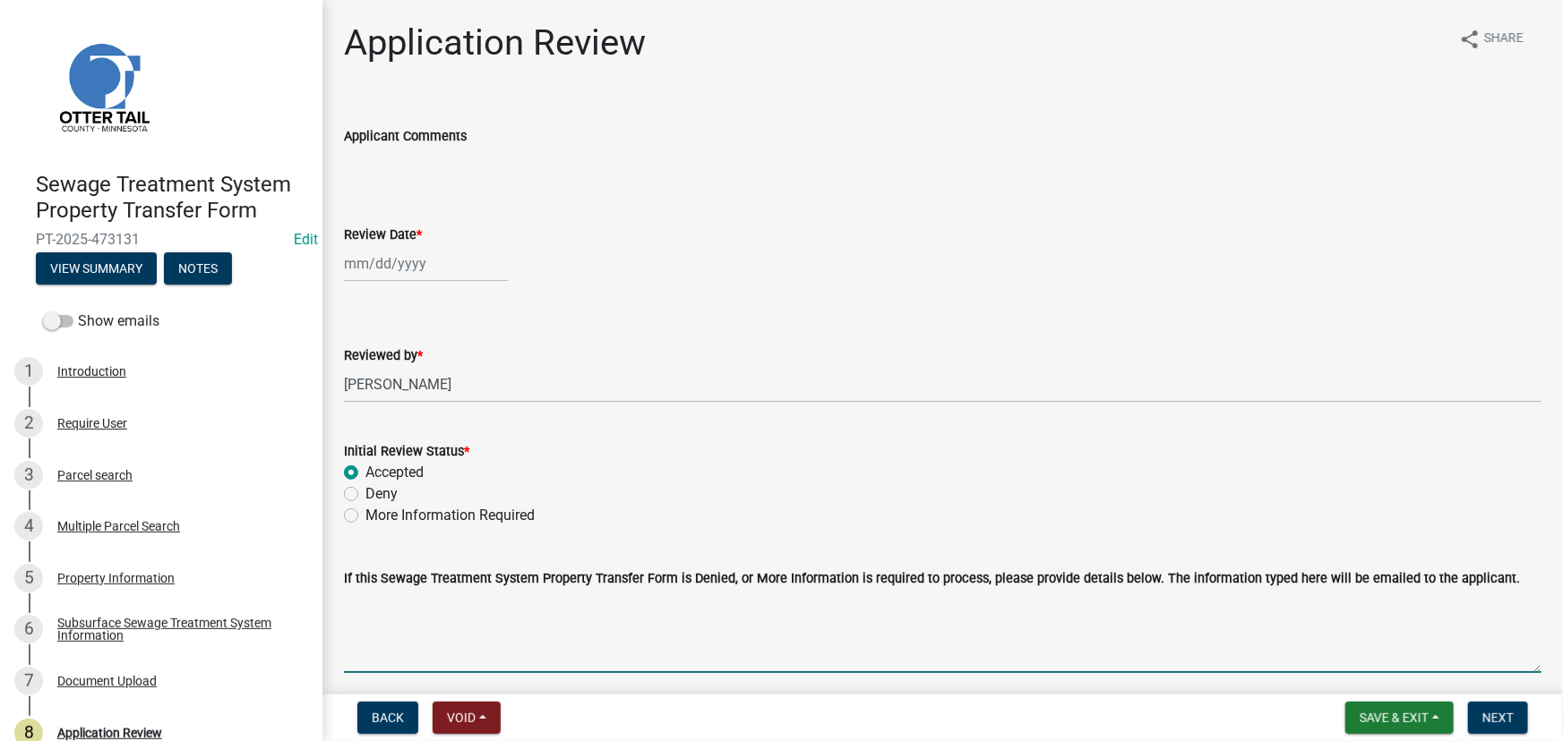
click at [952, 645] on textarea "If this Sewage Treatment System Property Transfer Form is Denied, or More Infor…" at bounding box center [942, 631] width 1197 height 84
click at [445, 255] on div at bounding box center [426, 263] width 164 height 37
select select "9"
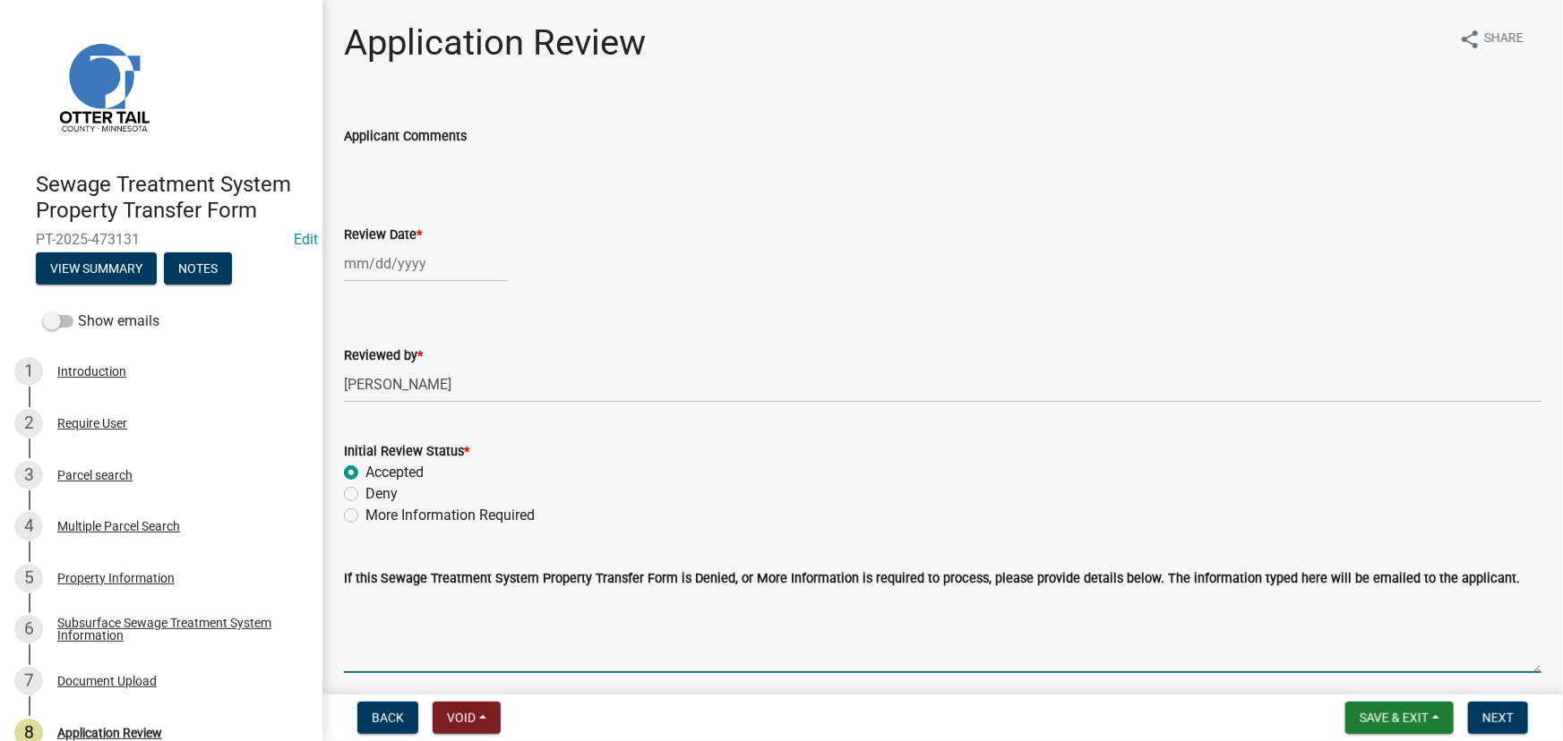
select select "2025"
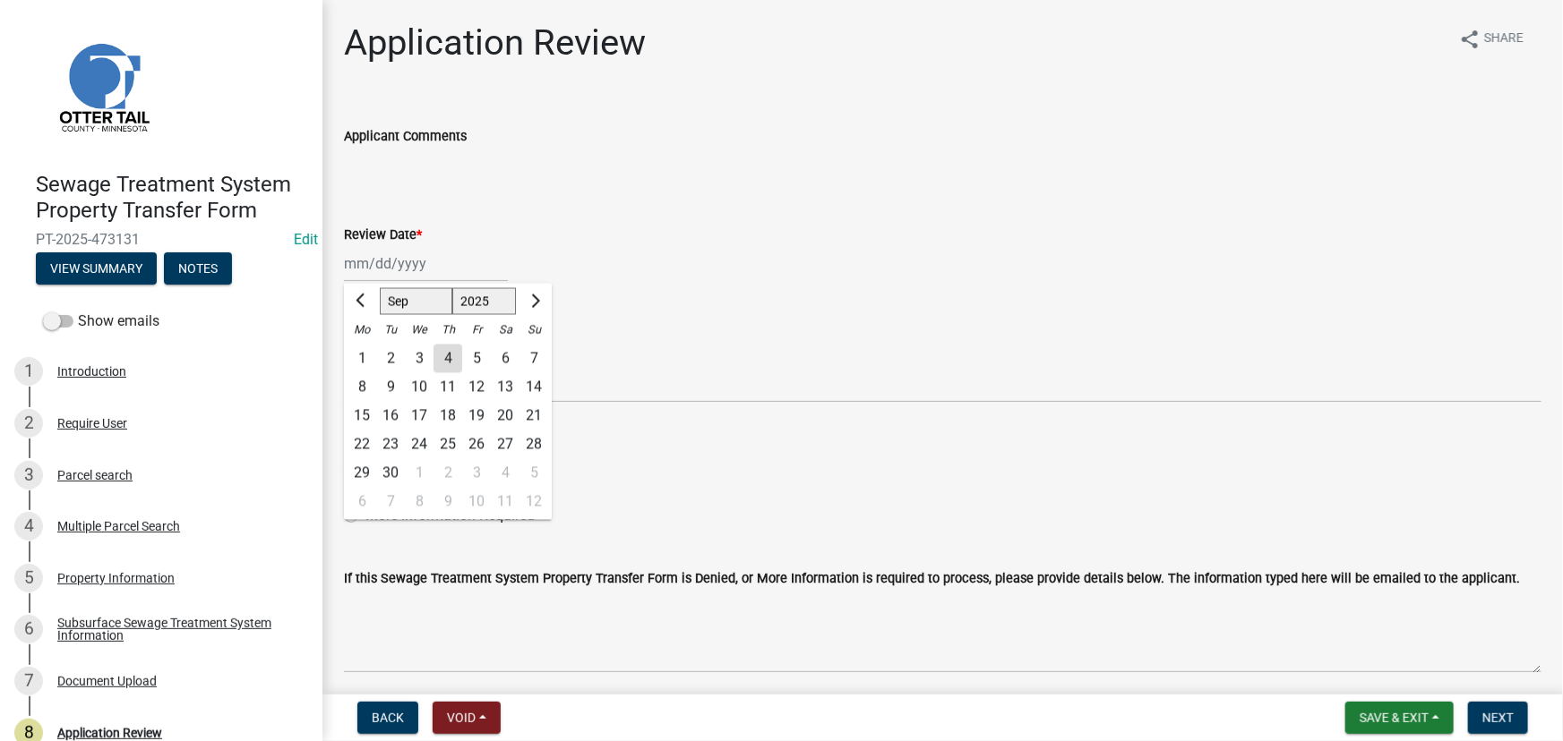
click at [450, 360] on div "4" at bounding box center [447, 359] width 29 height 29
type input "[DATE]"
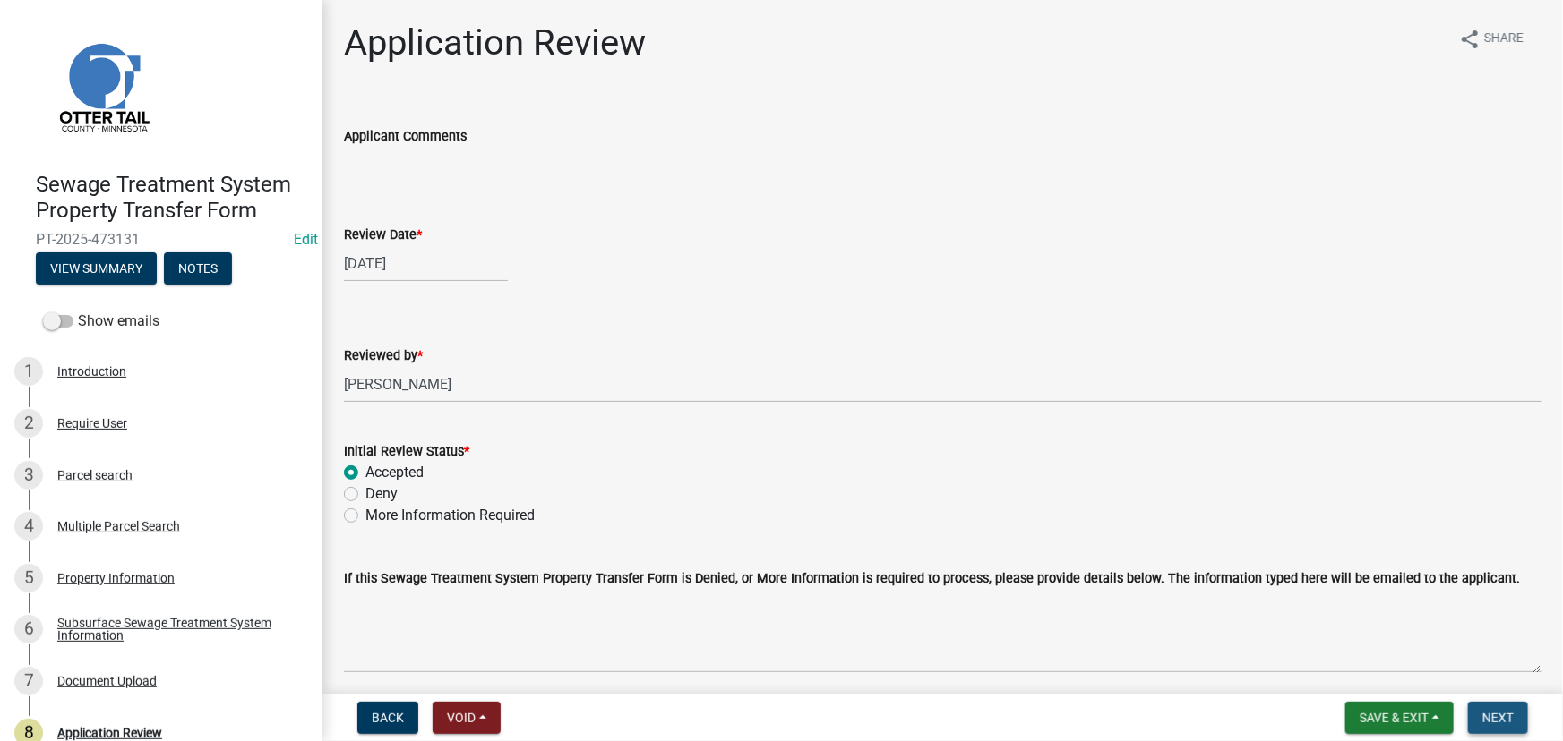
click at [1494, 727] on button "Next" at bounding box center [1498, 718] width 60 height 32
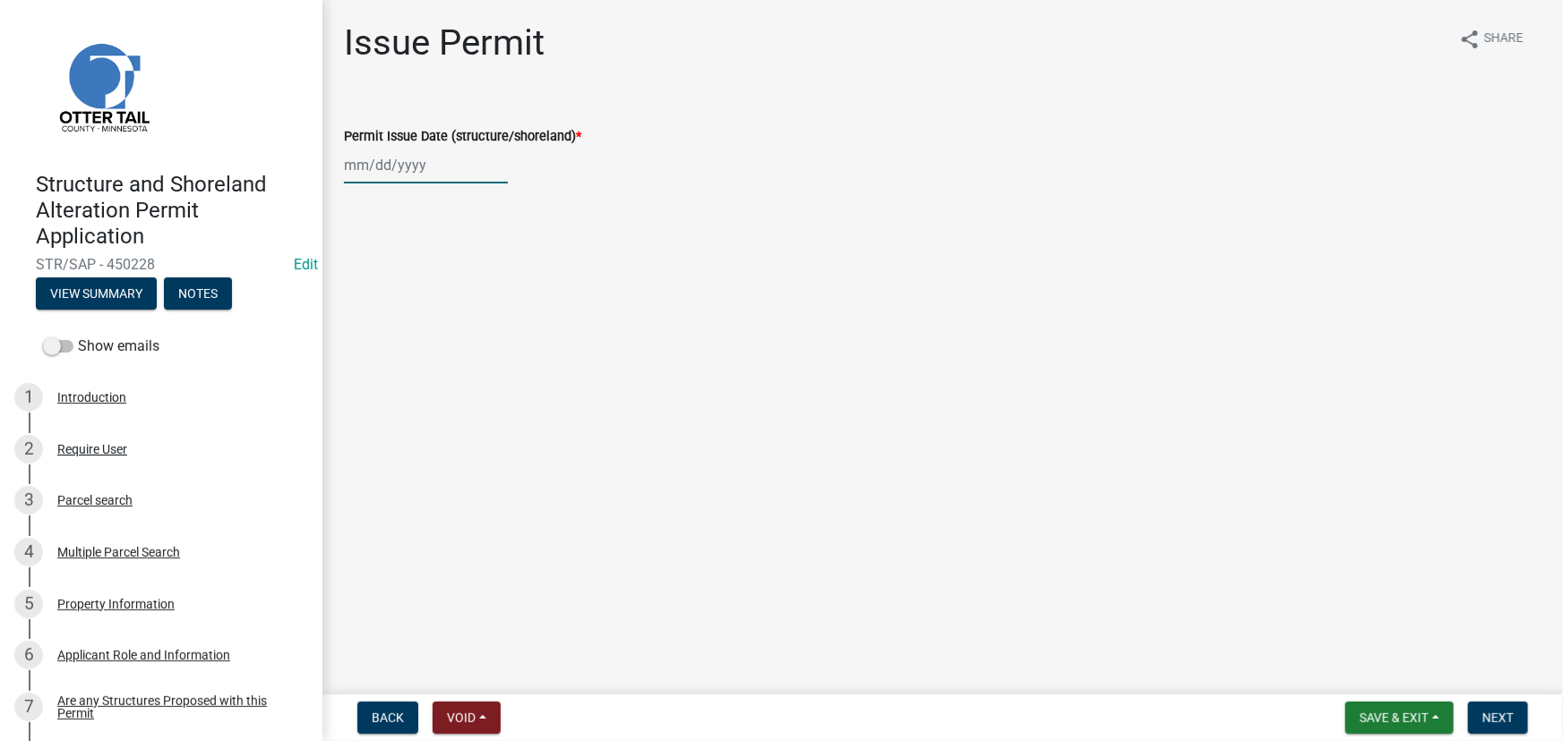
click at [409, 178] on div at bounding box center [426, 165] width 164 height 37
select select "9"
select select "2025"
click at [458, 261] on div "4" at bounding box center [447, 260] width 29 height 29
type input "[DATE]"
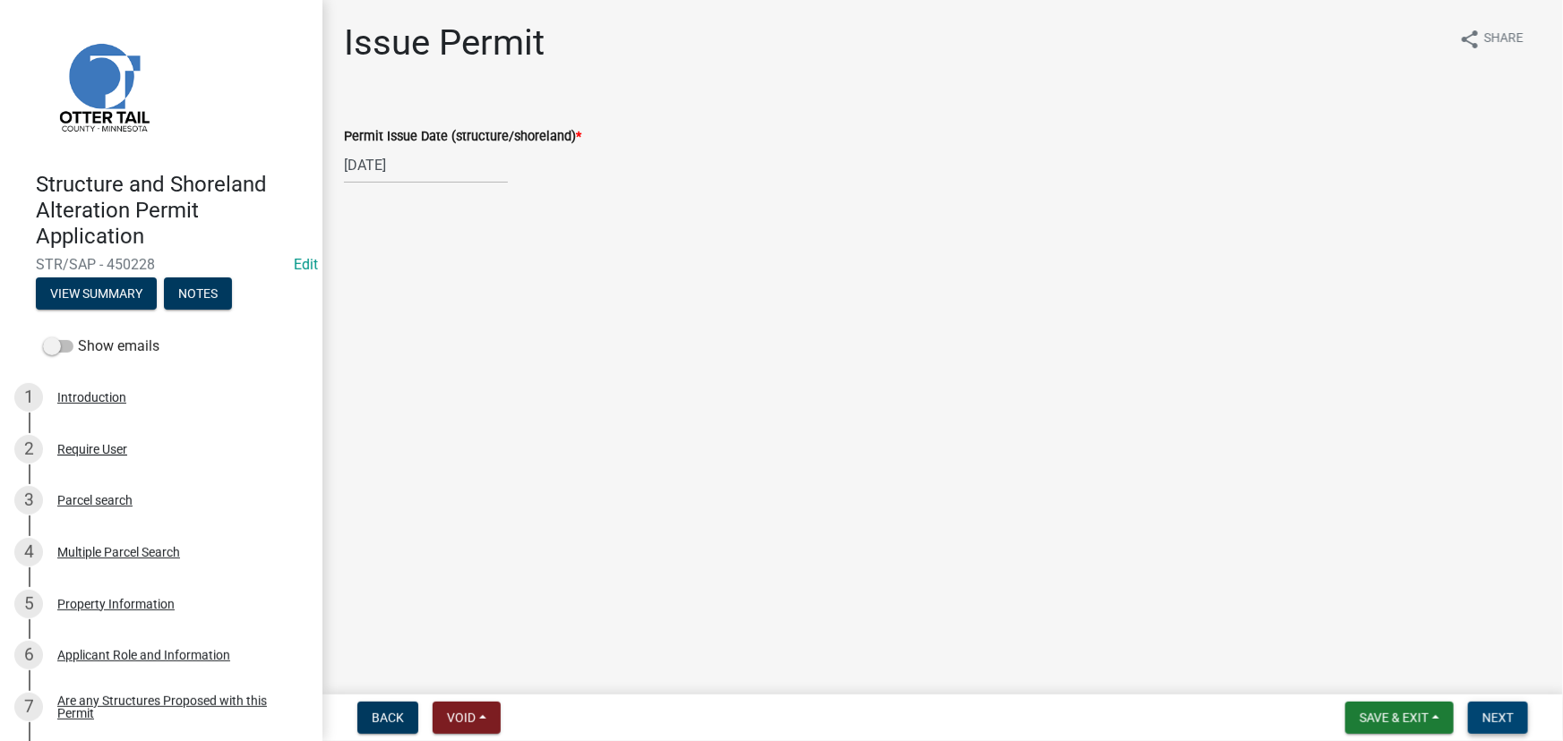
click at [1513, 721] on span "Next" at bounding box center [1497, 718] width 31 height 14
click at [1509, 718] on span "Next" at bounding box center [1497, 718] width 31 height 14
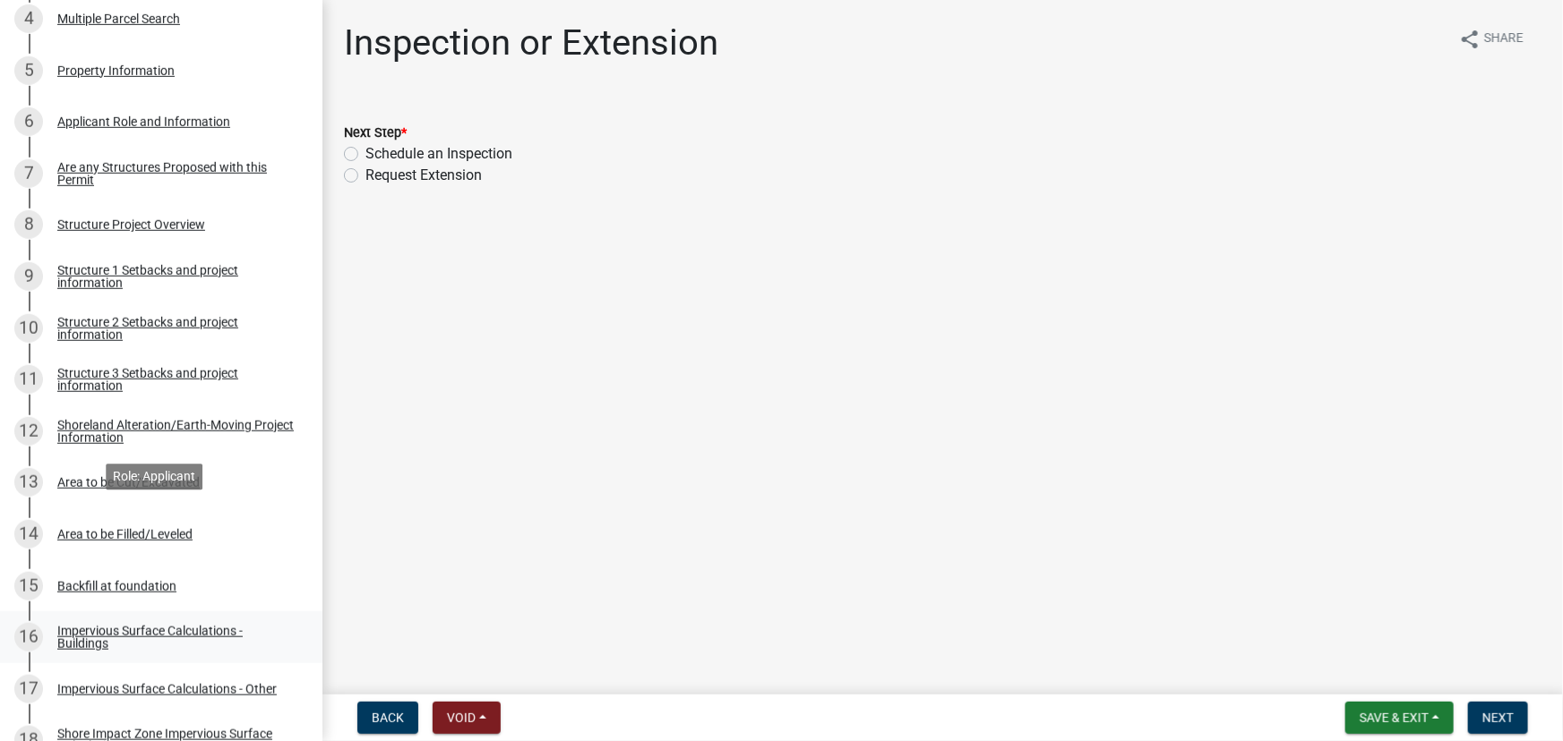
scroll to position [651, 0]
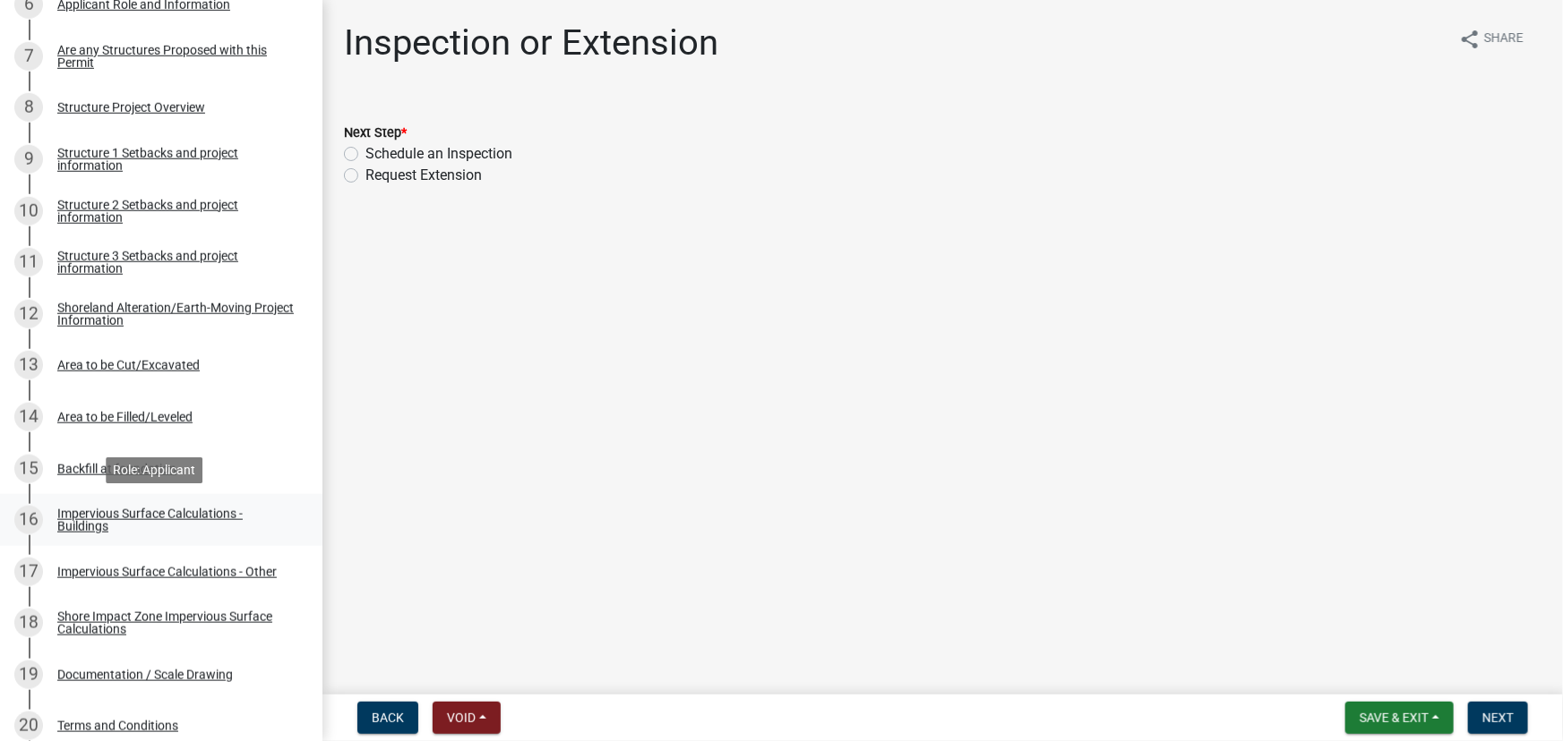
click at [136, 504] on link "16 Impervious Surface Calculations - Buildings" at bounding box center [161, 520] width 322 height 52
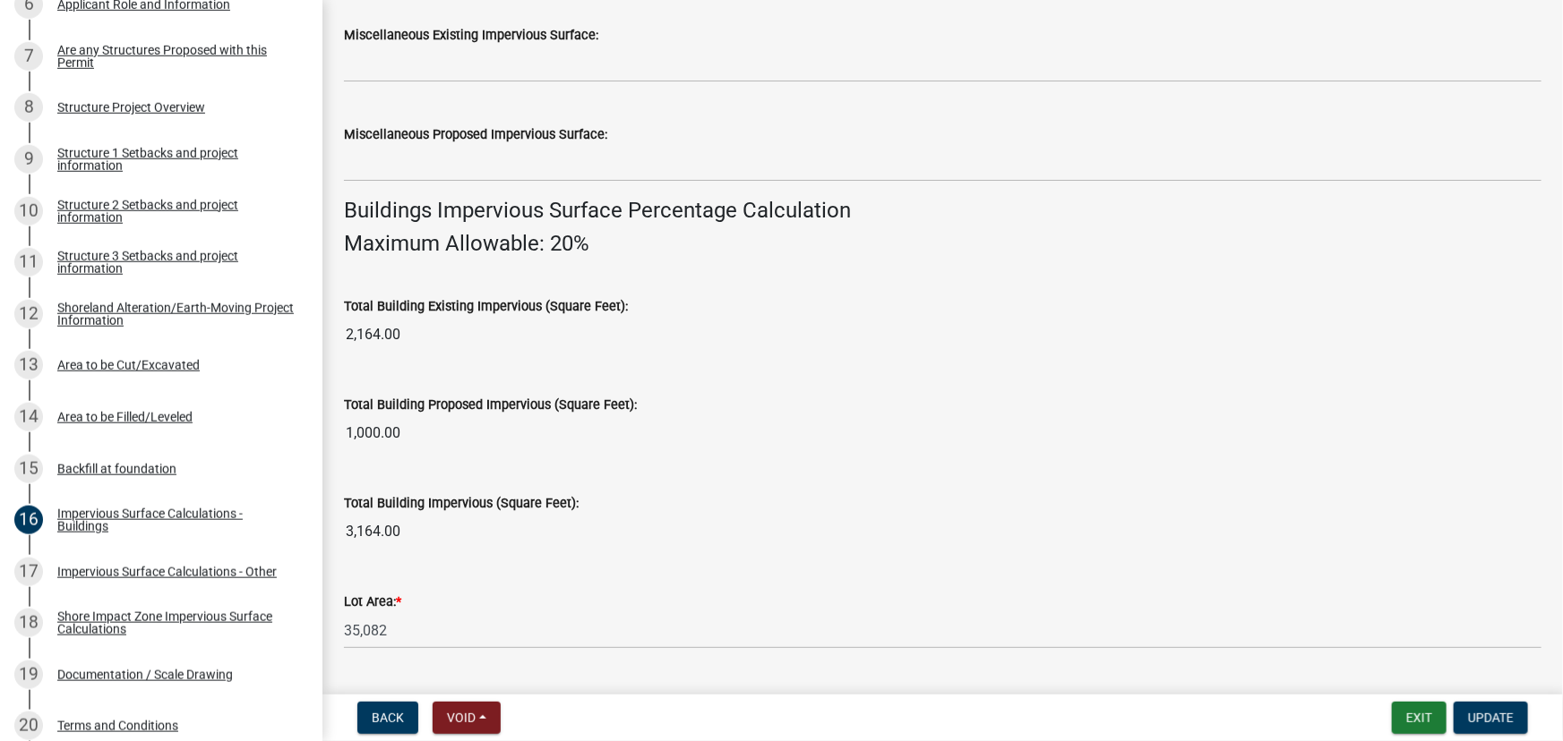
scroll to position [1308, 0]
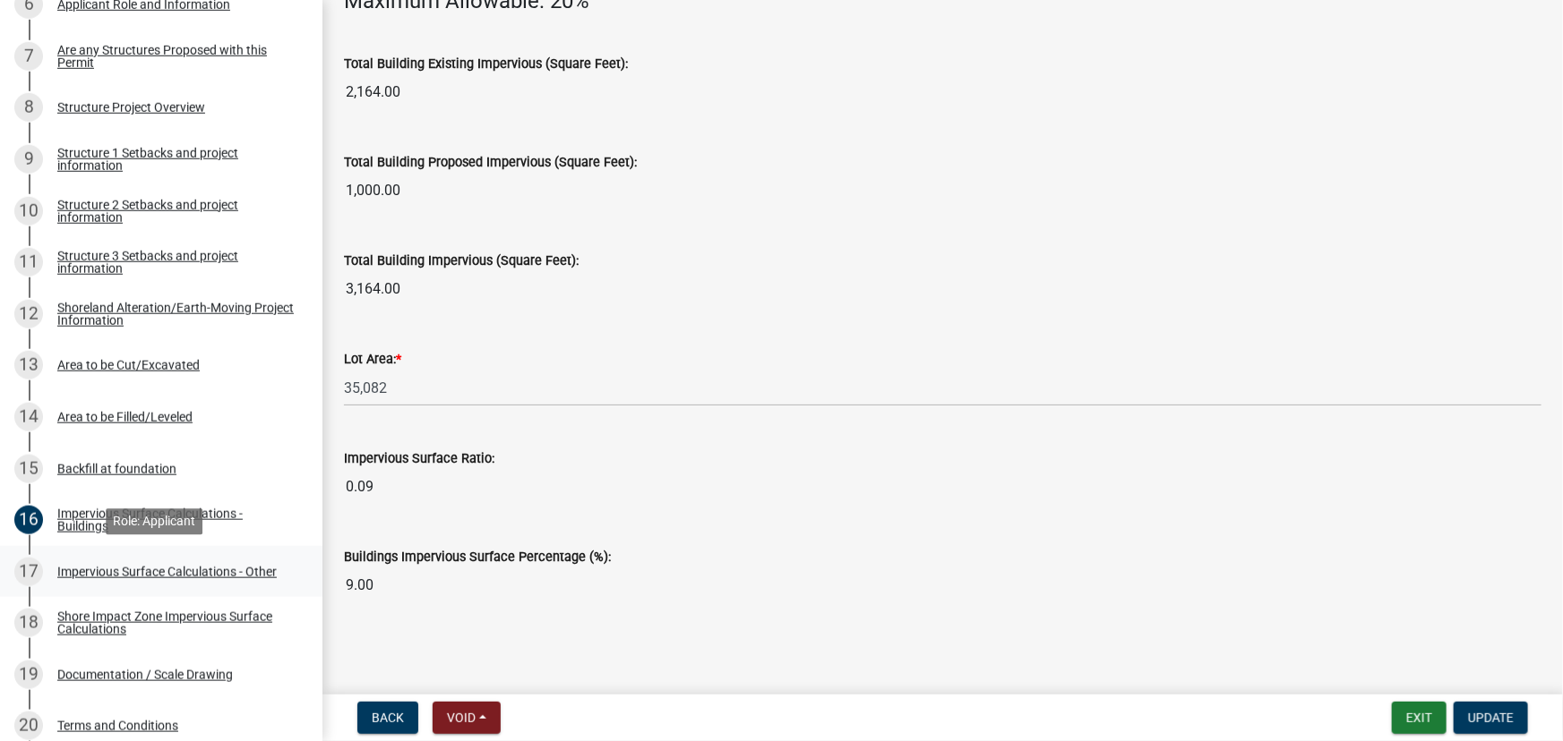
click at [99, 566] on div "Impervious Surface Calculations - Other" at bounding box center [166, 572] width 219 height 13
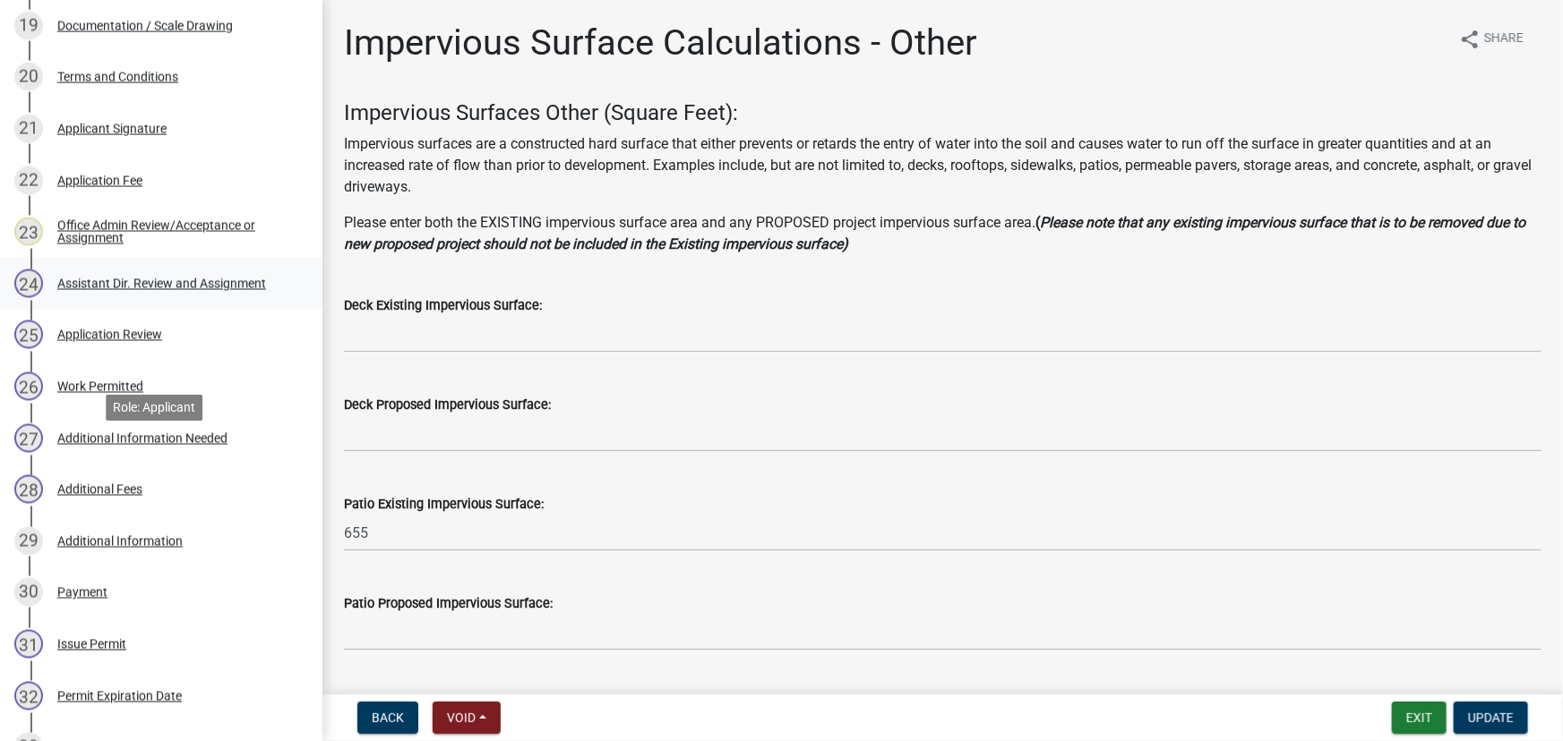
scroll to position [1221, 0]
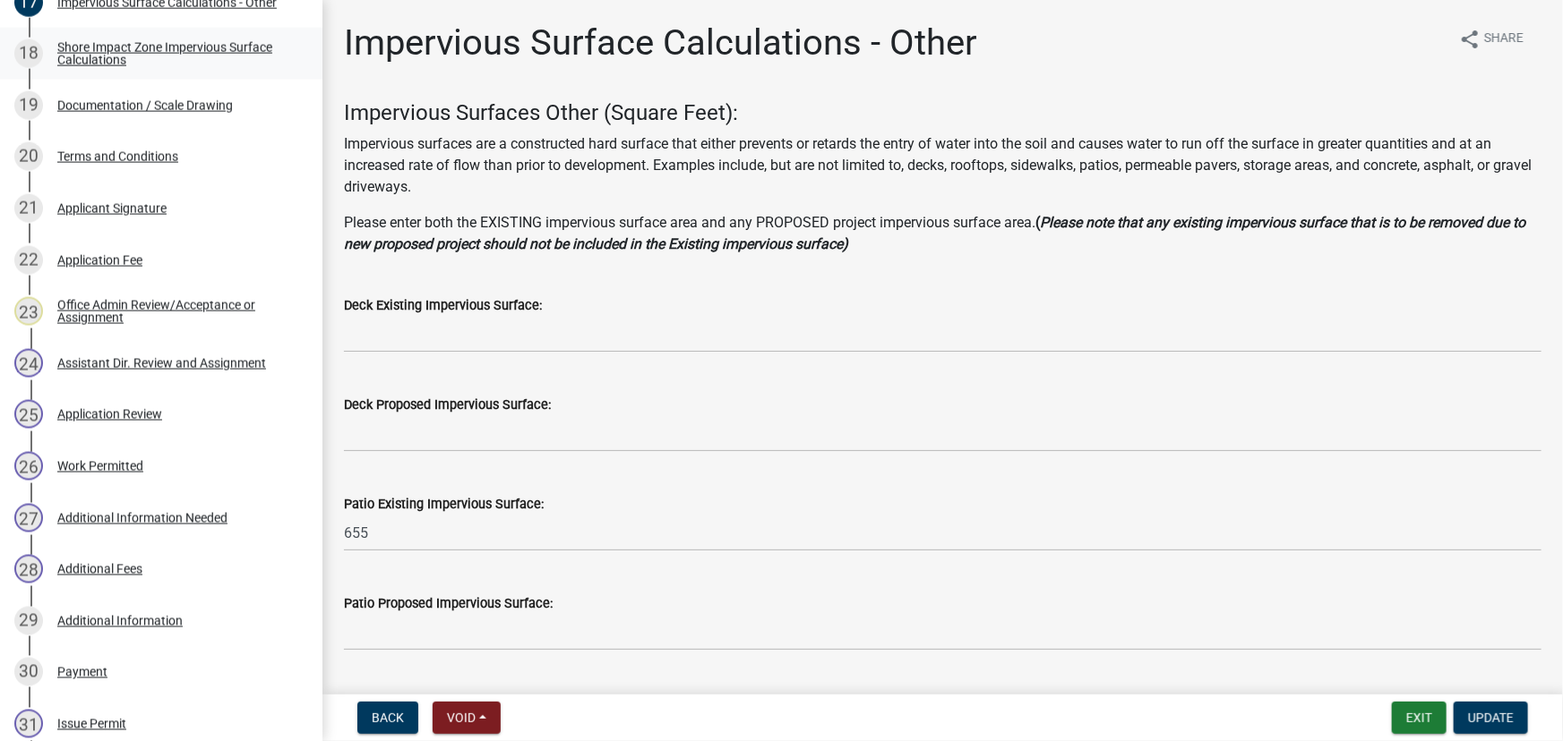
click at [116, 62] on div "Shore Impact Zone Impervious Surface Calculations" at bounding box center [175, 53] width 236 height 25
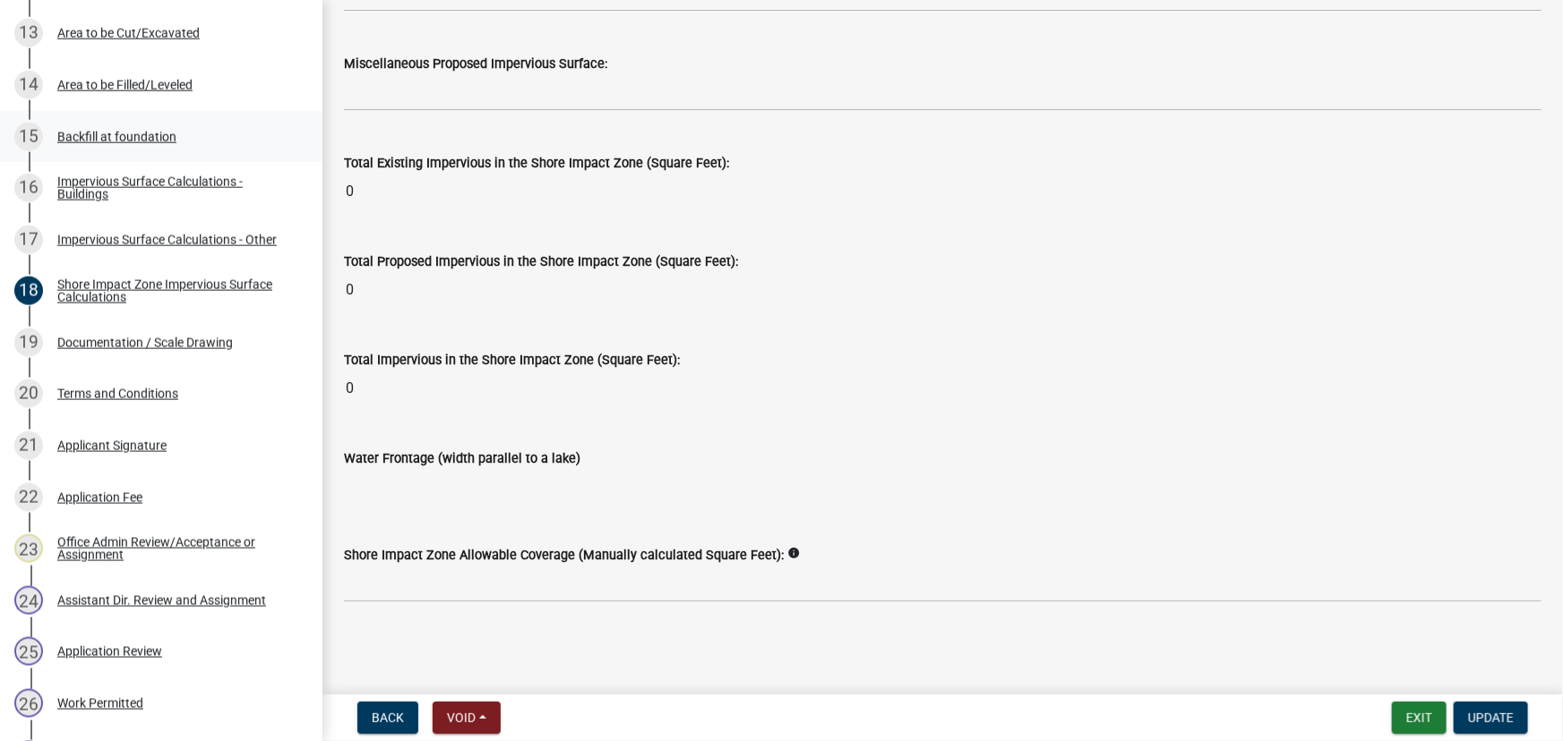
scroll to position [976, 0]
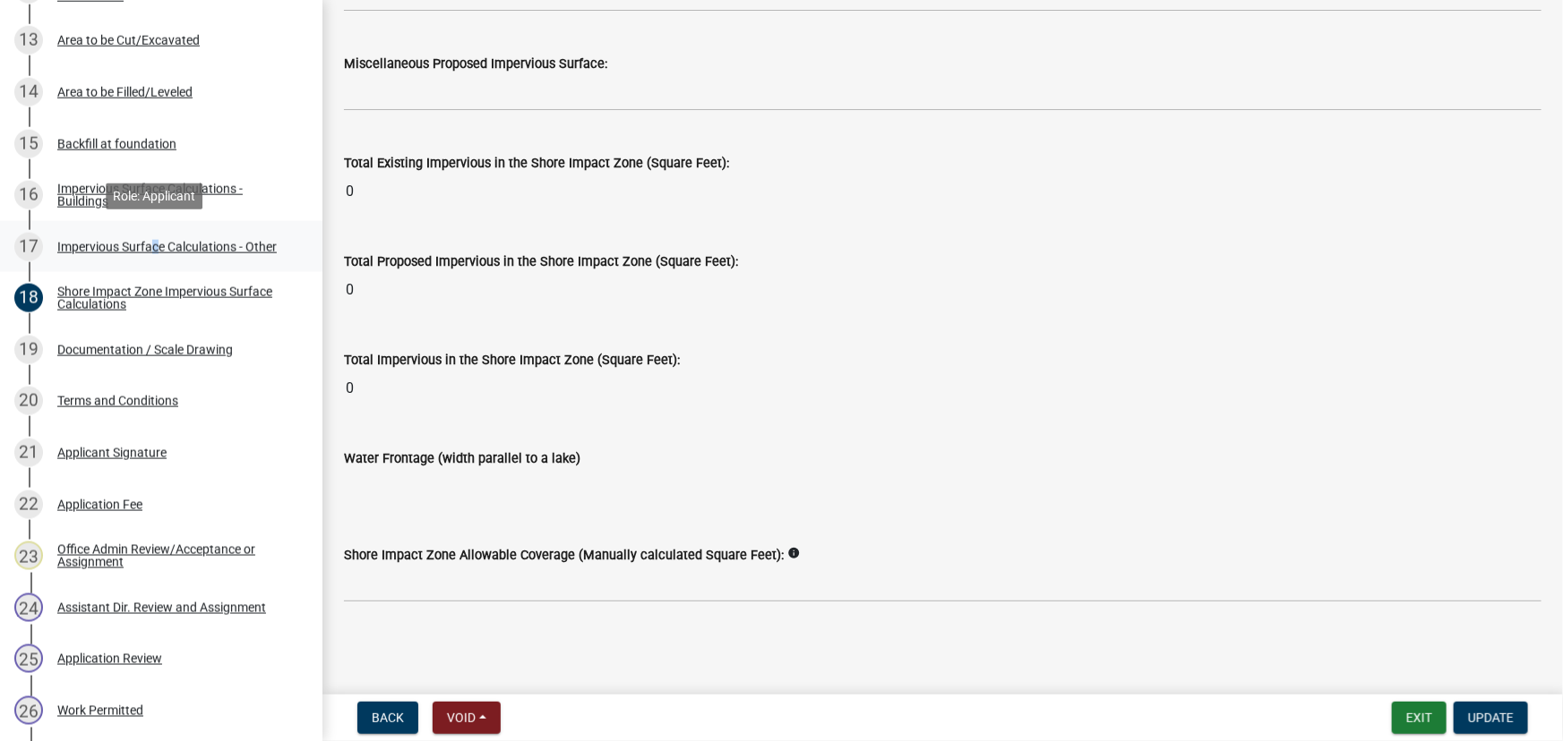
click at [149, 245] on div "Impervious Surface Calculations - Other" at bounding box center [166, 247] width 219 height 13
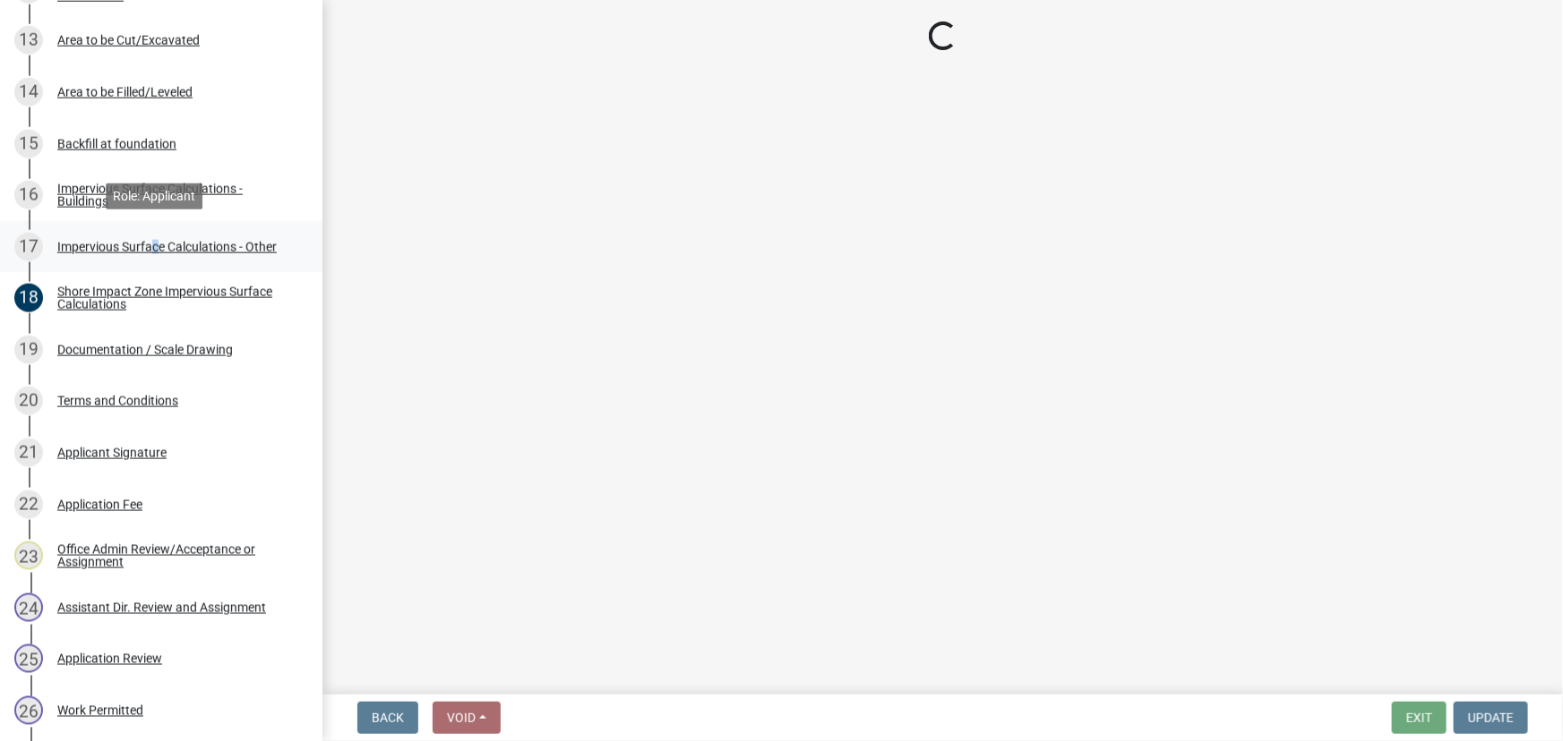
scroll to position [0, 0]
click at [152, 244] on div "Impervious Surface Calculations - Other" at bounding box center [166, 247] width 219 height 13
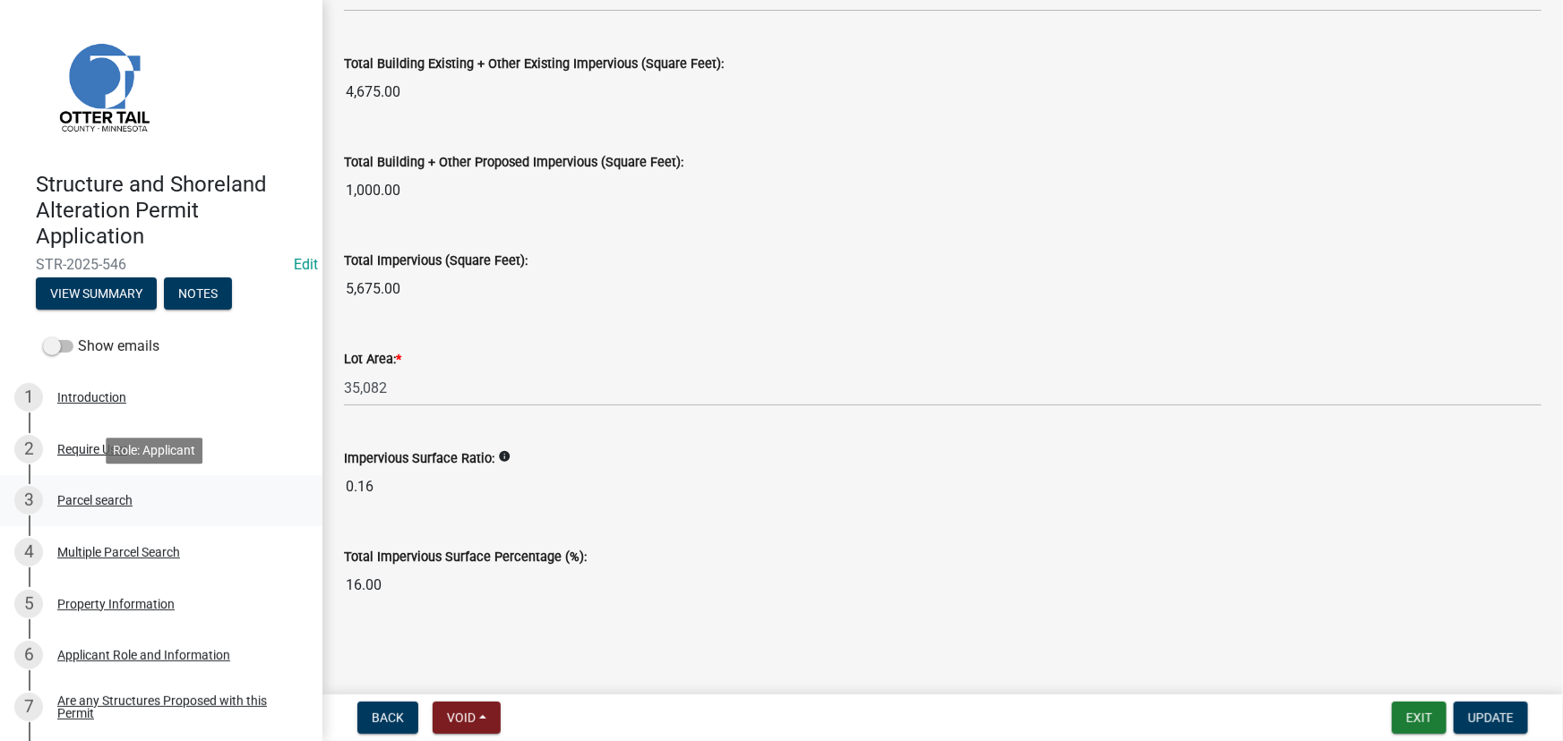
click at [94, 509] on div "3 Parcel search" at bounding box center [153, 500] width 279 height 29
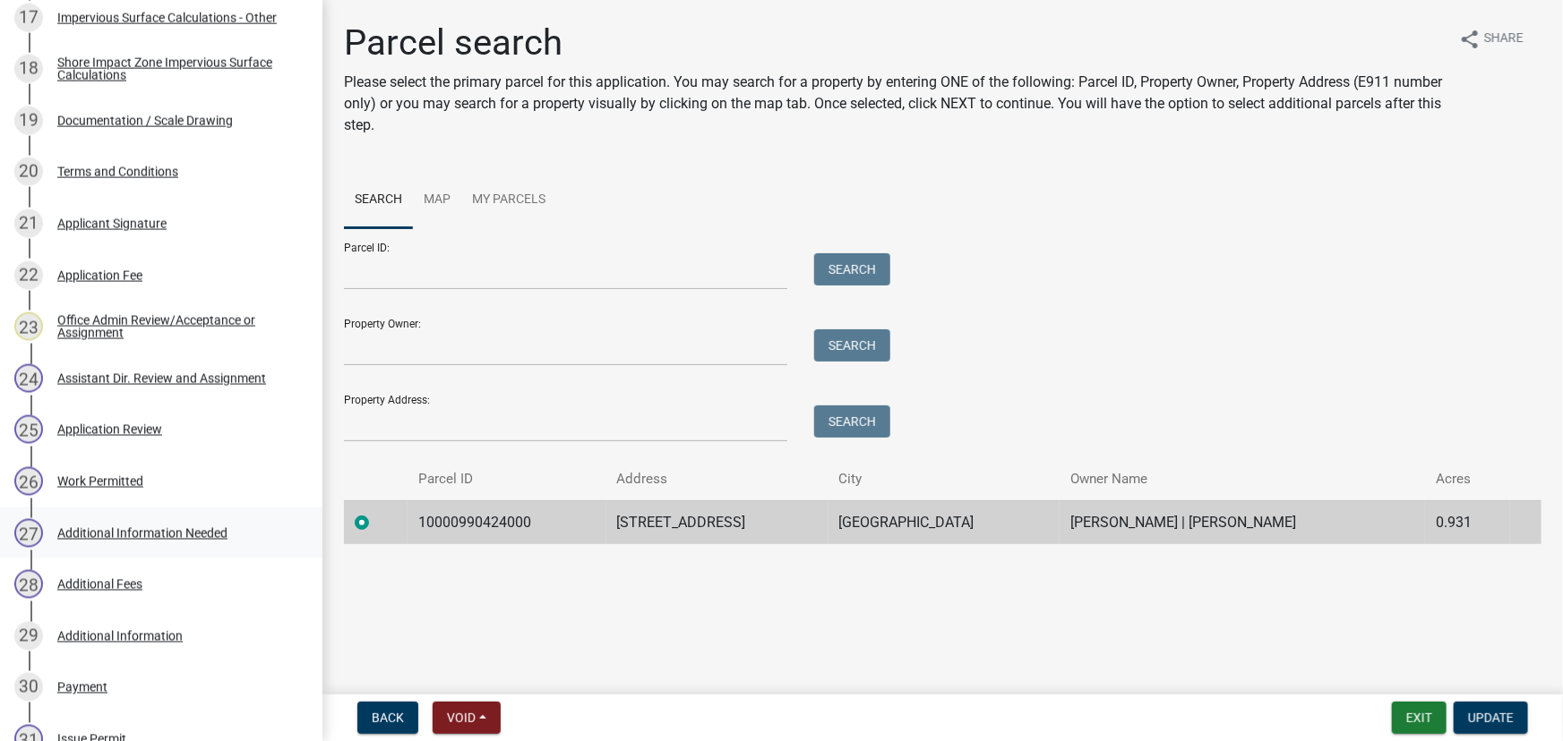
scroll to position [1139, 0]
